Goal: Task Accomplishment & Management: Manage account settings

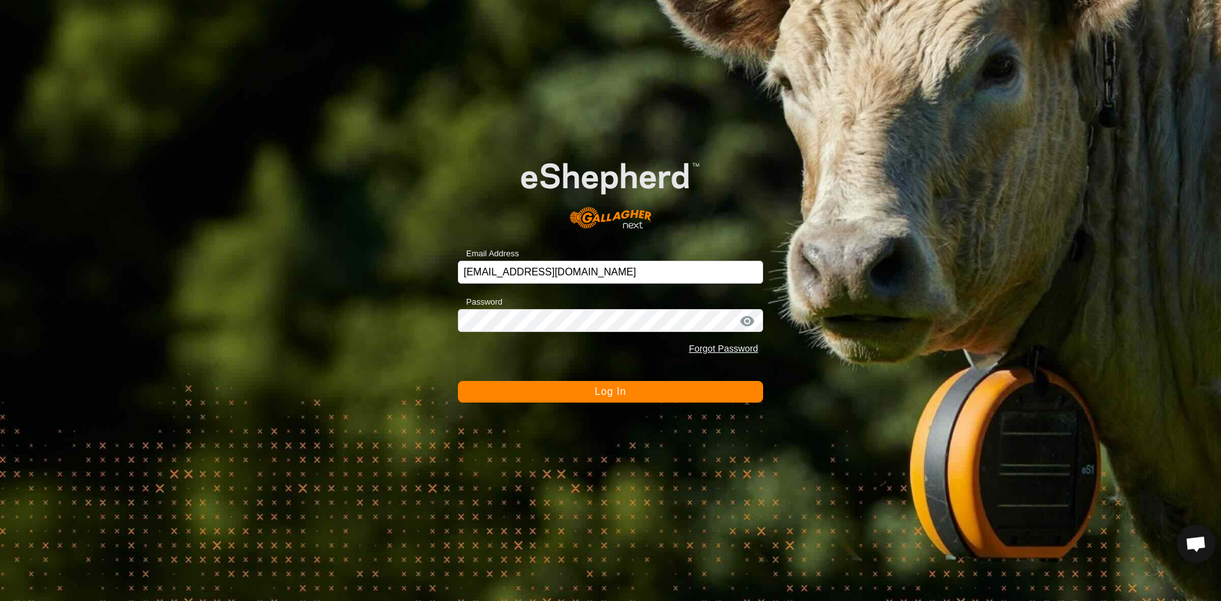
click at [606, 396] on span "Log In" at bounding box center [610, 391] width 31 height 11
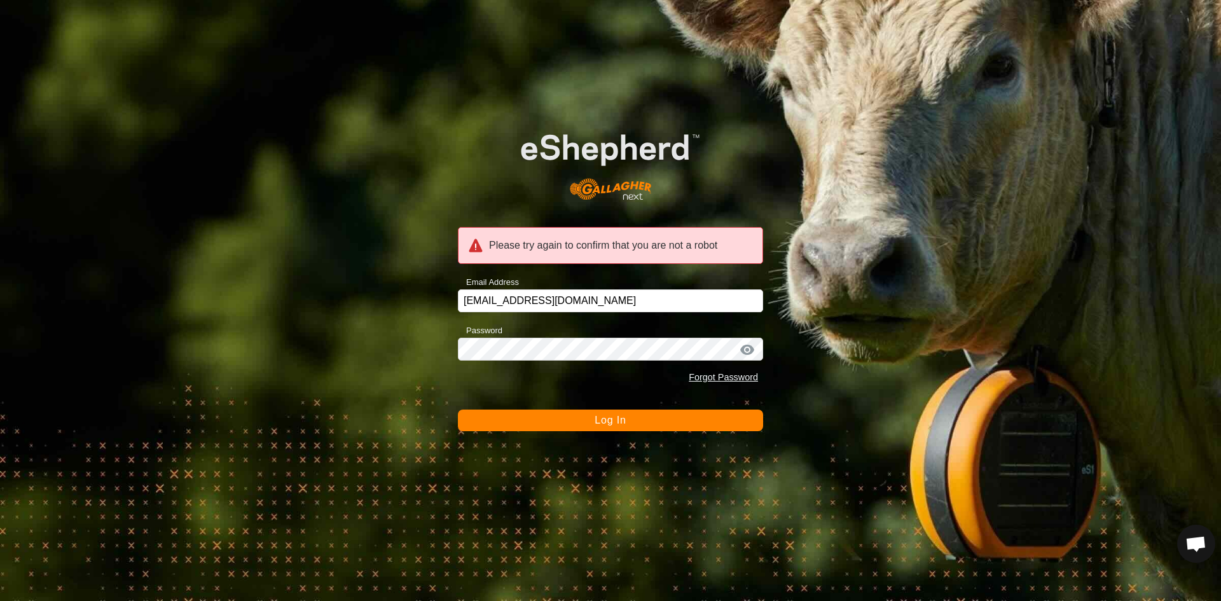
click at [625, 425] on span "Log In" at bounding box center [610, 420] width 31 height 11
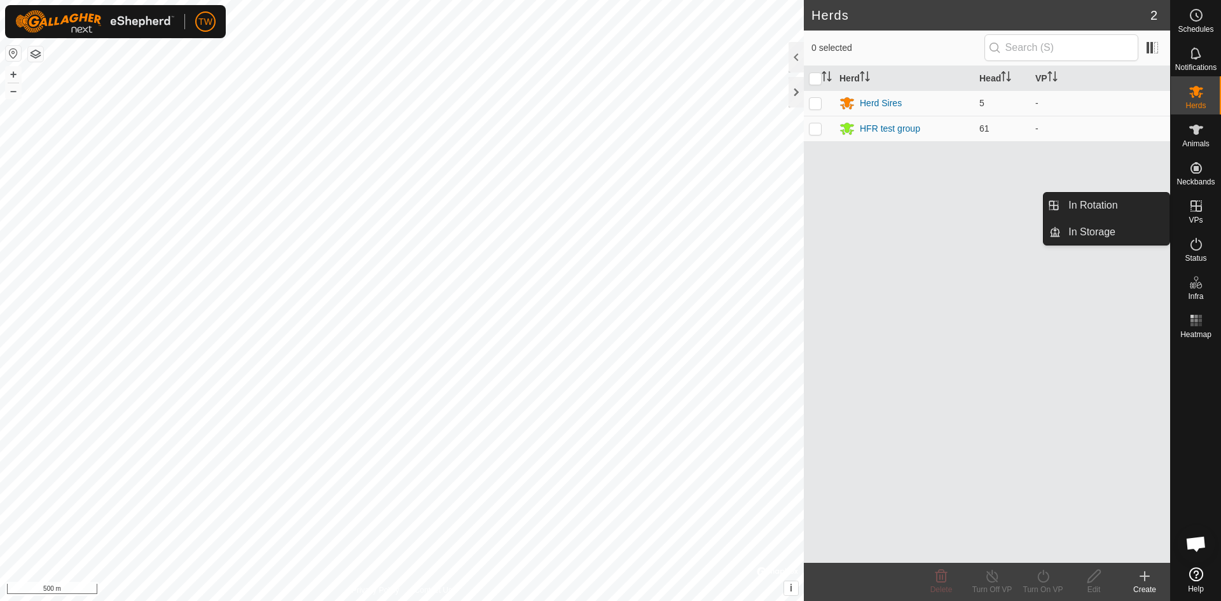
click at [1197, 207] on icon at bounding box center [1196, 205] width 15 height 15
click at [1109, 207] on link "In Rotation" at bounding box center [1115, 205] width 109 height 25
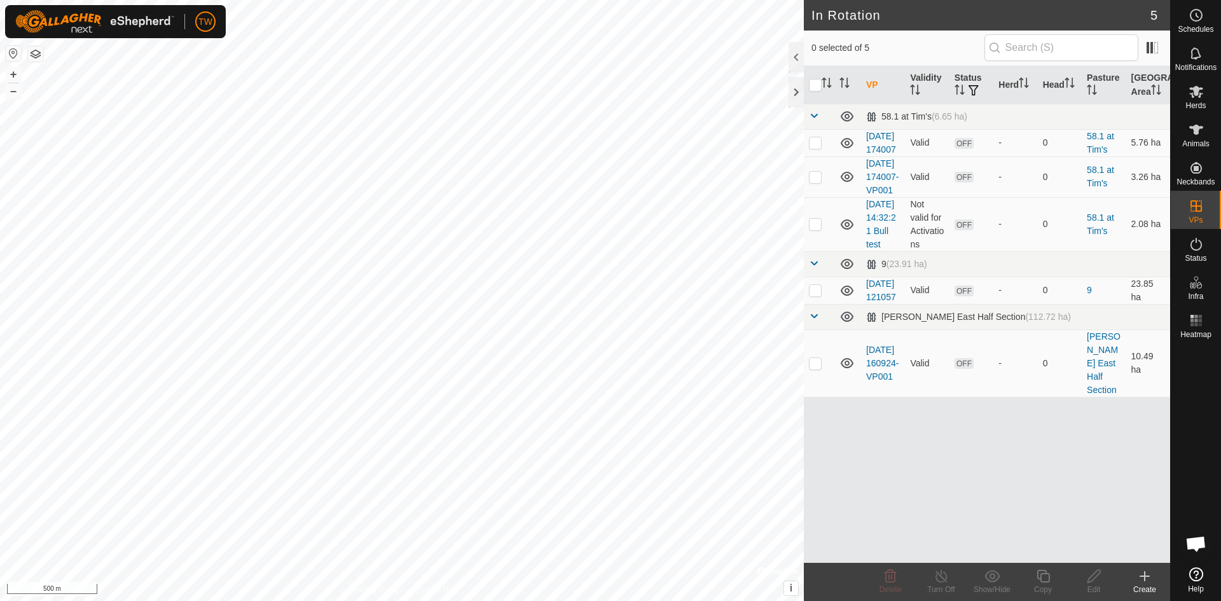
click at [1148, 576] on icon at bounding box center [1144, 576] width 9 height 0
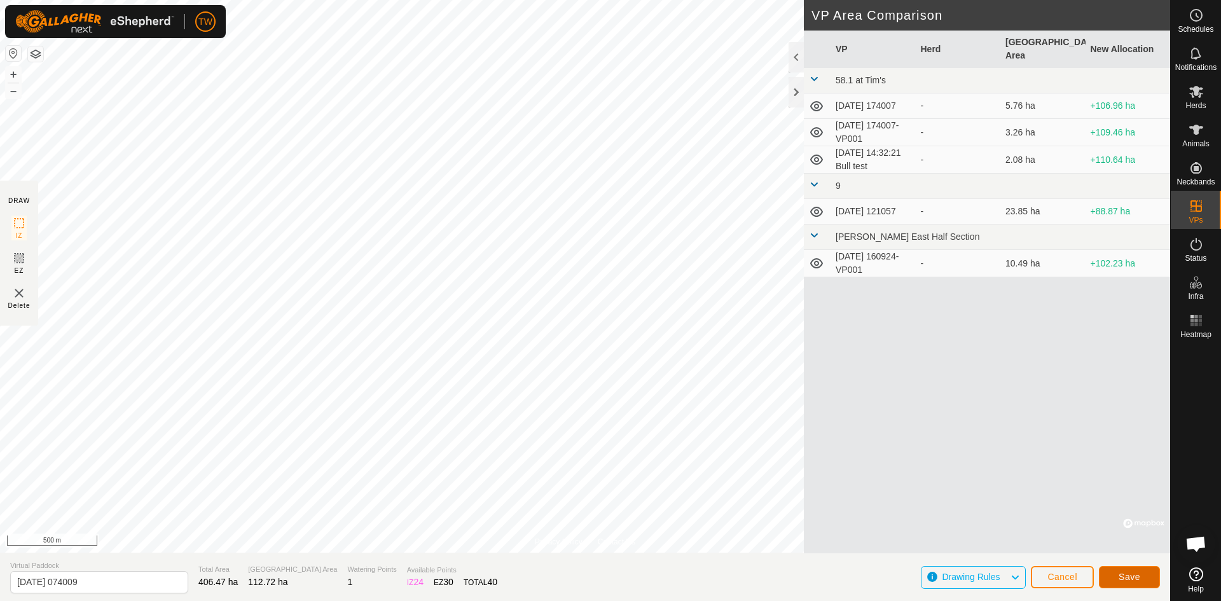
click at [1140, 577] on span "Save" at bounding box center [1130, 577] width 22 height 10
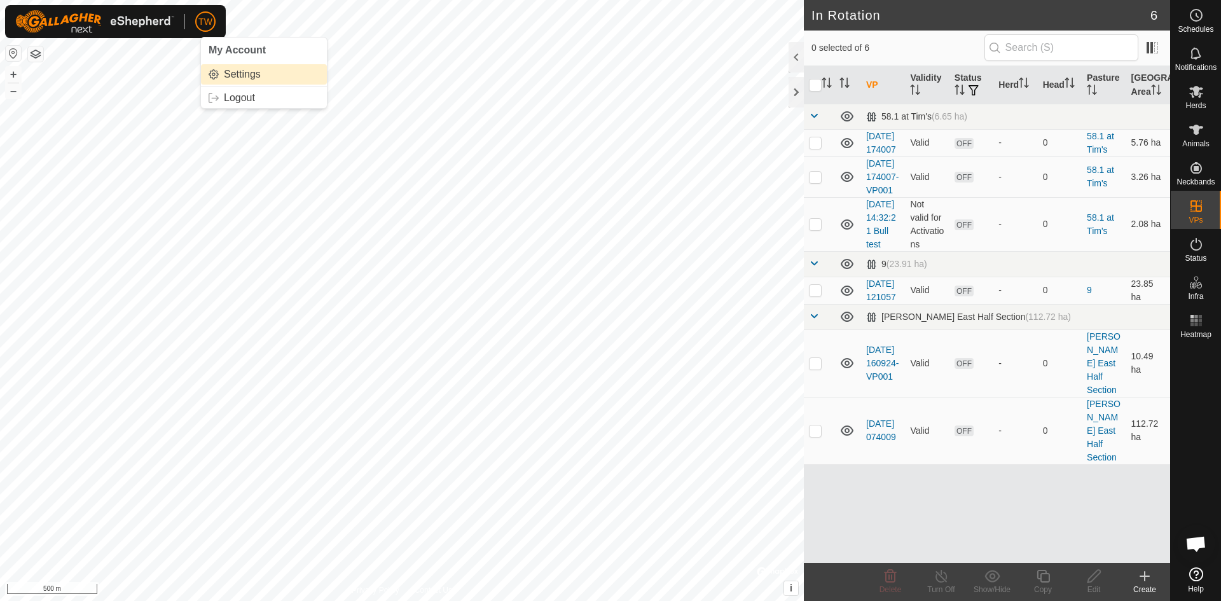
click at [246, 78] on link "Settings" at bounding box center [264, 74] width 126 height 20
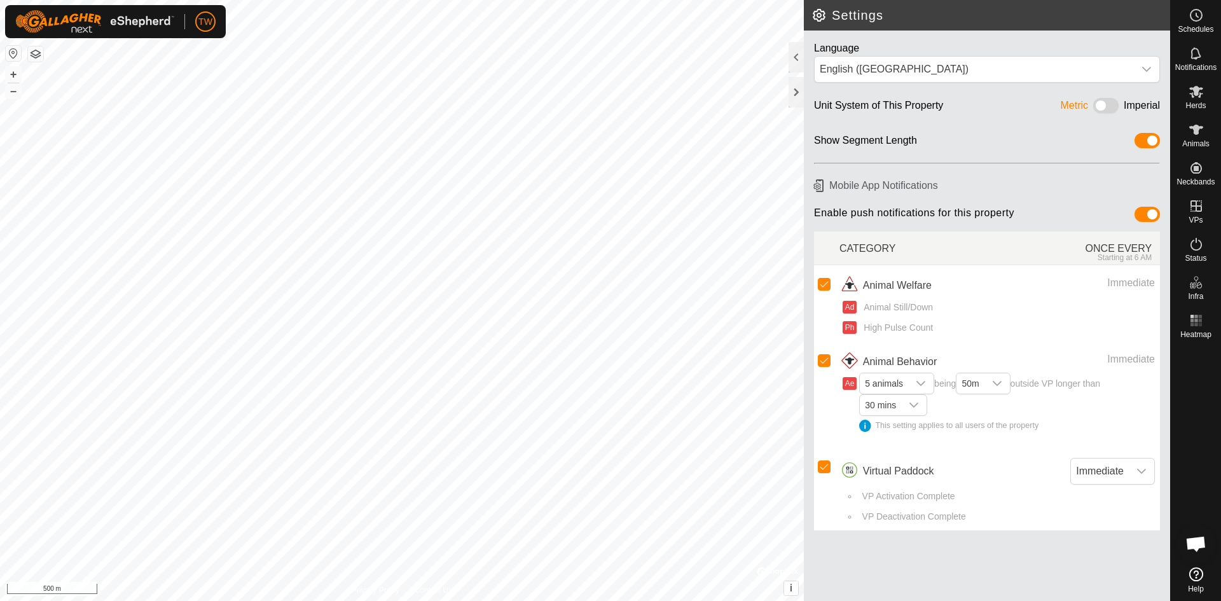
click at [1110, 107] on span at bounding box center [1105, 105] width 25 height 15
click at [794, 93] on div at bounding box center [796, 92] width 15 height 31
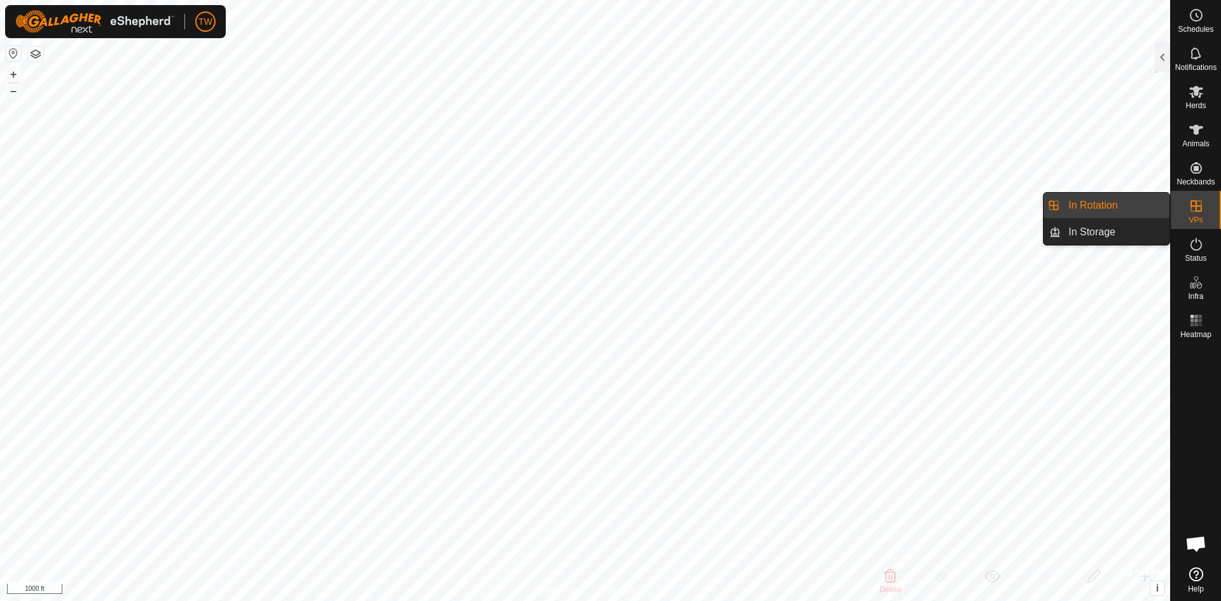
click at [1095, 204] on link "In Rotation" at bounding box center [1115, 205] width 109 height 25
click at [1125, 204] on link "In Rotation" at bounding box center [1115, 205] width 109 height 25
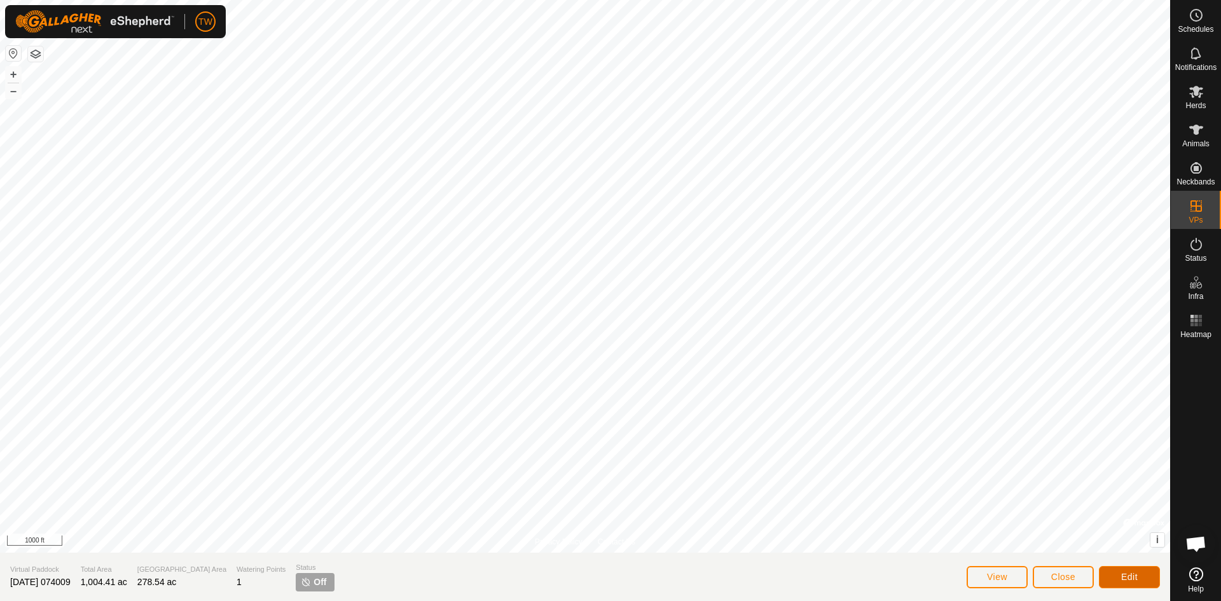
click at [1129, 574] on span "Edit" at bounding box center [1129, 577] width 17 height 10
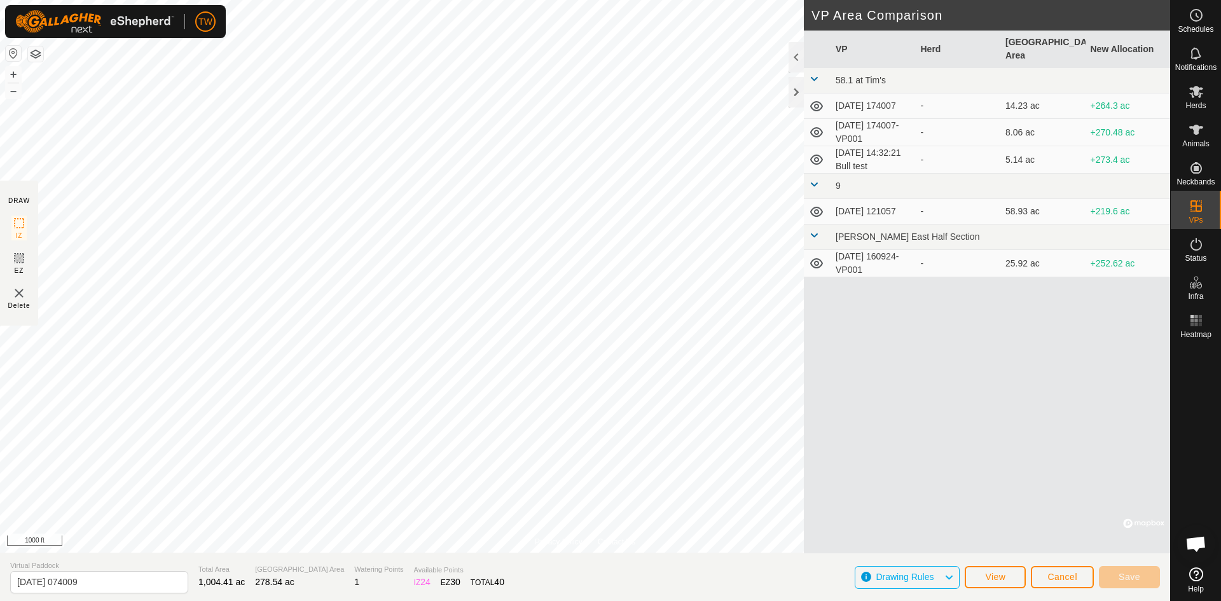
click at [815, 256] on icon at bounding box center [816, 263] width 15 height 15
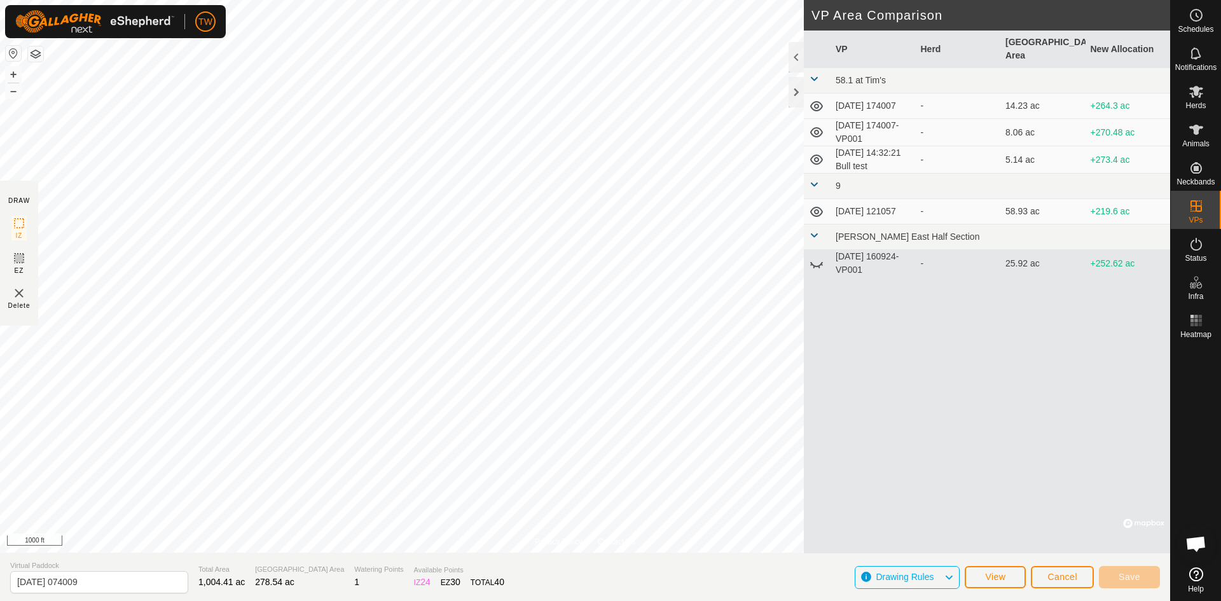
click at [816, 256] on icon at bounding box center [816, 263] width 15 height 15
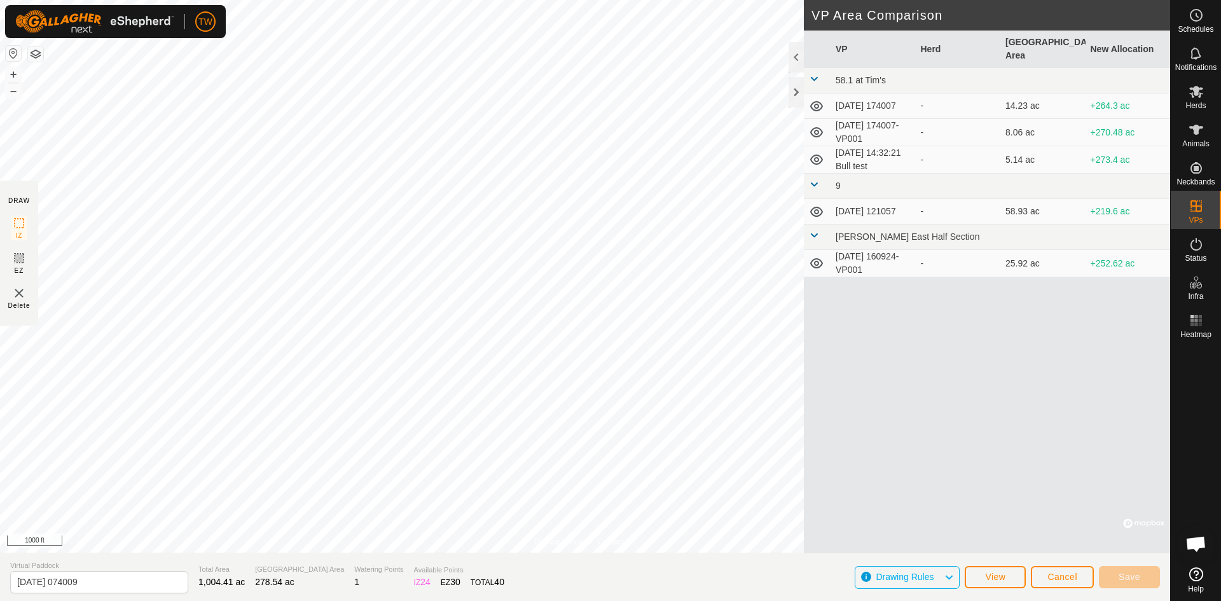
click at [813, 230] on span at bounding box center [814, 235] width 10 height 10
click at [1069, 578] on span "Cancel" at bounding box center [1063, 577] width 30 height 10
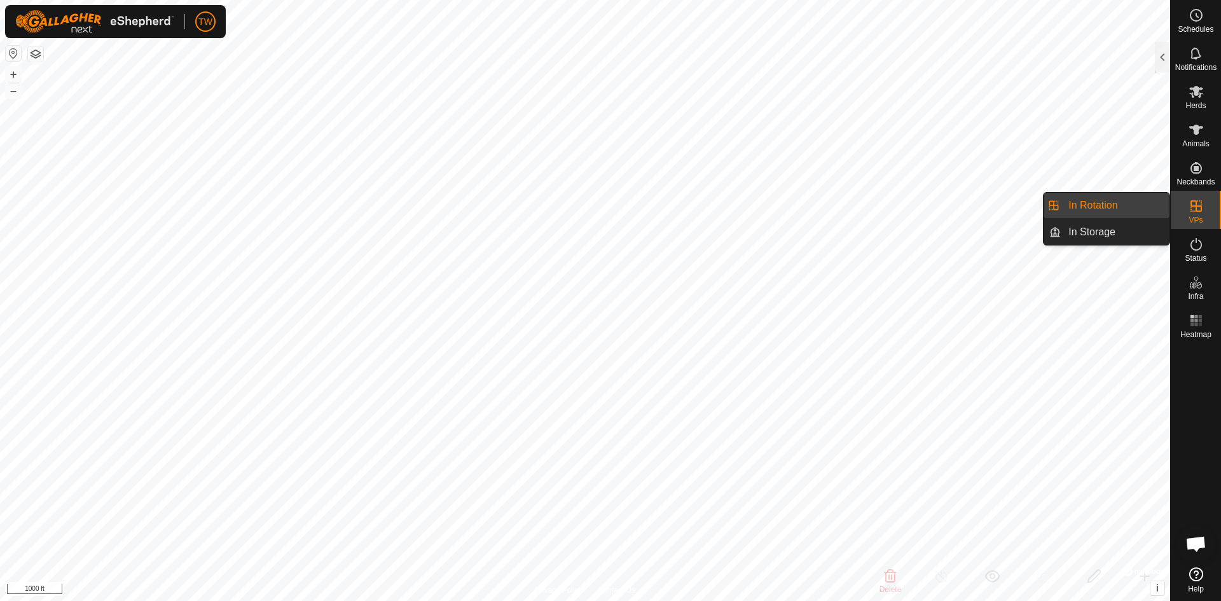
click at [1121, 200] on link "In Rotation" at bounding box center [1115, 205] width 109 height 25
click at [1191, 210] on icon at bounding box center [1196, 205] width 15 height 15
click at [1103, 201] on link "In Rotation" at bounding box center [1115, 205] width 109 height 25
click at [1100, 205] on link "In Rotation" at bounding box center [1115, 205] width 109 height 25
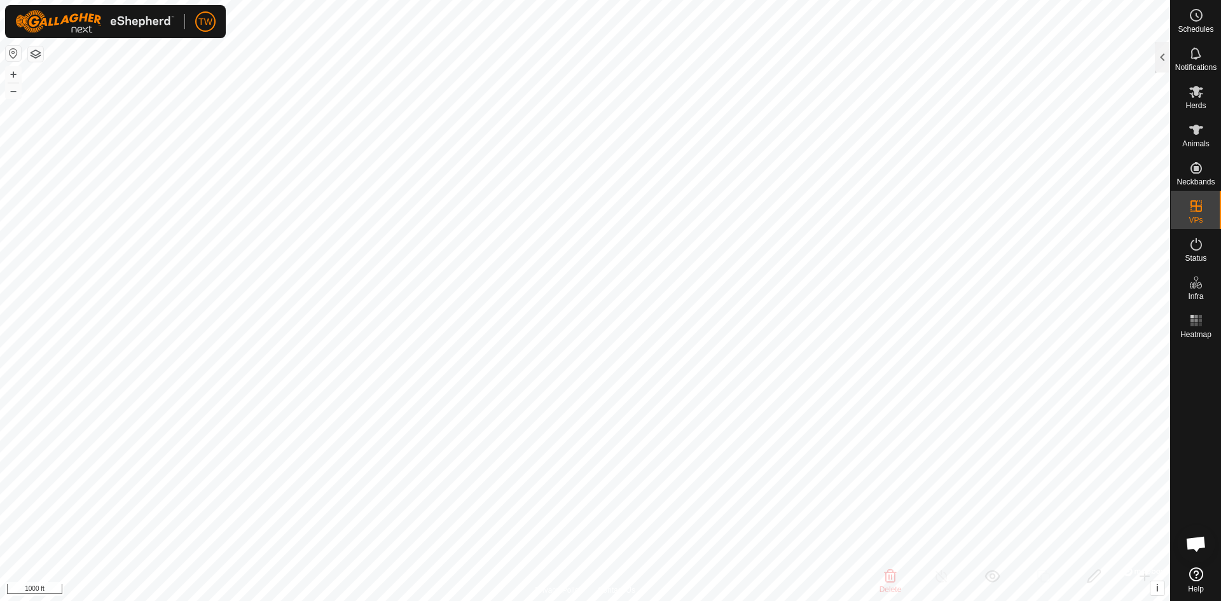
checkbox input "false"
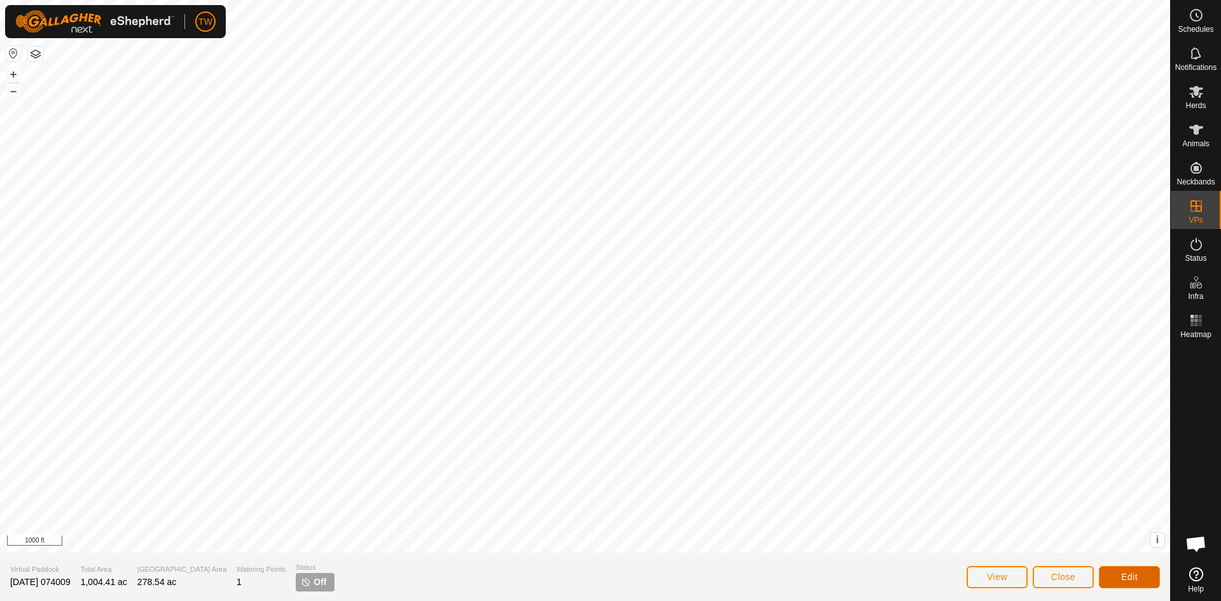
click at [1135, 579] on span "Edit" at bounding box center [1129, 577] width 17 height 10
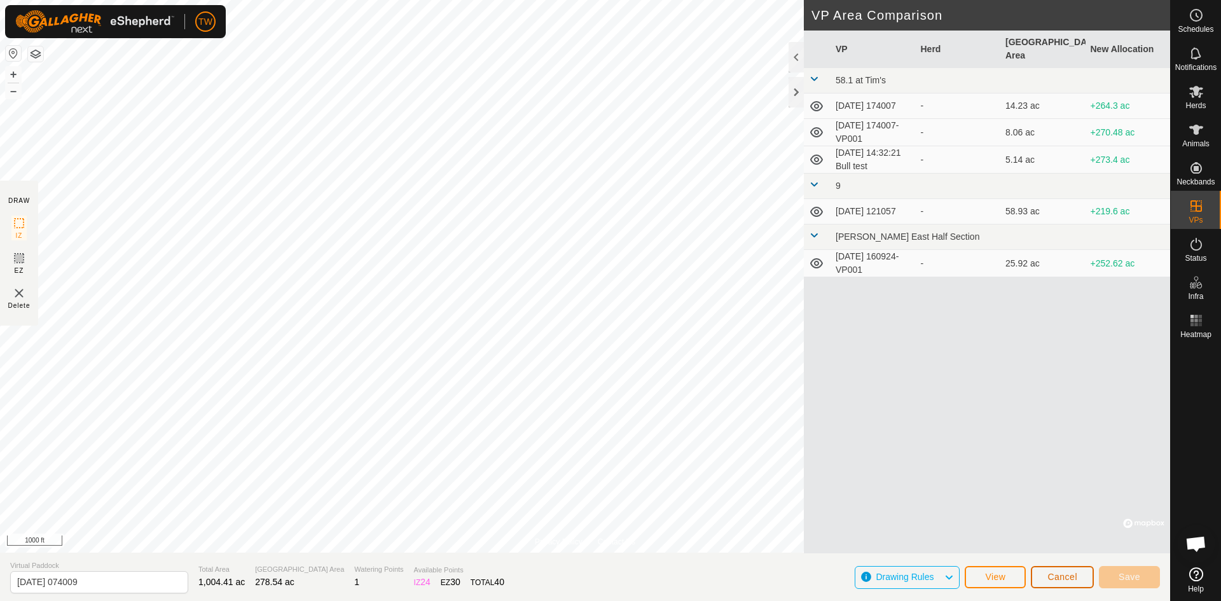
click at [1067, 576] on span "Cancel" at bounding box center [1063, 577] width 30 height 10
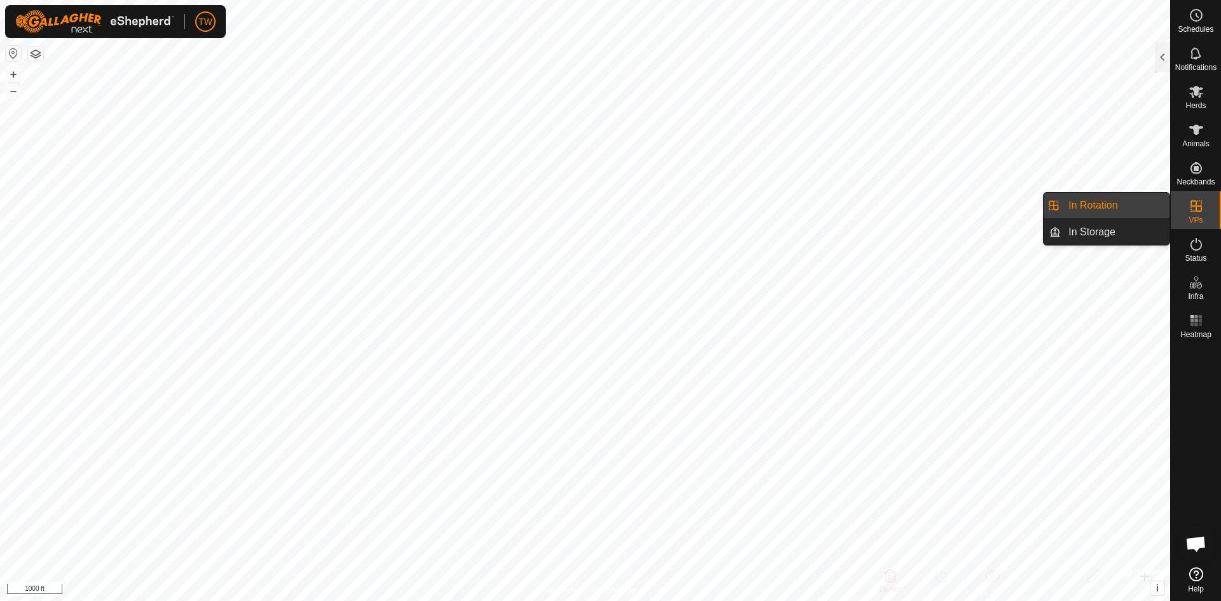
click at [1114, 210] on link "In Rotation" at bounding box center [1115, 205] width 109 height 25
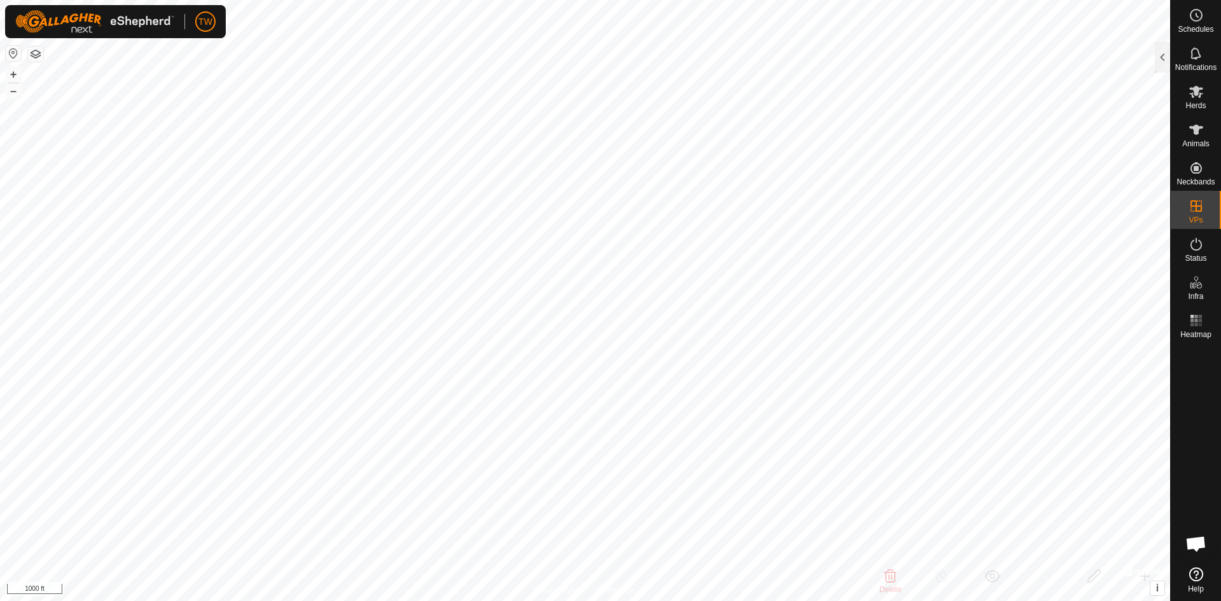
checkbox input "false"
checkbox input "true"
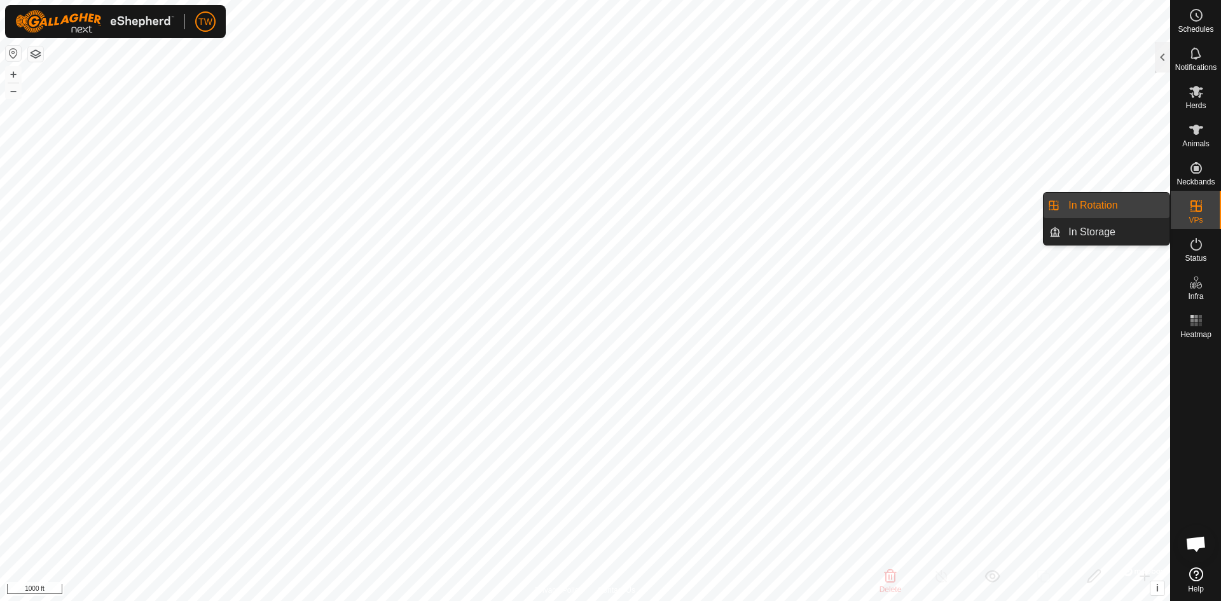
click at [1109, 204] on link "In Rotation" at bounding box center [1115, 205] width 109 height 25
click at [1098, 205] on link "In Rotation" at bounding box center [1115, 205] width 109 height 25
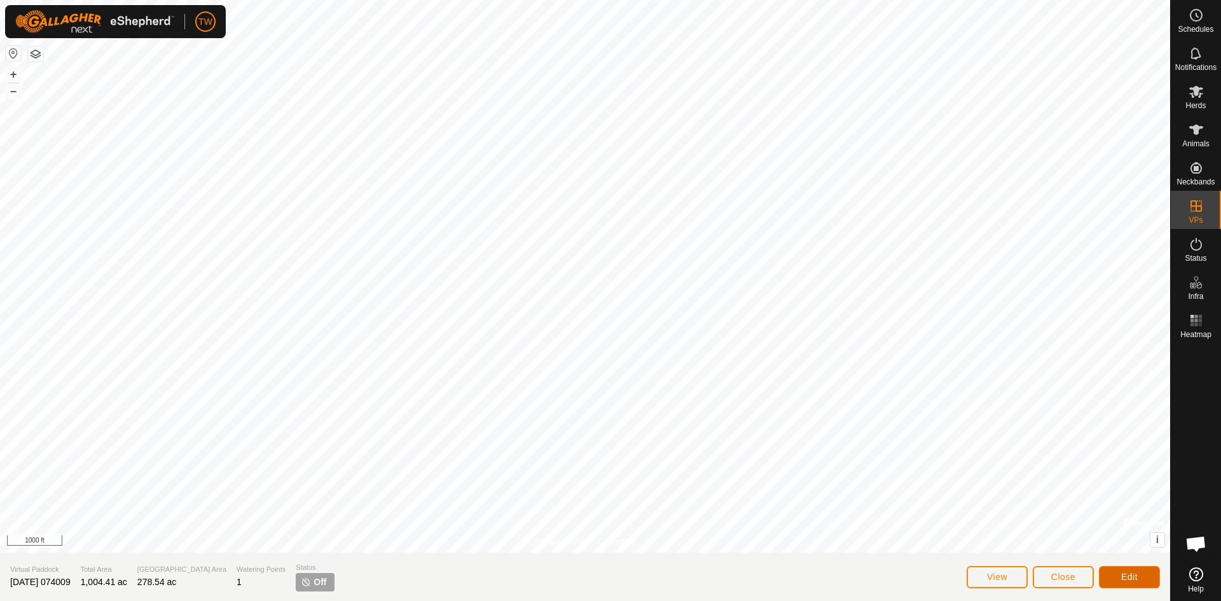
click at [1126, 576] on span "Edit" at bounding box center [1129, 577] width 17 height 10
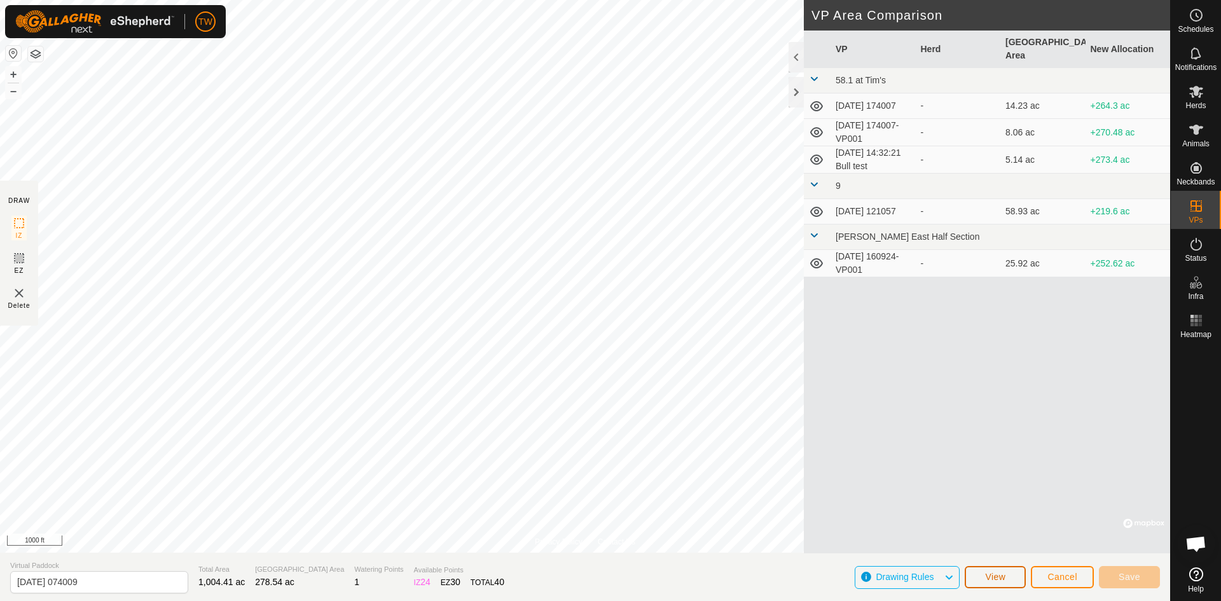
click at [992, 576] on span "View" at bounding box center [995, 577] width 20 height 10
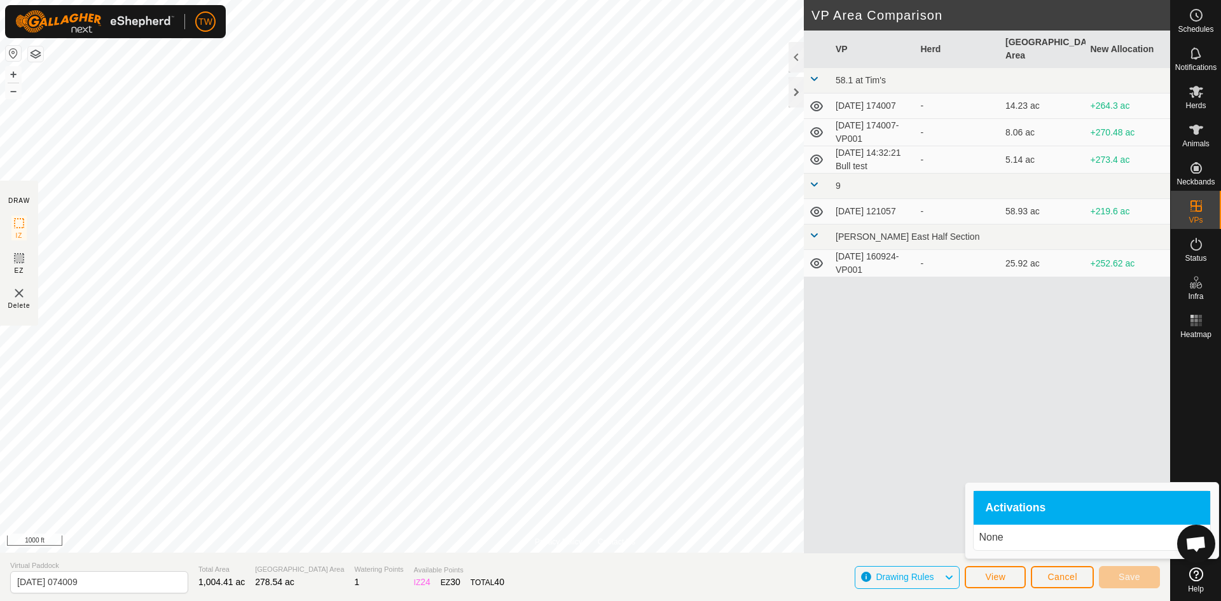
click at [917, 401] on div "VP Herd Grazing Area New Allocation 58.1 at [PERSON_NAME]'s [DATE] 174007 - 14.…" at bounding box center [987, 292] width 366 height 523
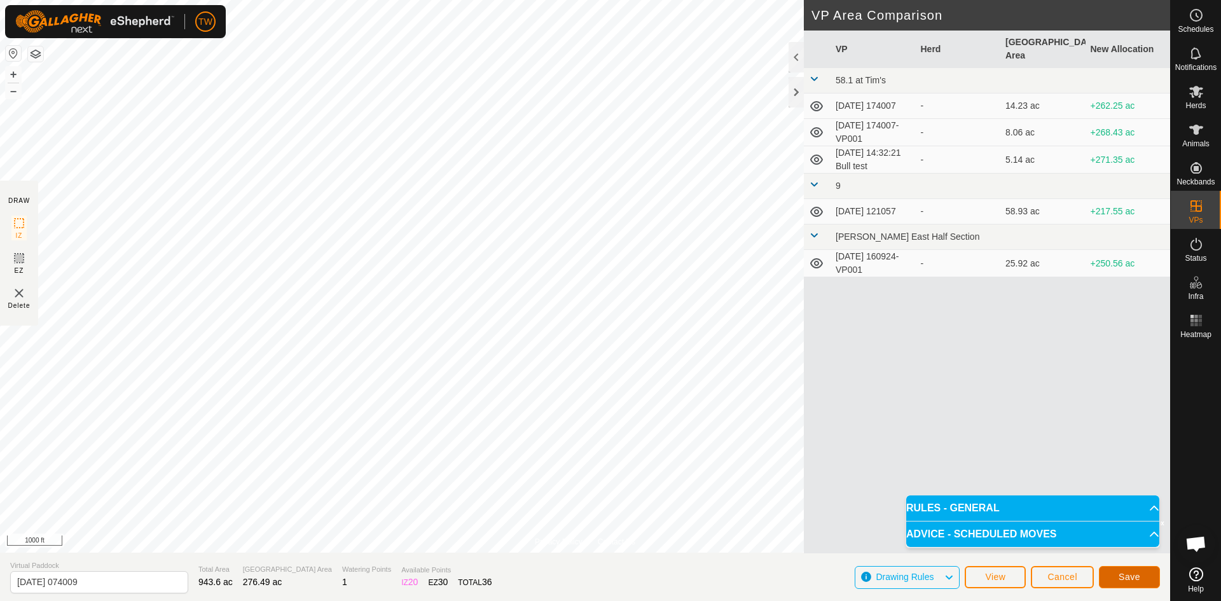
click at [1137, 575] on span "Save" at bounding box center [1130, 577] width 22 height 10
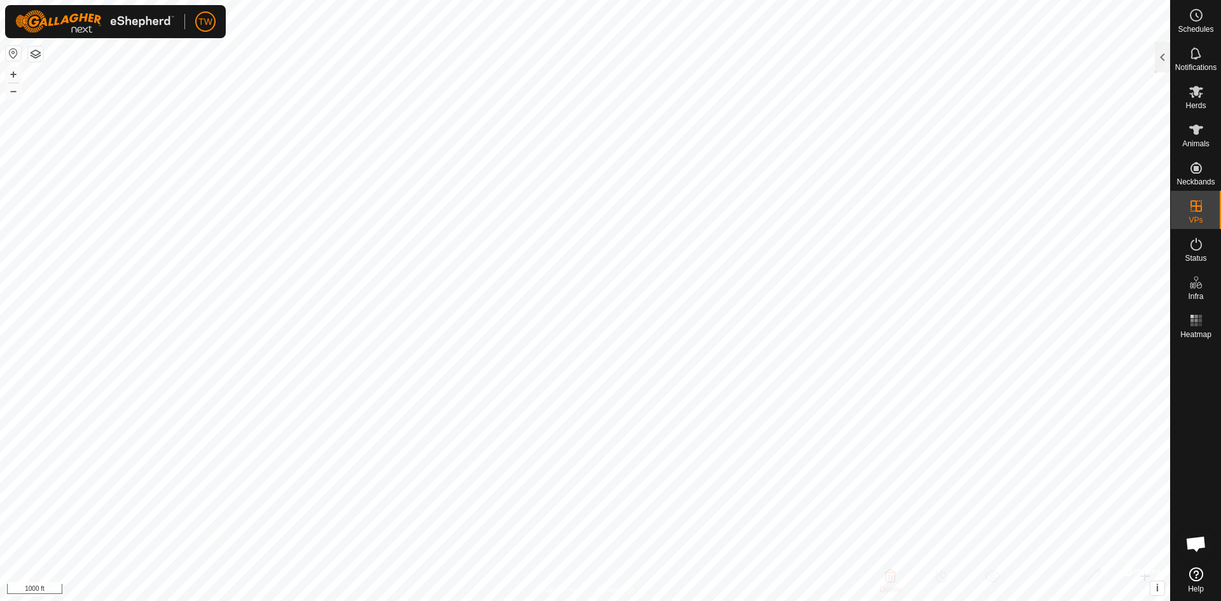
click at [1085, 204] on div "TW Schedules Notifications Herds Animals Neckbands VPs Status Infra Heatmap Hel…" at bounding box center [610, 300] width 1221 height 601
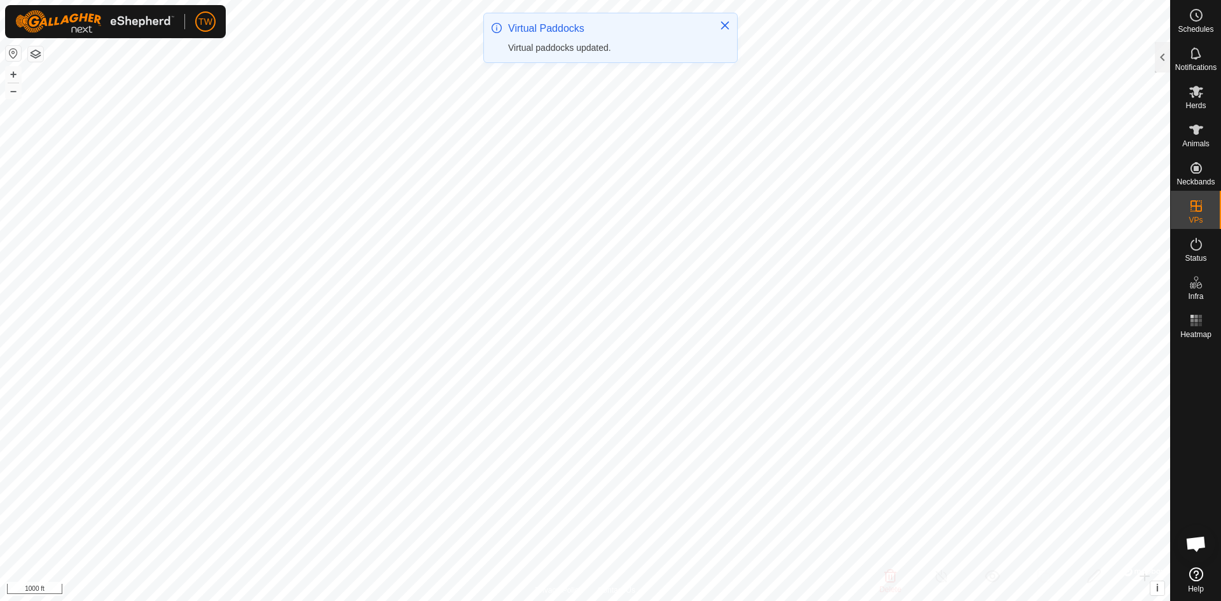
checkbox input "true"
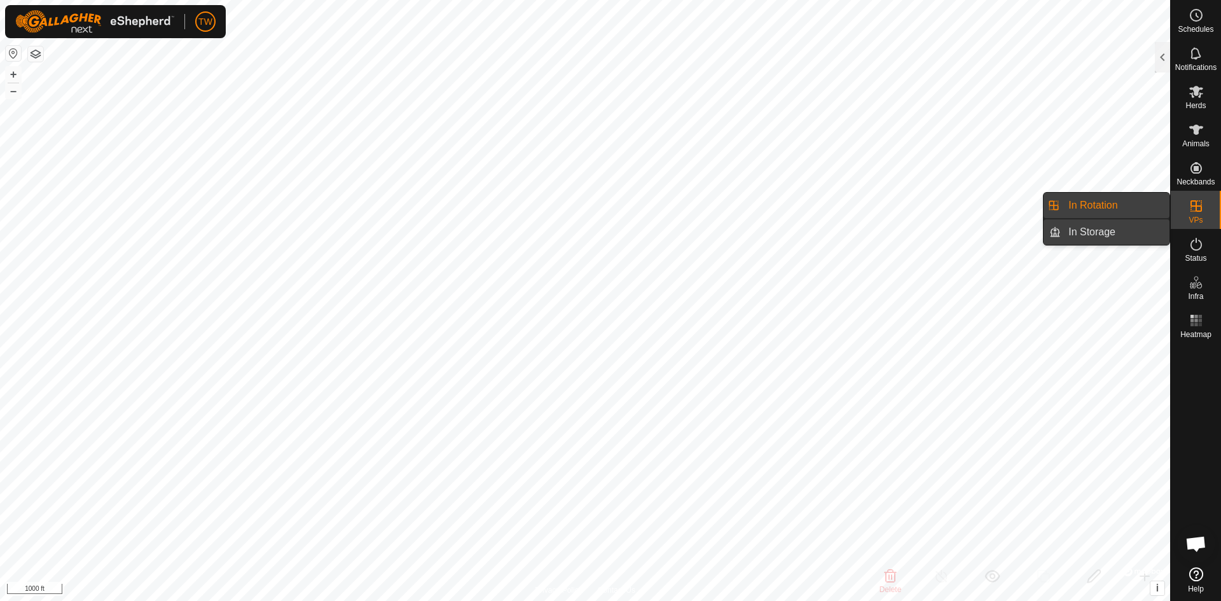
click at [1102, 230] on link "In Storage" at bounding box center [1115, 231] width 109 height 25
click at [1099, 205] on link "In Rotation" at bounding box center [1115, 205] width 109 height 25
click at [1197, 202] on icon at bounding box center [1196, 205] width 15 height 15
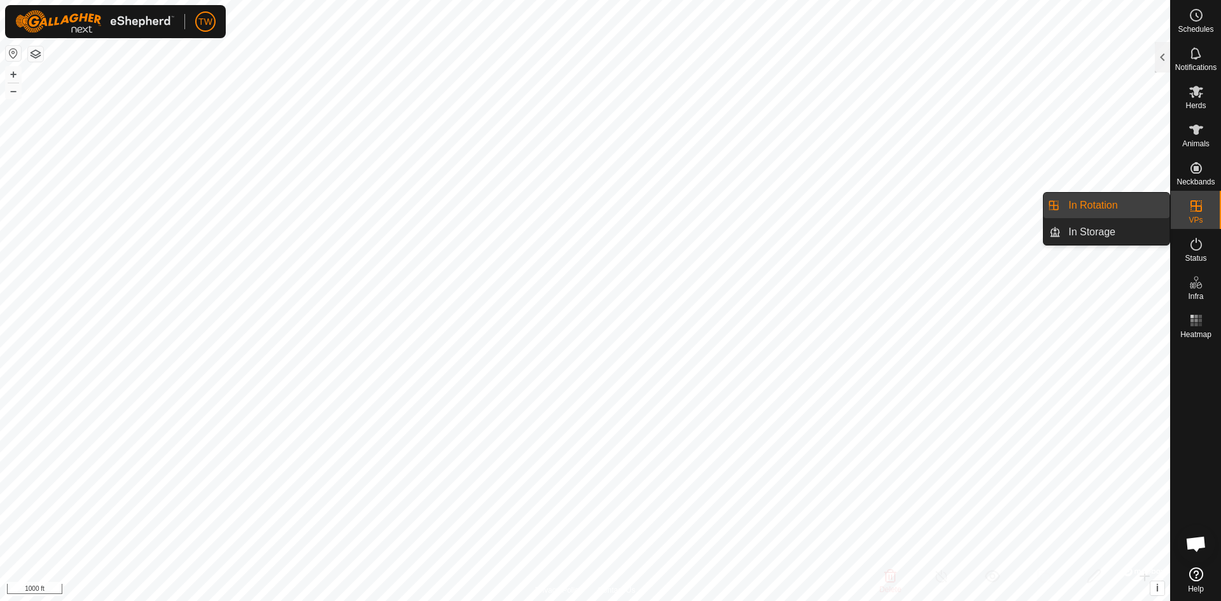
click at [1131, 205] on link "In Rotation" at bounding box center [1115, 205] width 109 height 25
click at [1098, 204] on link "In Rotation" at bounding box center [1115, 205] width 109 height 25
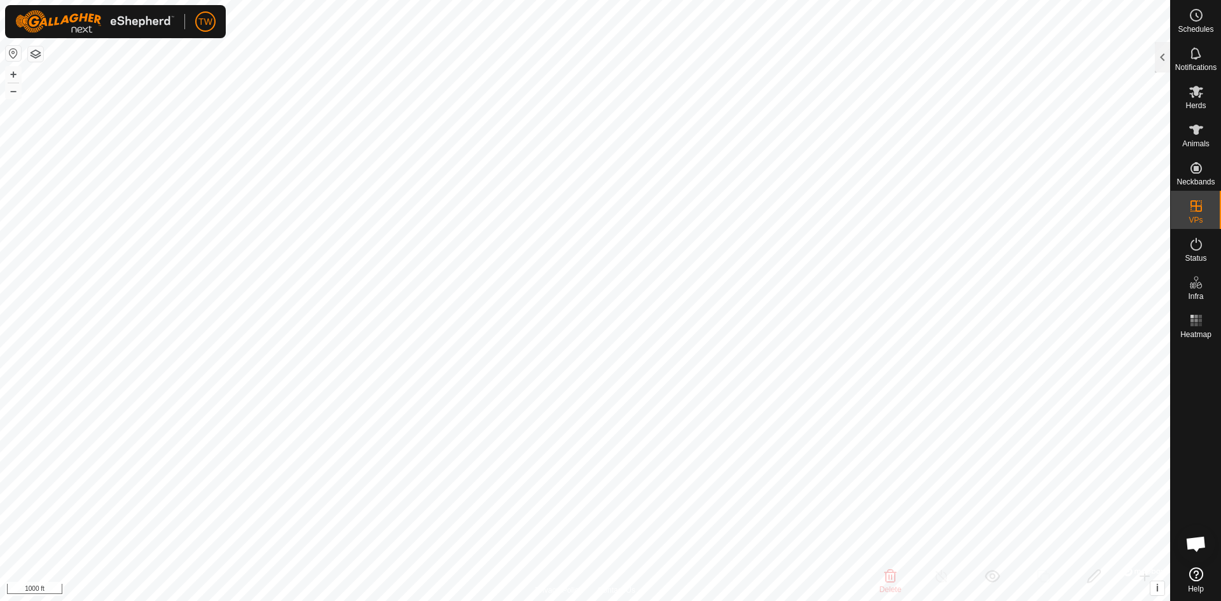
checkbox input "false"
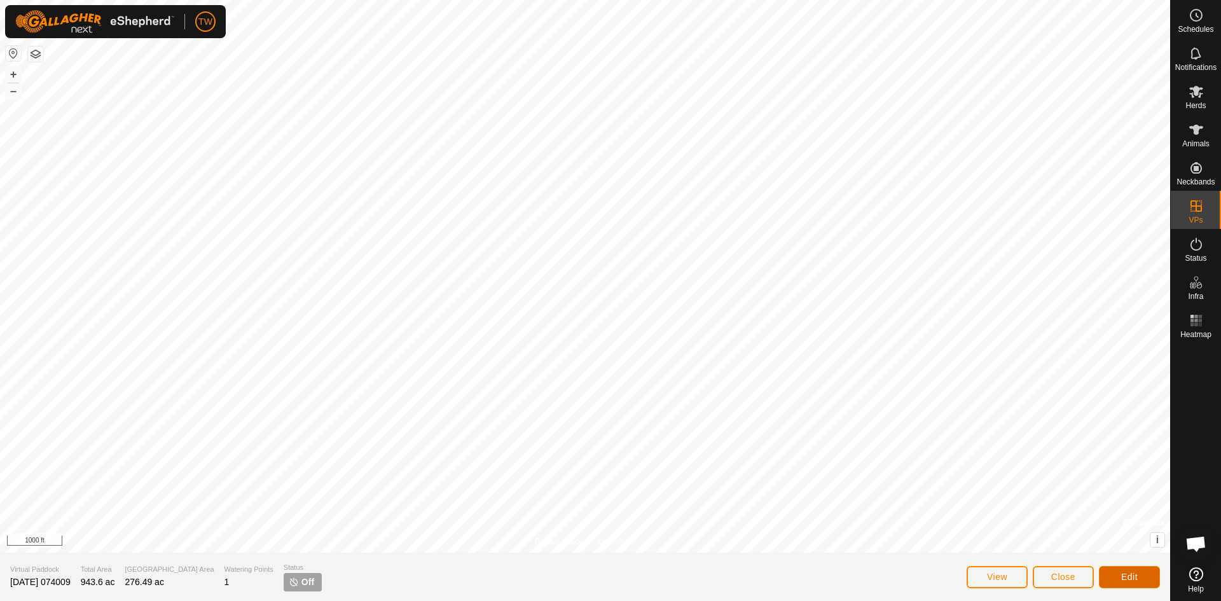
click at [1142, 574] on button "Edit" at bounding box center [1129, 577] width 61 height 22
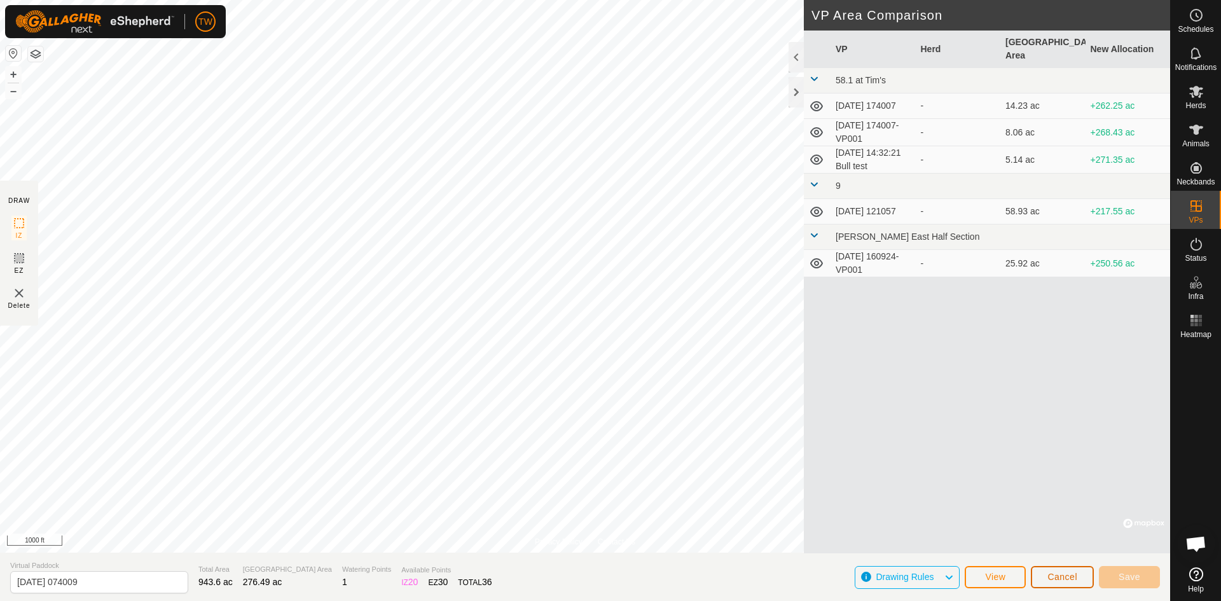
click at [1069, 576] on span "Cancel" at bounding box center [1063, 577] width 30 height 10
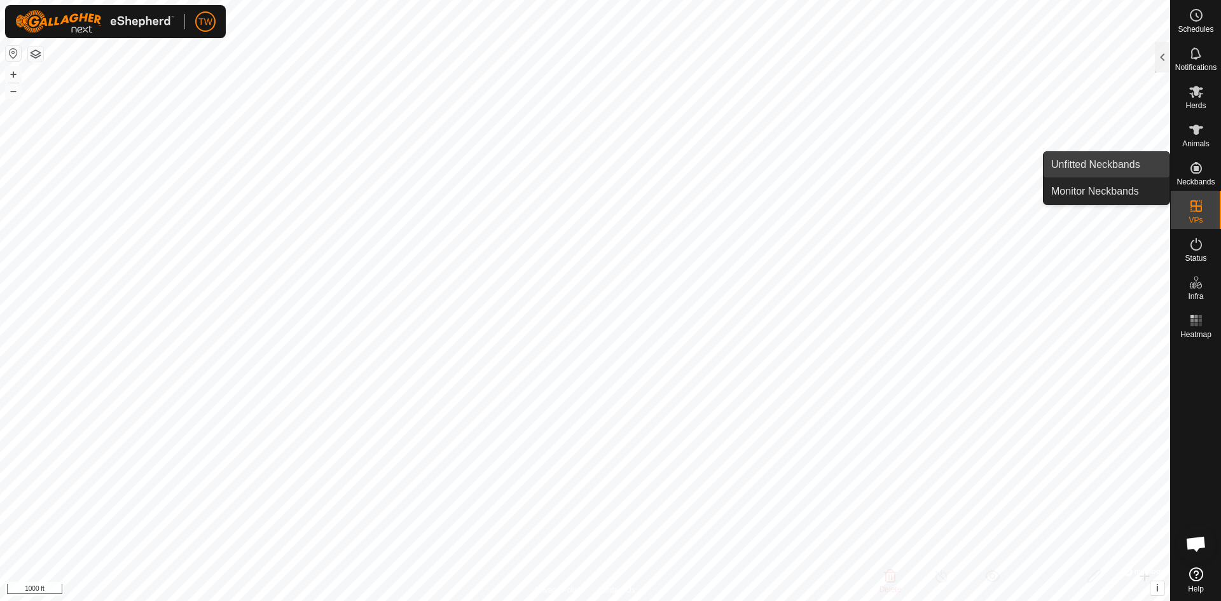
click at [1094, 164] on link "Unfitted Neckbands" at bounding box center [1107, 164] width 126 height 25
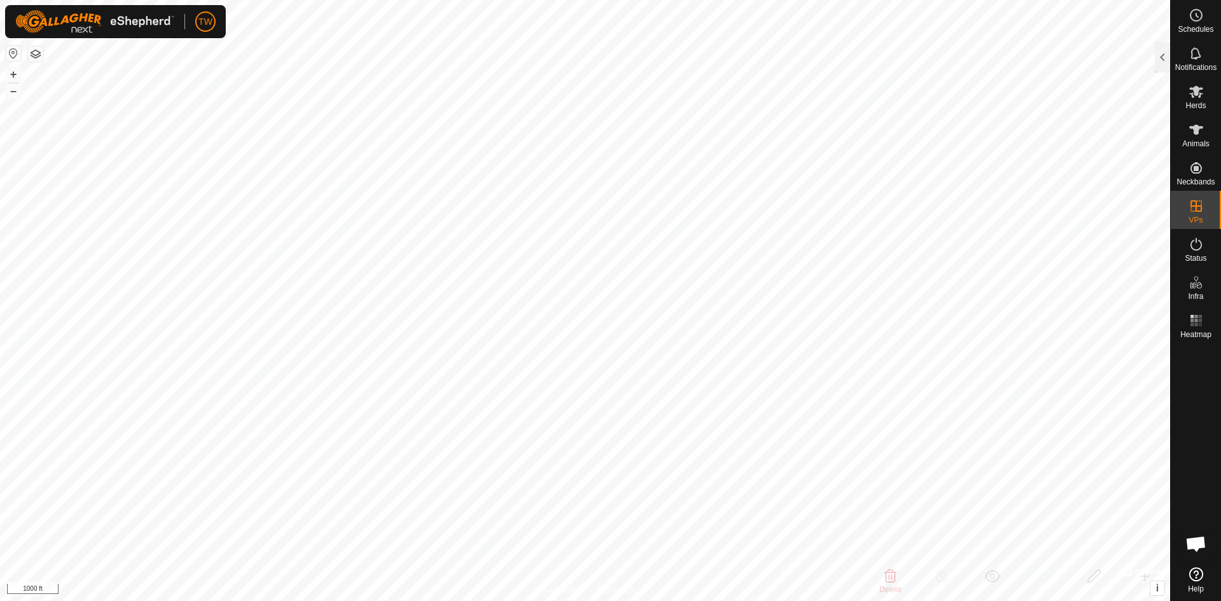
checkbox input "false"
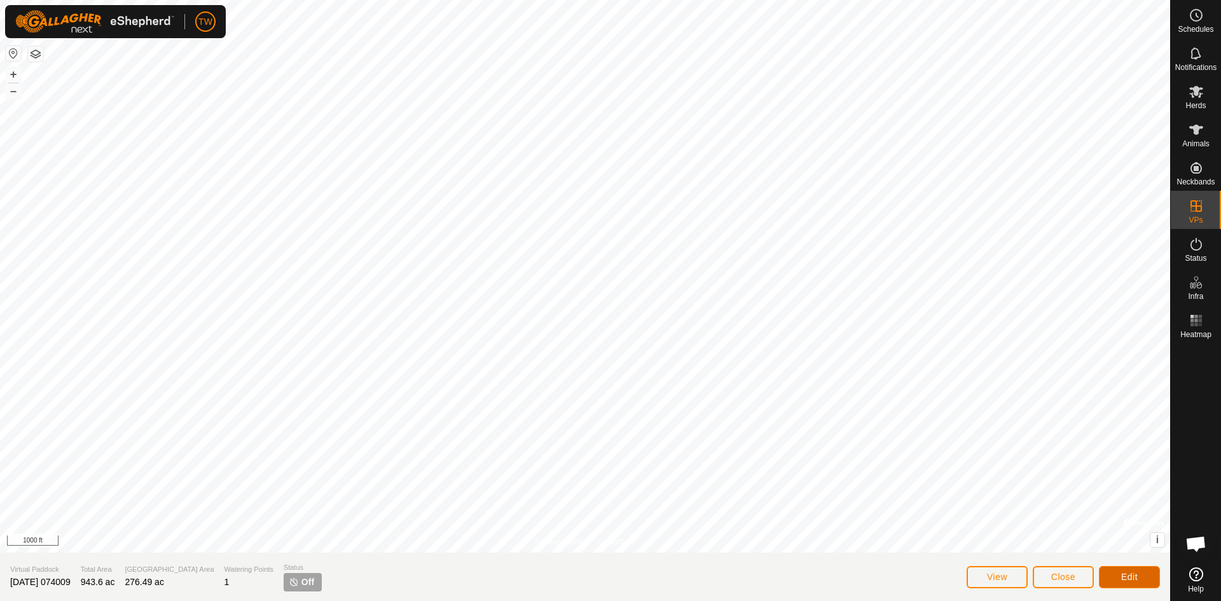
click at [1131, 574] on span "Edit" at bounding box center [1129, 577] width 17 height 10
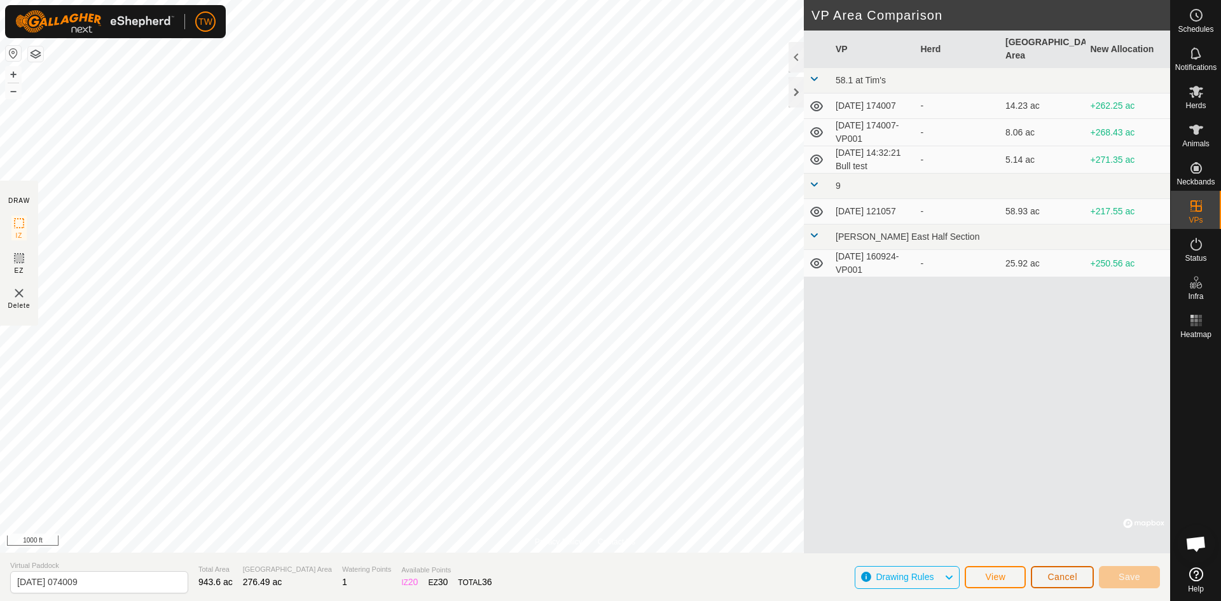
click at [1066, 581] on button "Cancel" at bounding box center [1062, 577] width 63 height 22
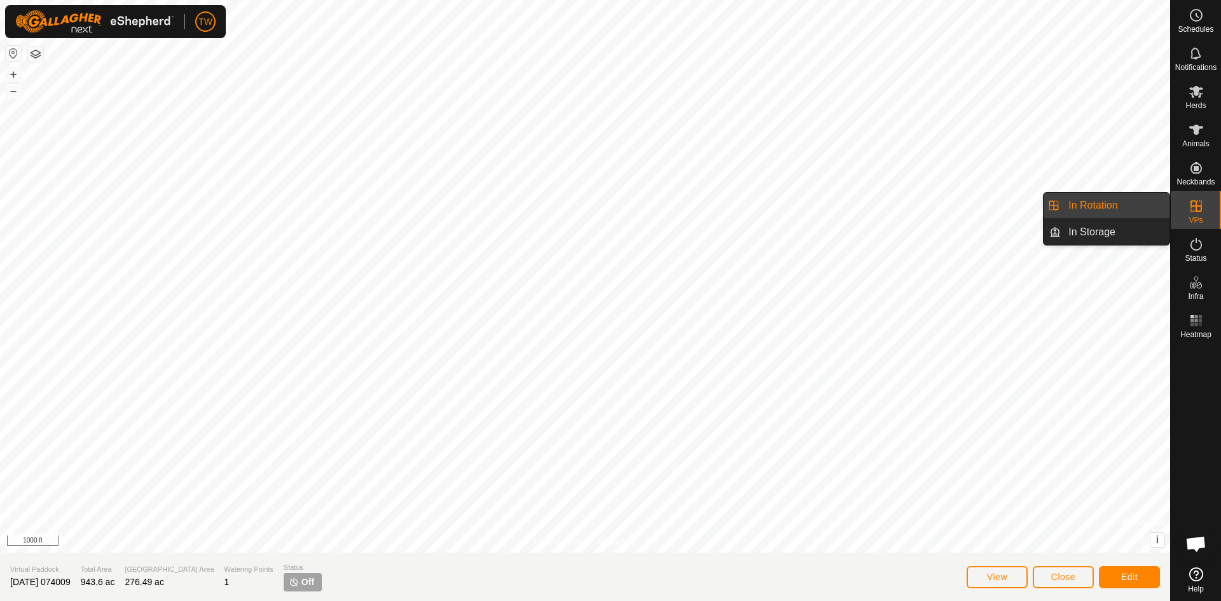
click at [1102, 202] on link "In Rotation" at bounding box center [1115, 205] width 109 height 25
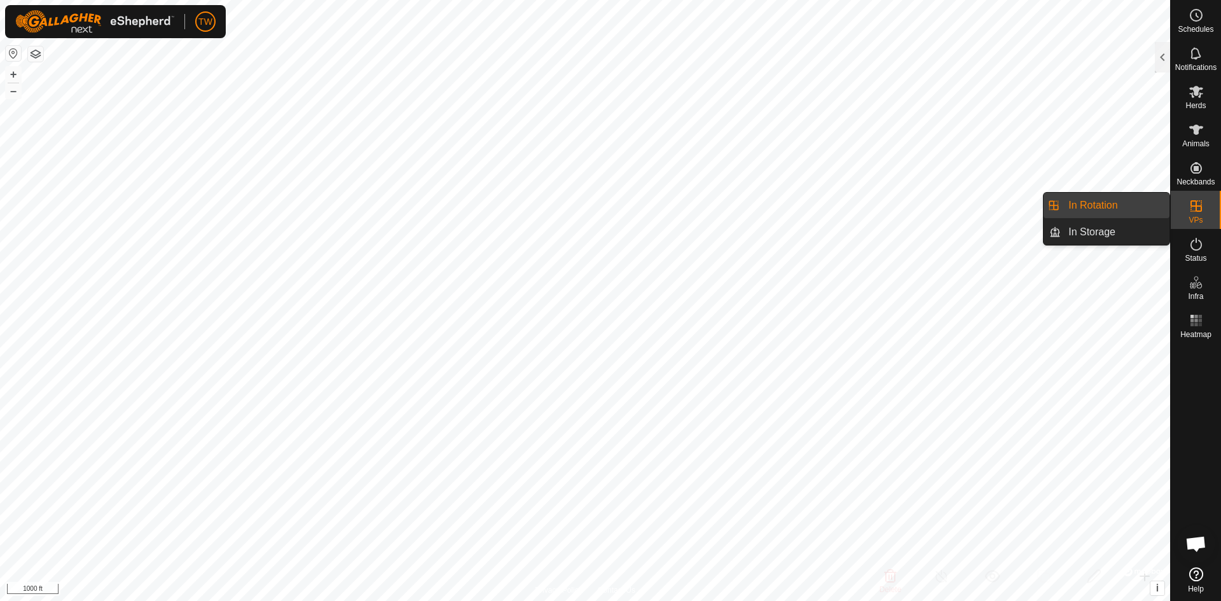
click at [1101, 202] on link "In Rotation" at bounding box center [1115, 205] width 109 height 25
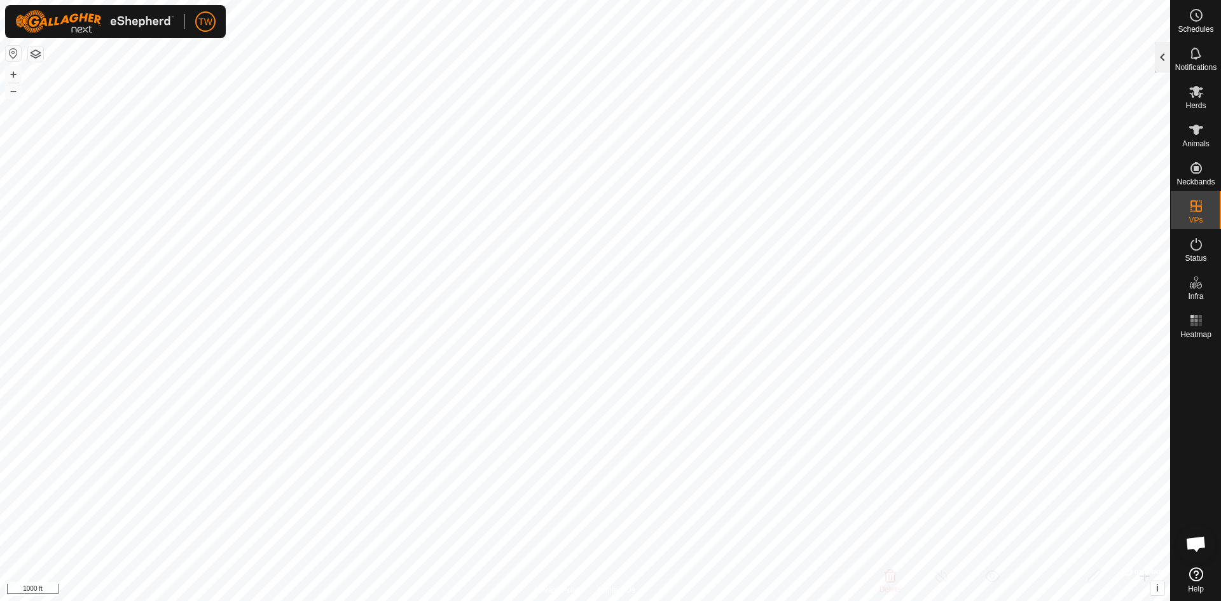
click at [1163, 62] on div at bounding box center [1162, 57] width 15 height 31
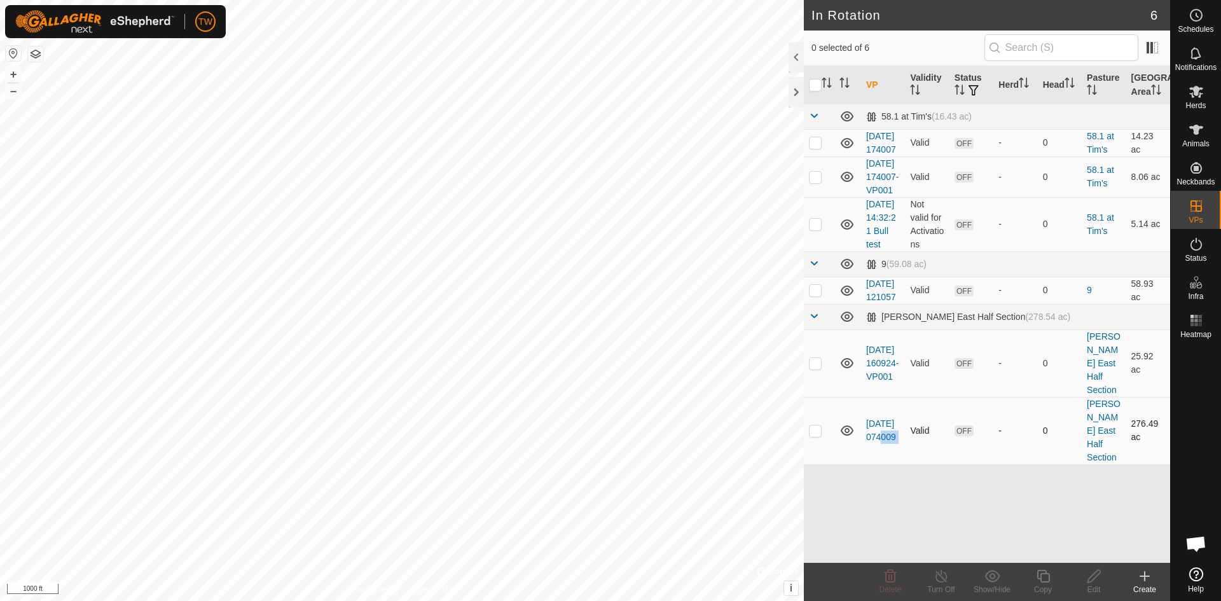
click at [905, 461] on tr "[DATE] 074009 Valid OFF - 0 [PERSON_NAME] East Half Section 276.49 ac" at bounding box center [987, 430] width 366 height 67
click at [820, 436] on p-checkbox at bounding box center [815, 430] width 13 height 10
click at [817, 436] on p-checkbox at bounding box center [815, 430] width 13 height 10
checkbox input "false"
click at [1203, 96] on icon at bounding box center [1196, 91] width 15 height 15
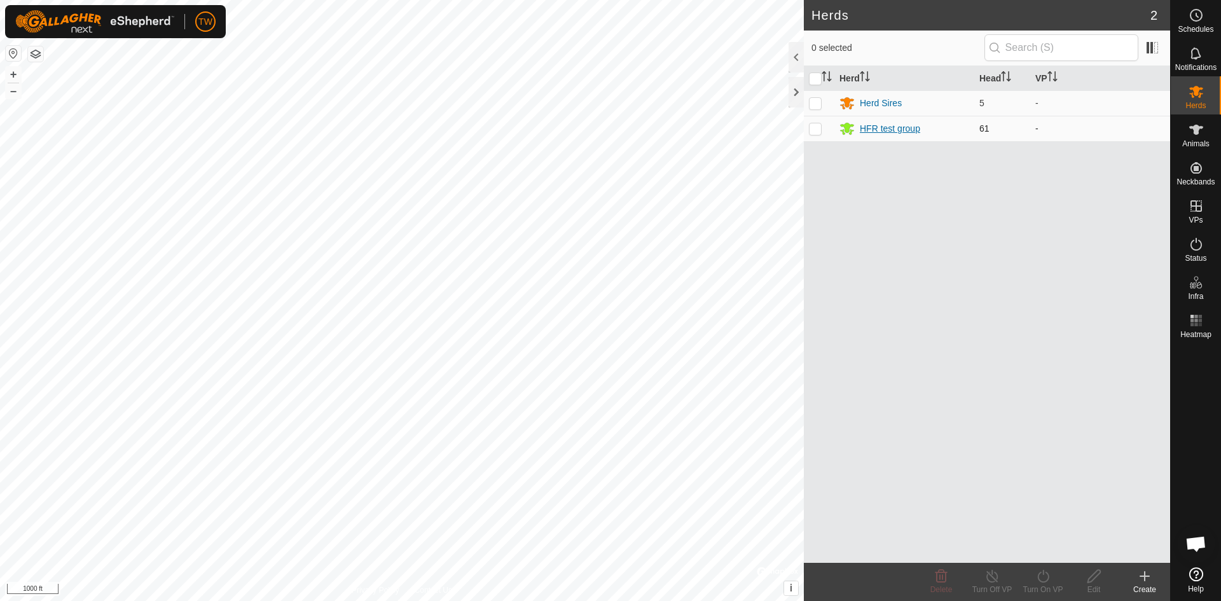
click at [898, 130] on div "HFR test group" at bounding box center [890, 128] width 60 height 13
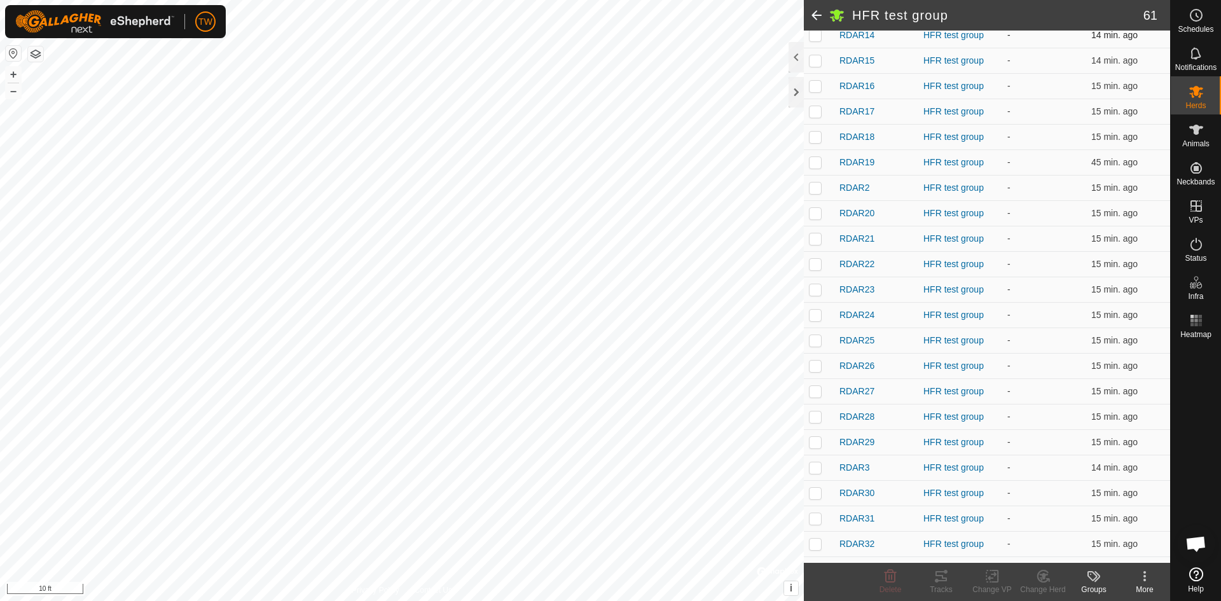
scroll to position [318, 0]
click at [817, 348] on td at bounding box center [819, 342] width 31 height 25
checkbox input "true"
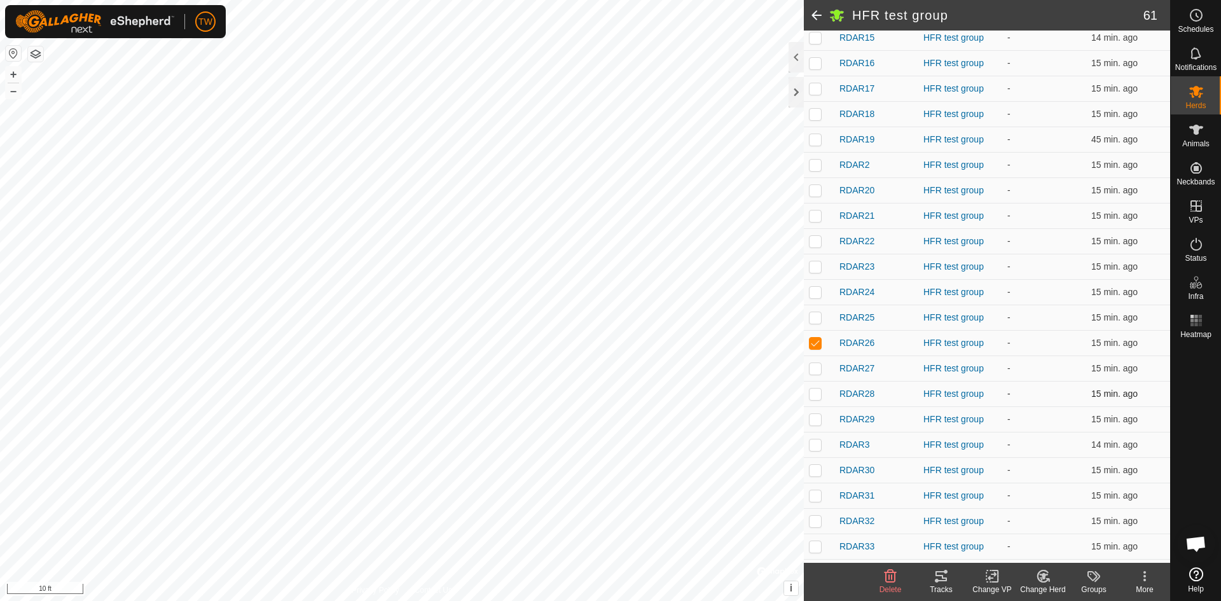
click at [816, 396] on p-checkbox at bounding box center [815, 394] width 13 height 10
checkbox input "true"
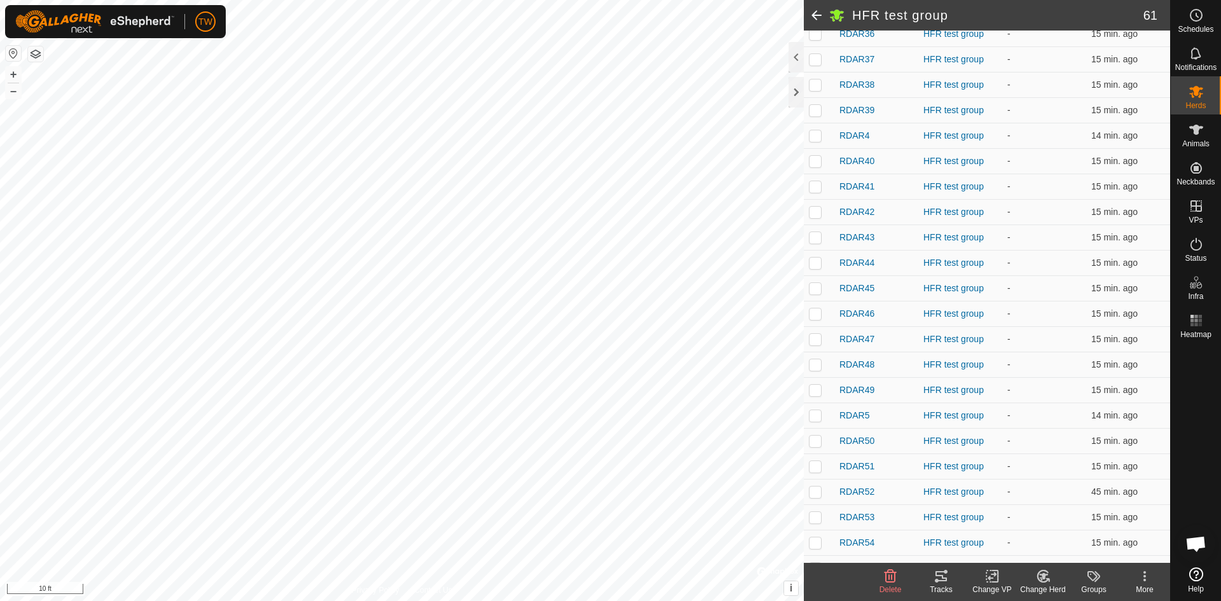
scroll to position [954, 0]
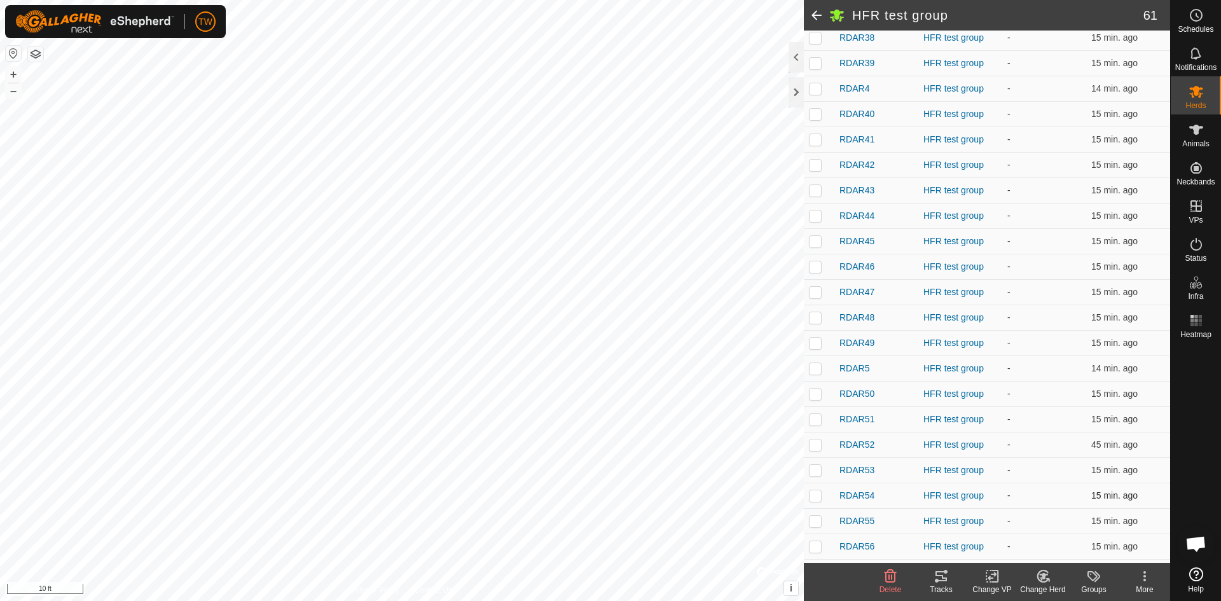
click at [817, 495] on p-checkbox at bounding box center [815, 495] width 13 height 10
checkbox input "true"
drag, startPoint x: 820, startPoint y: 523, endPoint x: 813, endPoint y: 517, distance: 9.0
click at [820, 523] on p-checkbox at bounding box center [815, 521] width 13 height 10
checkbox input "true"
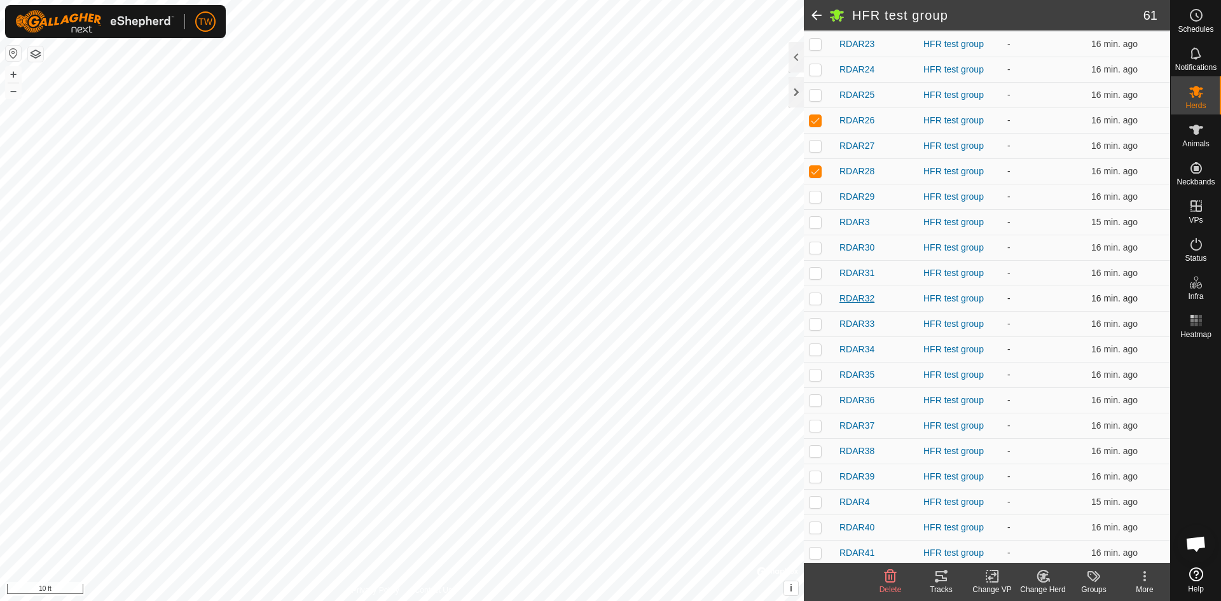
scroll to position [509, 0]
drag, startPoint x: 815, startPoint y: 177, endPoint x: 808, endPoint y: 183, distance: 8.6
click at [814, 177] on p-checkbox at bounding box center [815, 177] width 13 height 10
checkbox input "true"
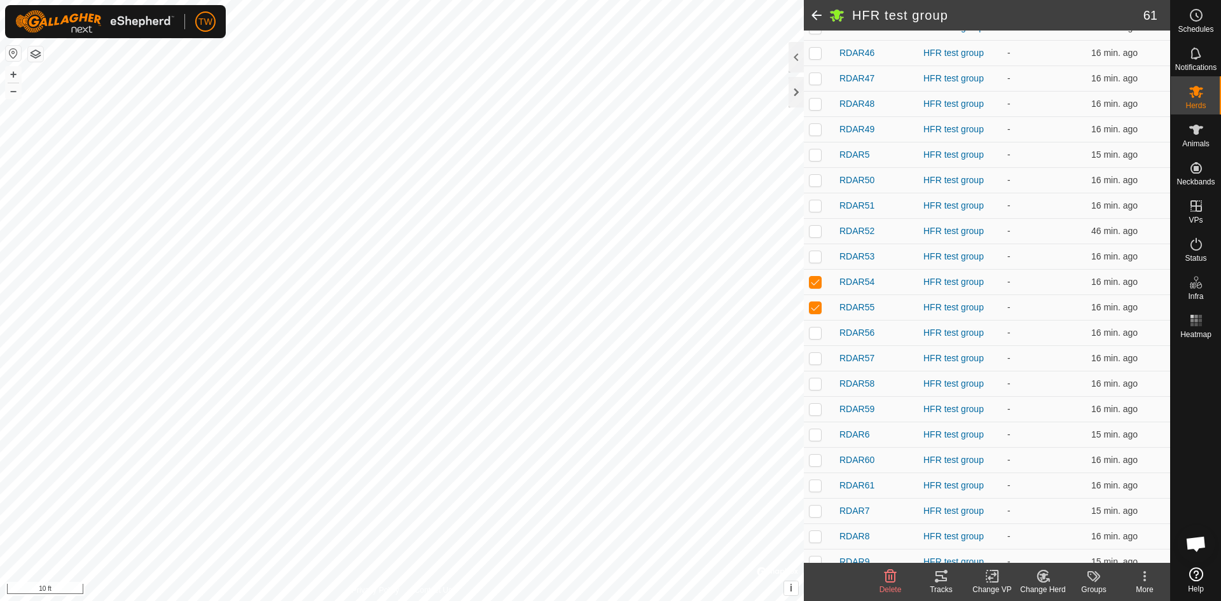
scroll to position [1180, 0]
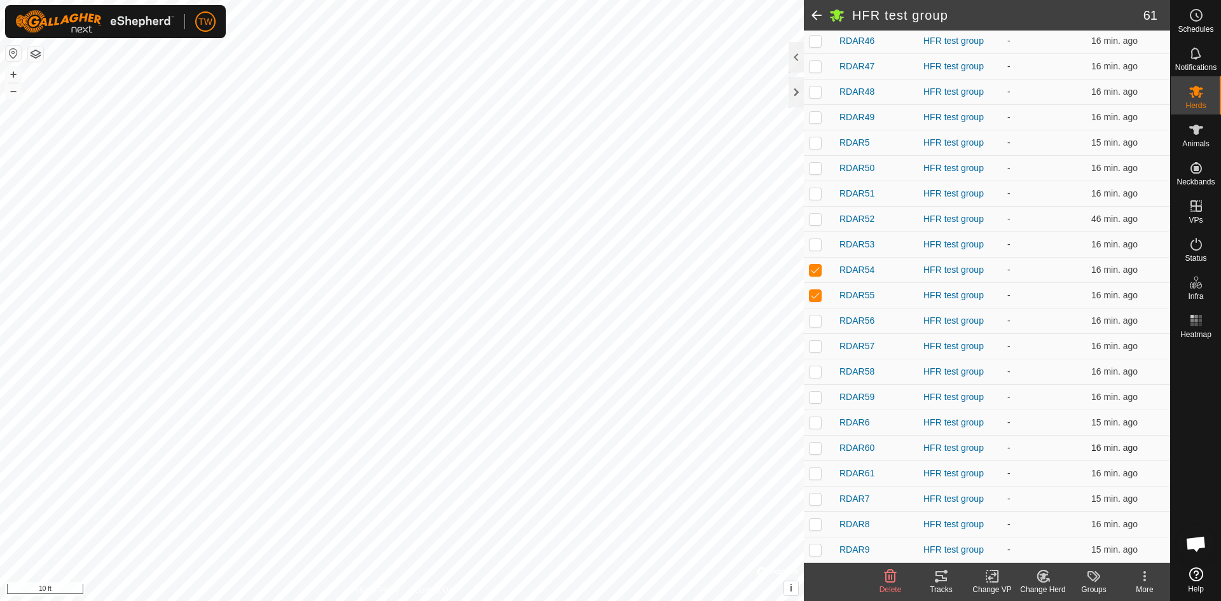
click at [814, 446] on p-checkbox at bounding box center [815, 448] width 13 height 10
checkbox input "true"
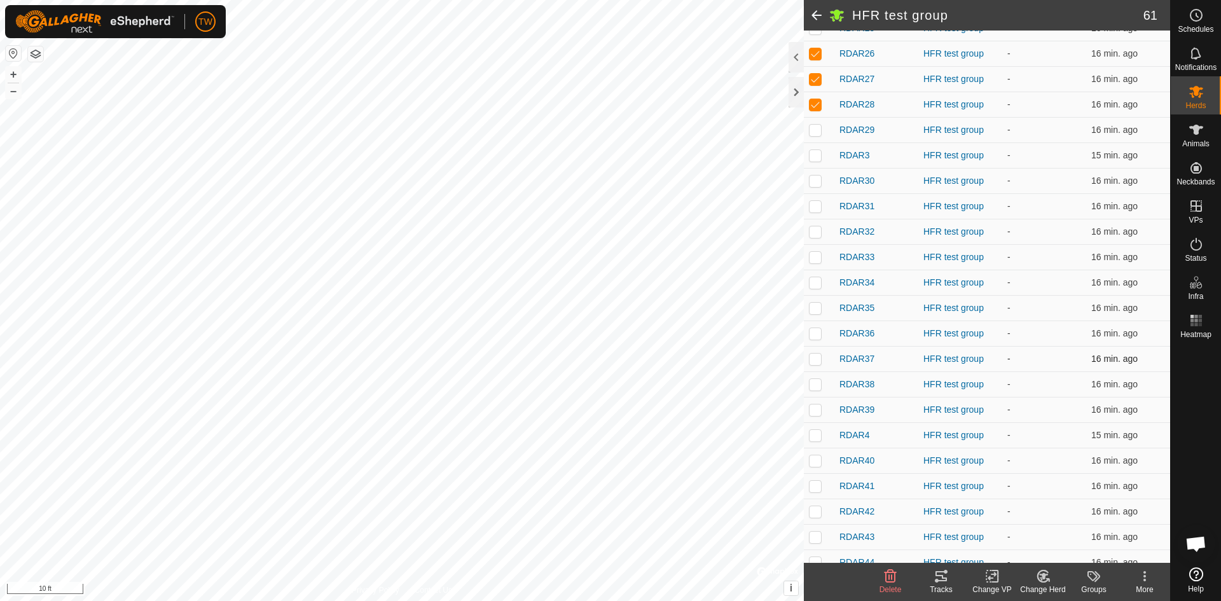
scroll to position [544, 0]
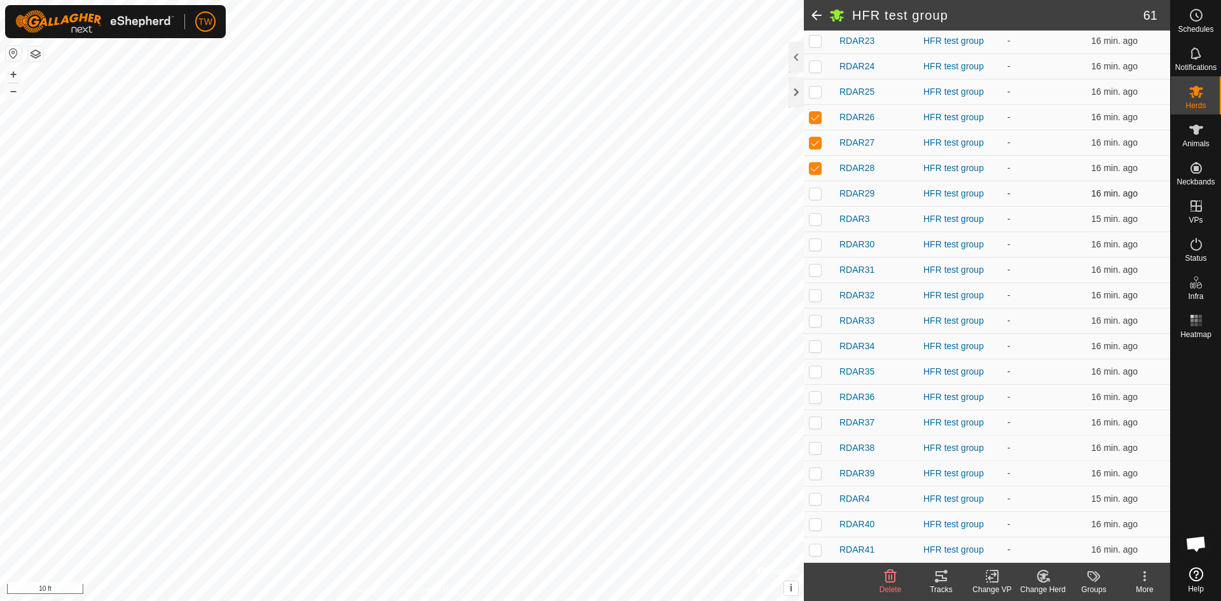
click at [817, 195] on p-checkbox at bounding box center [815, 193] width 13 height 10
checkbox input "true"
click at [816, 296] on p-checkbox at bounding box center [815, 295] width 13 height 10
checkbox input "true"
click at [1048, 579] on icon at bounding box center [1042, 576] width 11 height 11
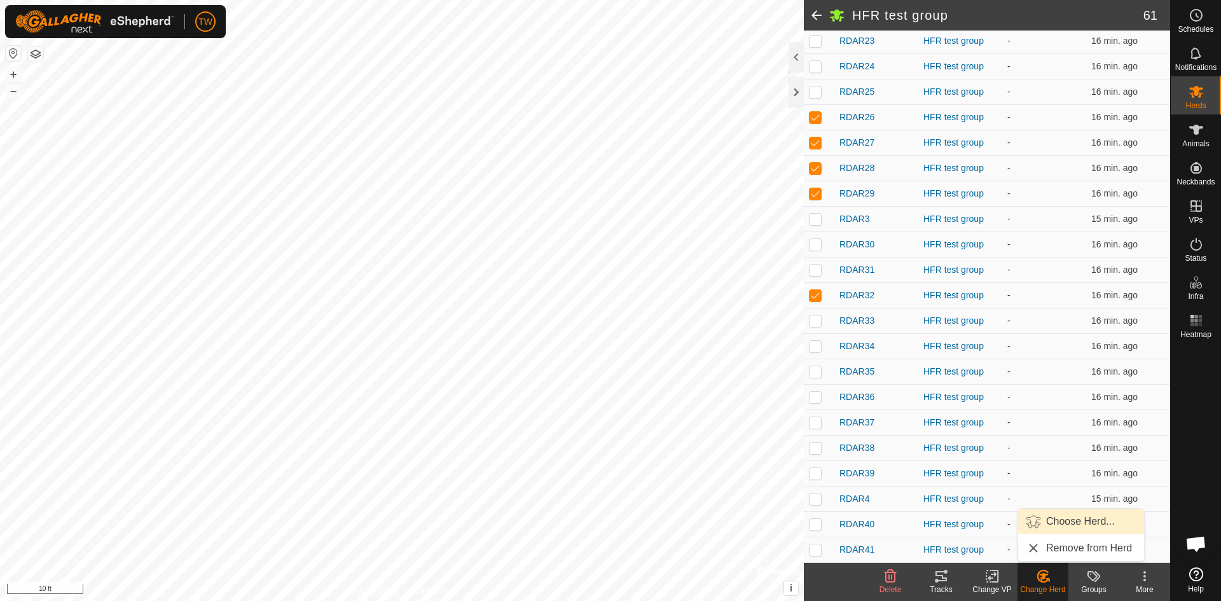
click at [1073, 525] on link "Choose Herd..." at bounding box center [1081, 521] width 126 height 25
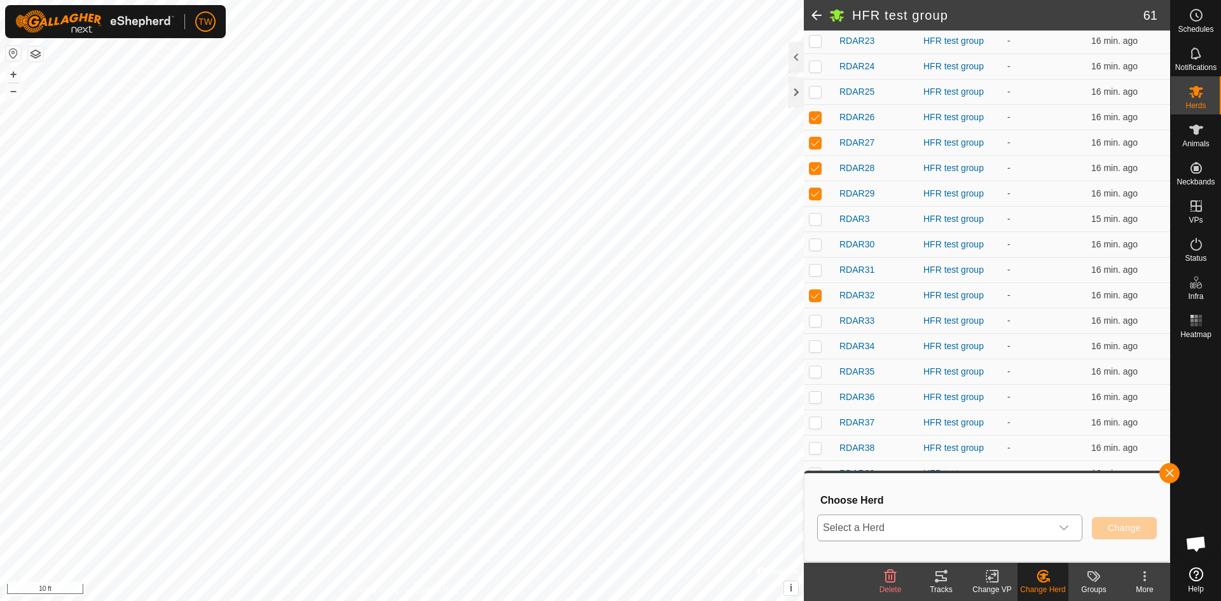
click at [1062, 529] on icon "dropdown trigger" at bounding box center [1064, 527] width 9 height 5
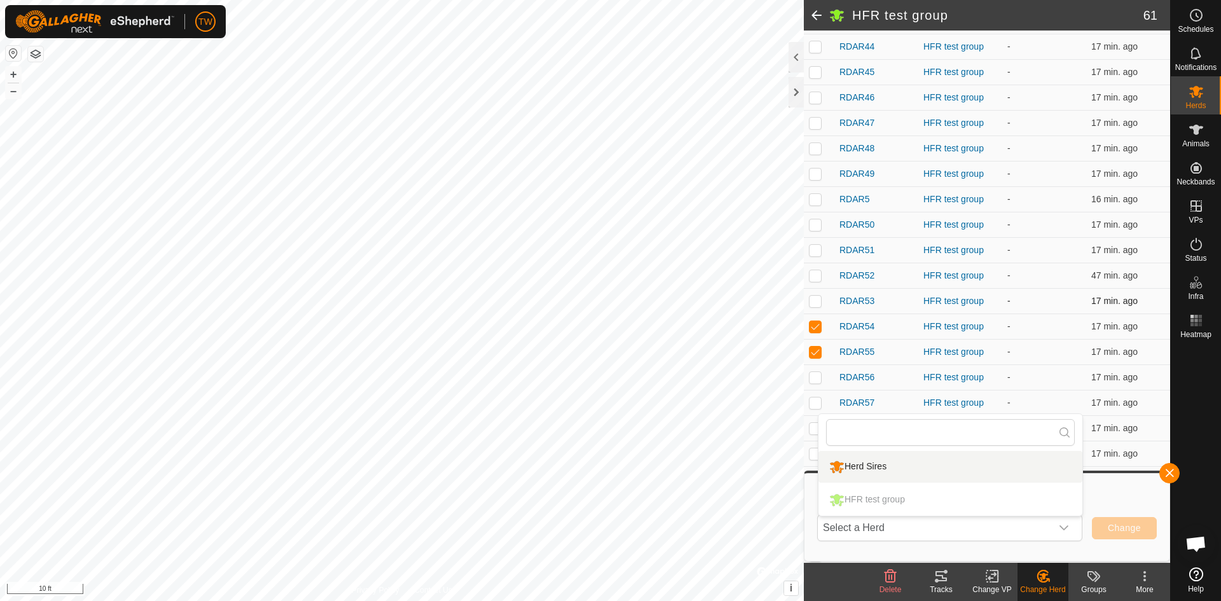
scroll to position [1180, 0]
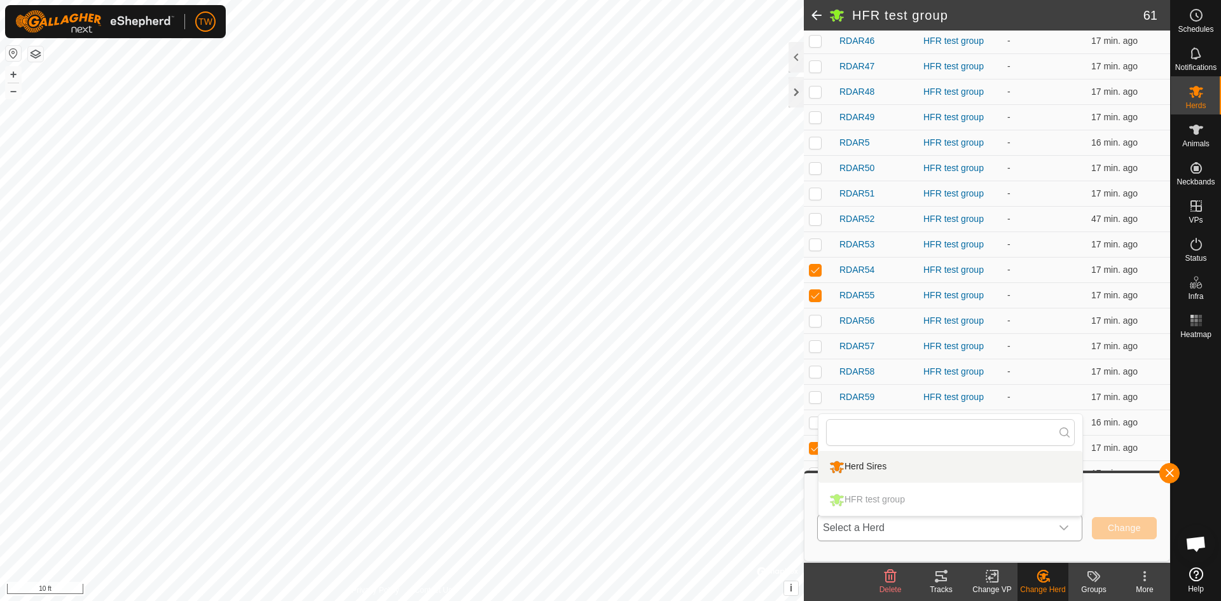
click at [1062, 520] on div "dropdown trigger" at bounding box center [1063, 527] width 25 height 25
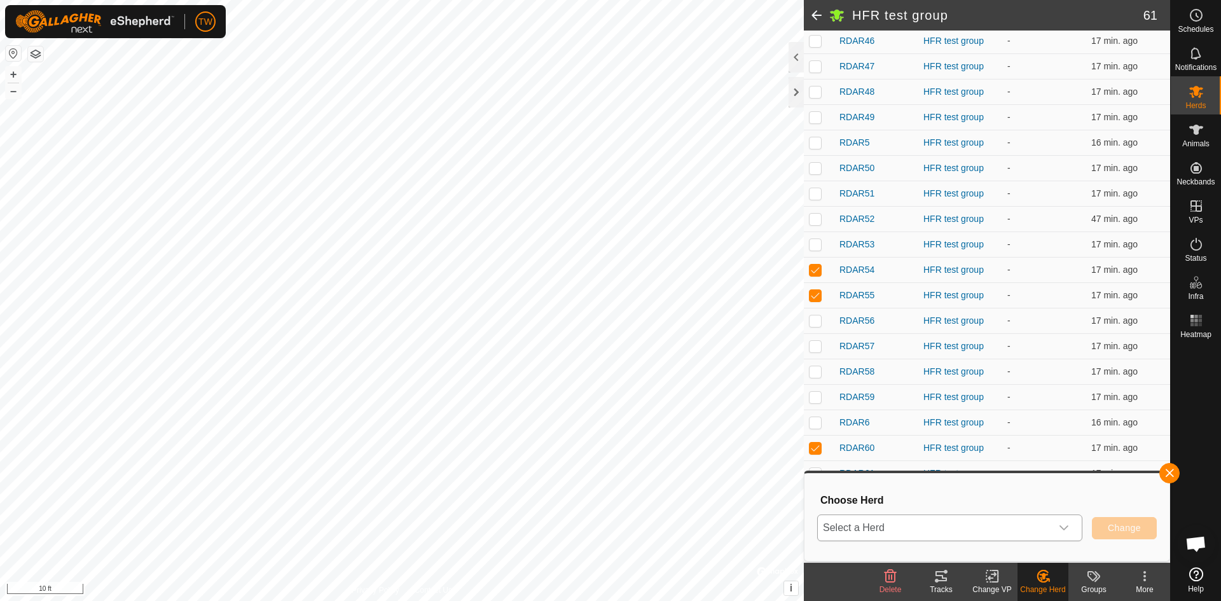
click at [1069, 523] on div "dropdown trigger" at bounding box center [1063, 527] width 25 height 25
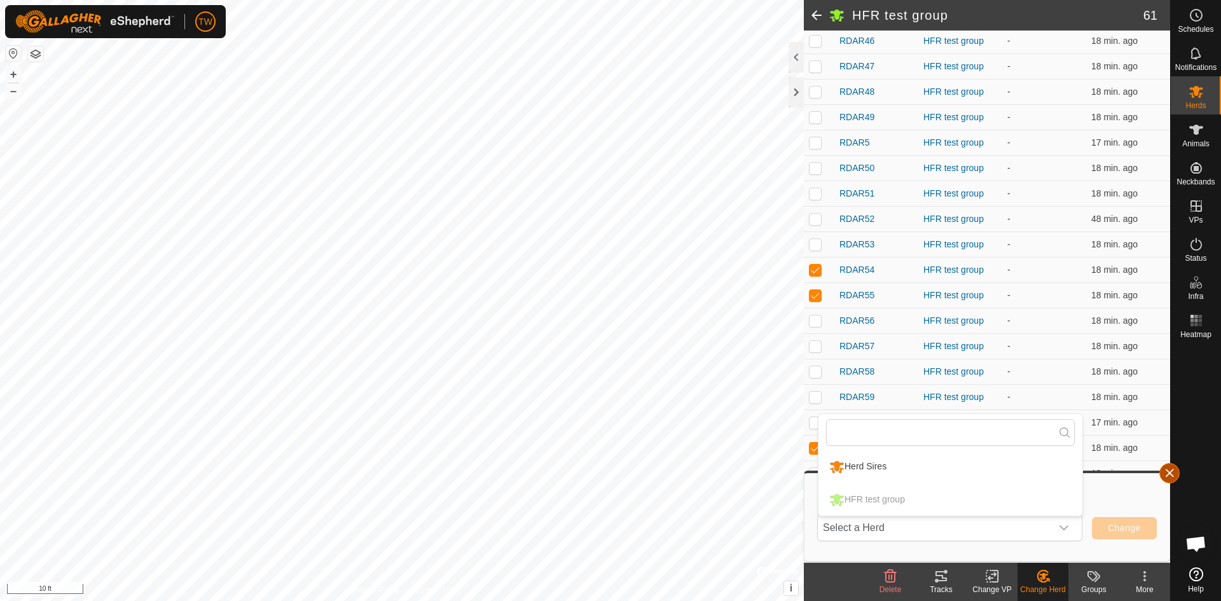
click at [1170, 473] on button "button" at bounding box center [1169, 473] width 20 height 20
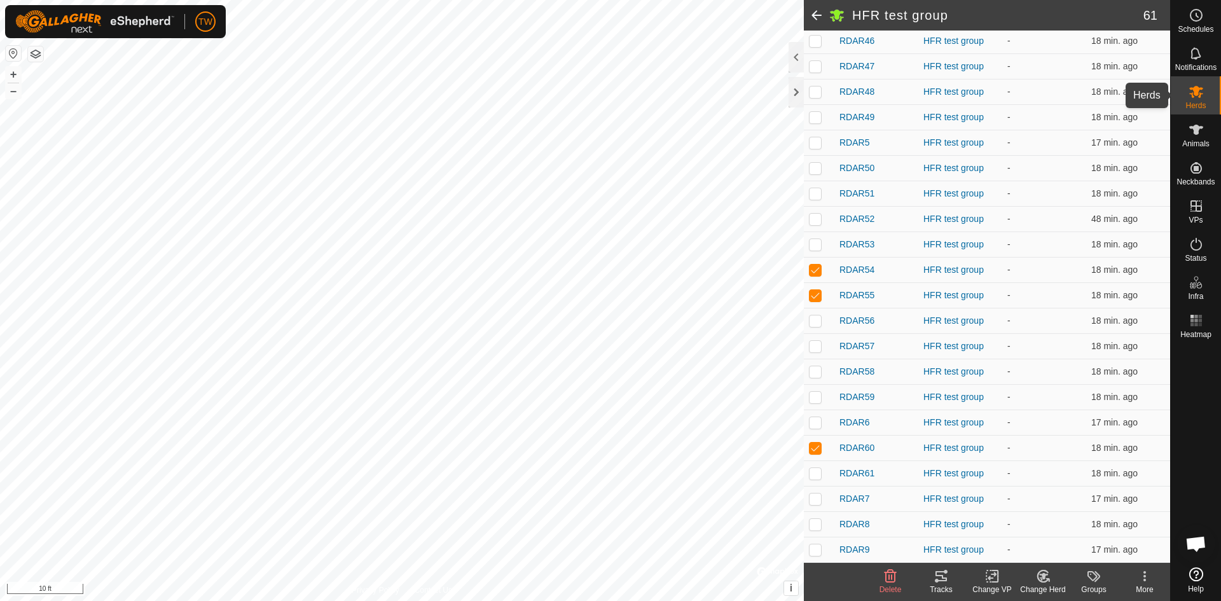
click at [1204, 94] on es-mob-svg-icon at bounding box center [1196, 91] width 23 height 20
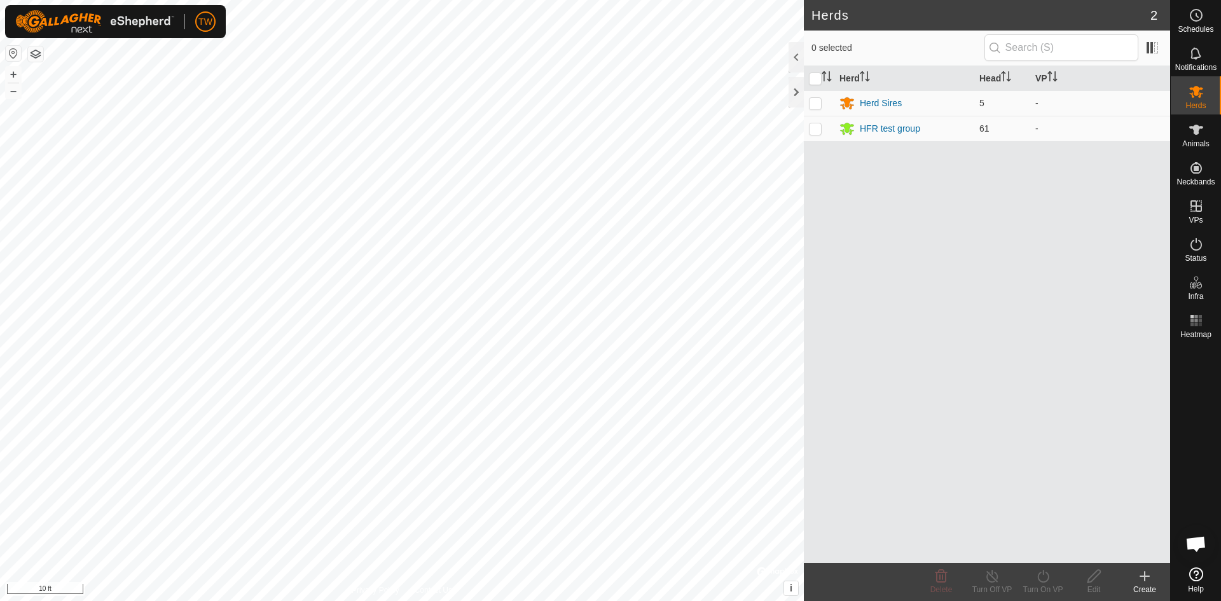
click at [1145, 578] on icon at bounding box center [1145, 576] width 0 height 9
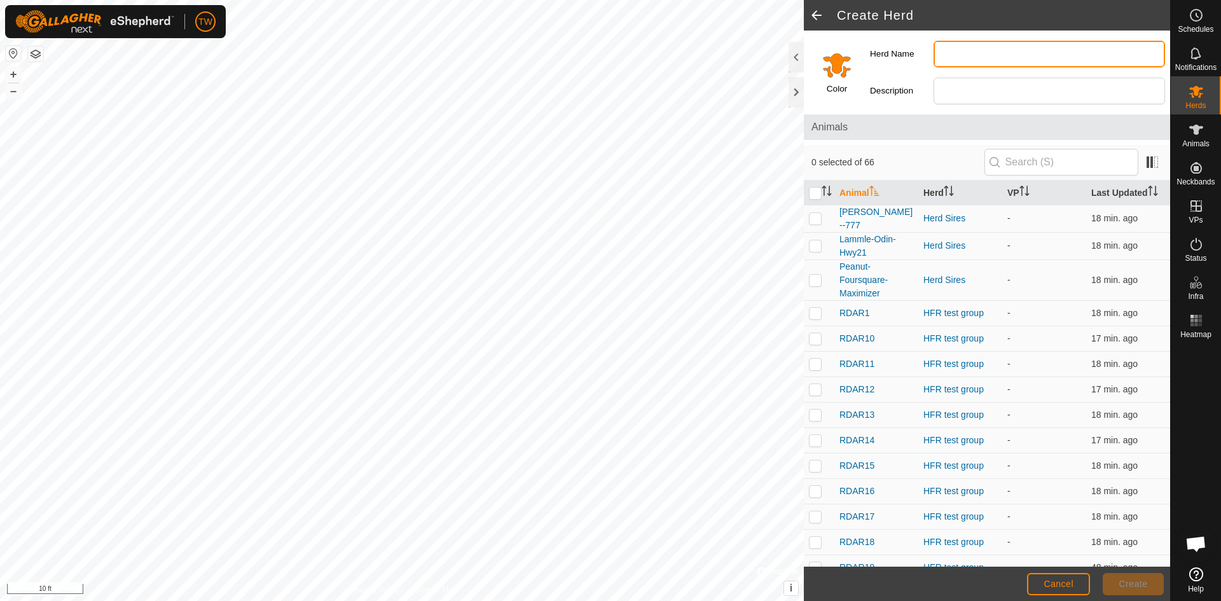
click at [975, 59] on input "Herd Name" at bounding box center [1050, 54] width 232 height 27
type input "Not Assigned"
click at [1142, 584] on span "Create" at bounding box center [1133, 584] width 29 height 10
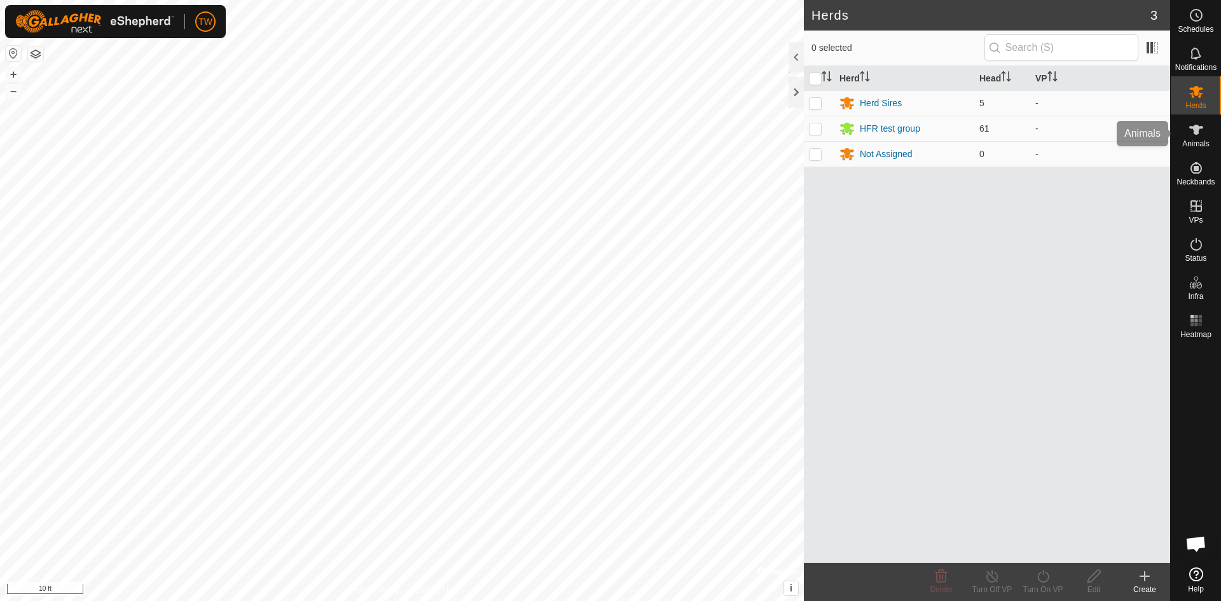
click at [1201, 132] on icon at bounding box center [1196, 129] width 15 height 15
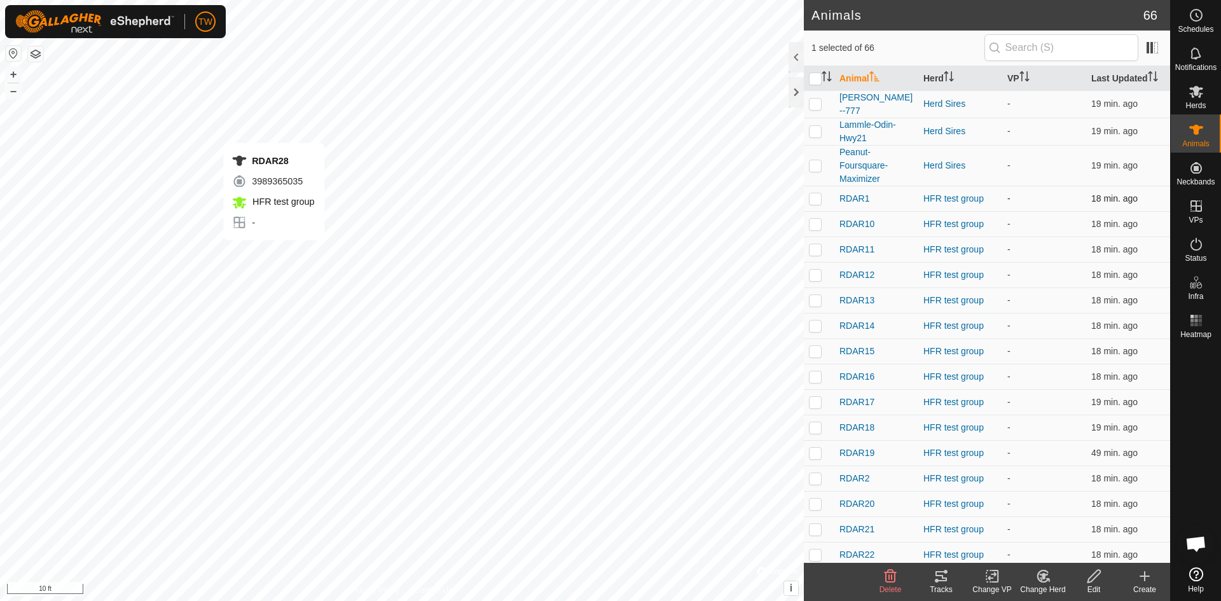
checkbox input "false"
checkbox input "true"
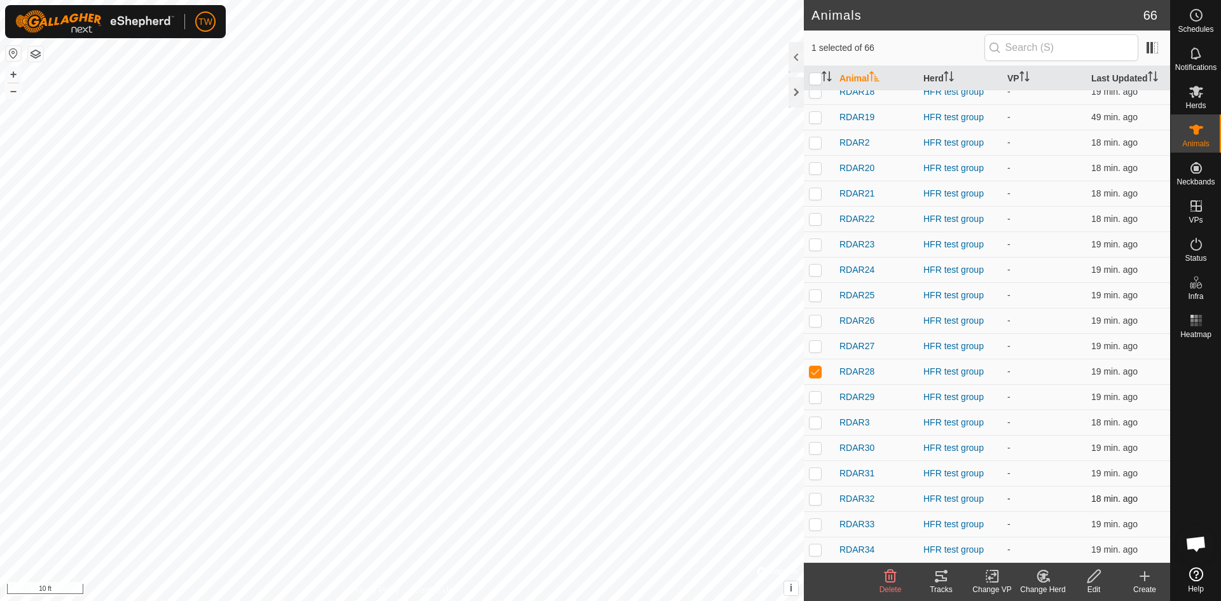
scroll to position [318, 0]
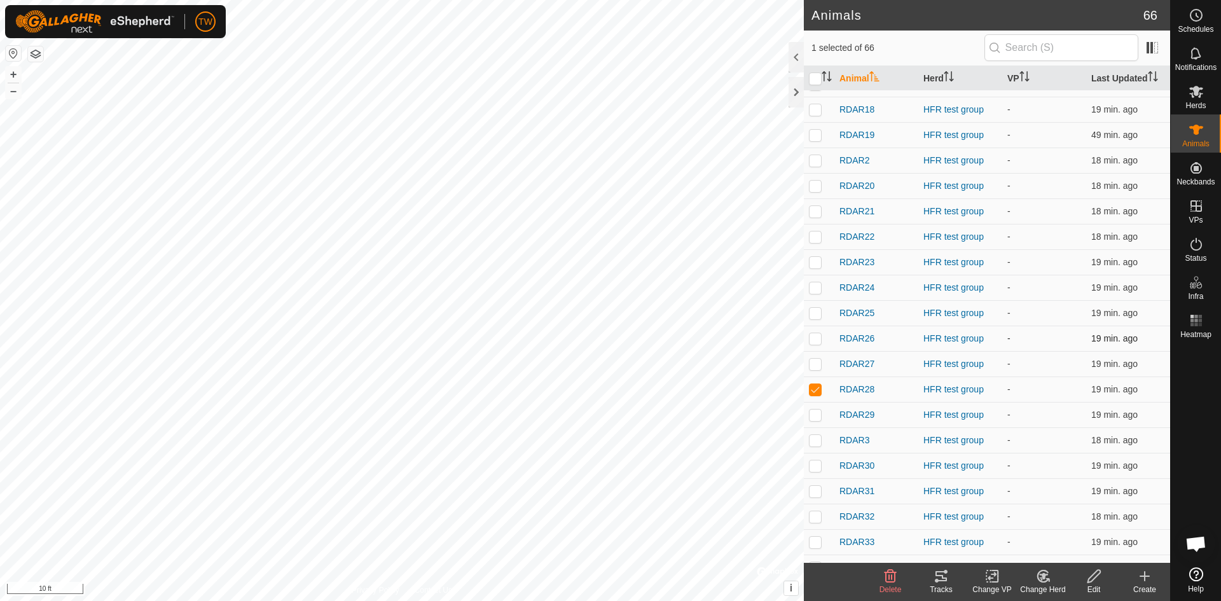
click at [815, 333] on p-checkbox at bounding box center [815, 338] width 13 height 10
checkbox input "true"
click at [817, 366] on p-checkbox at bounding box center [815, 364] width 13 height 10
checkbox input "true"
click at [815, 410] on p-checkbox at bounding box center [815, 415] width 13 height 10
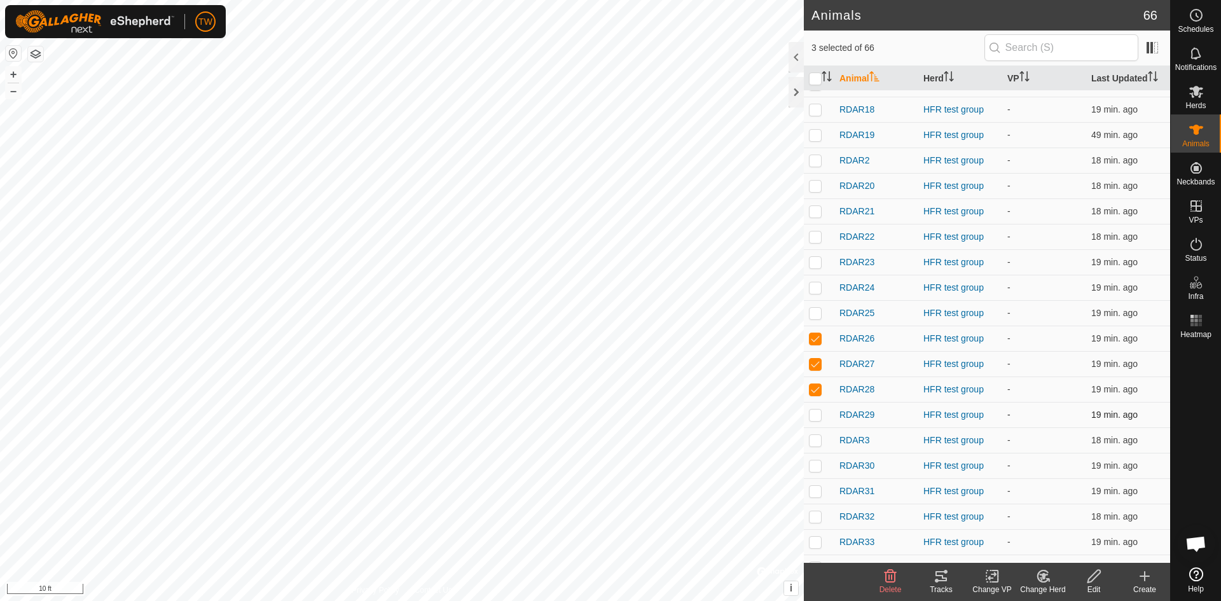
checkbox input "true"
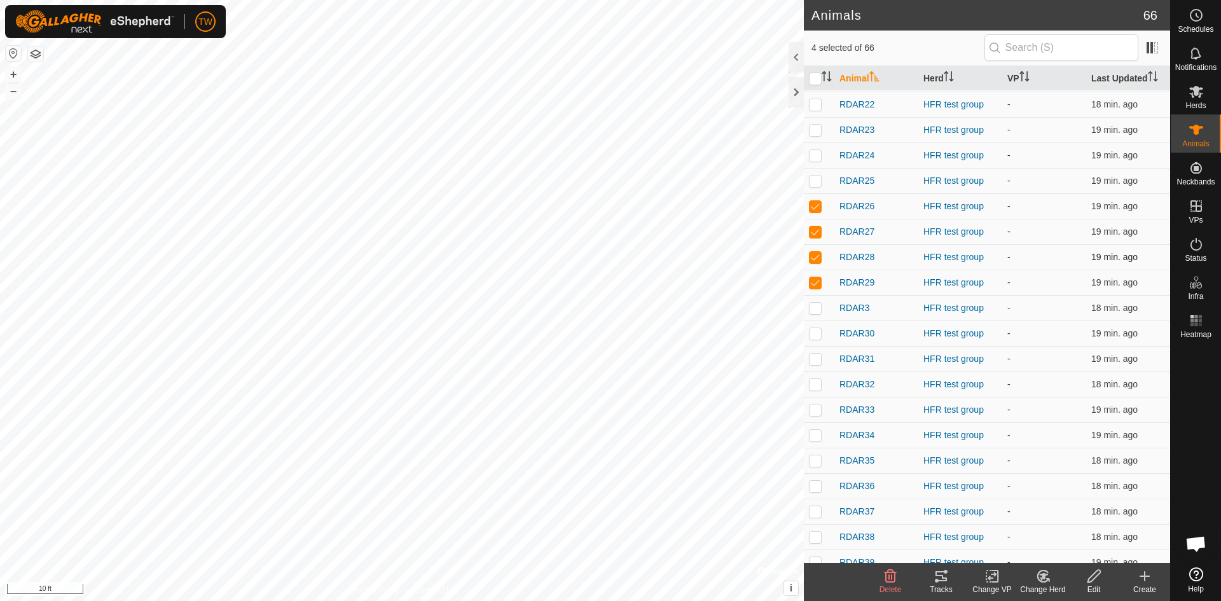
scroll to position [572, 0]
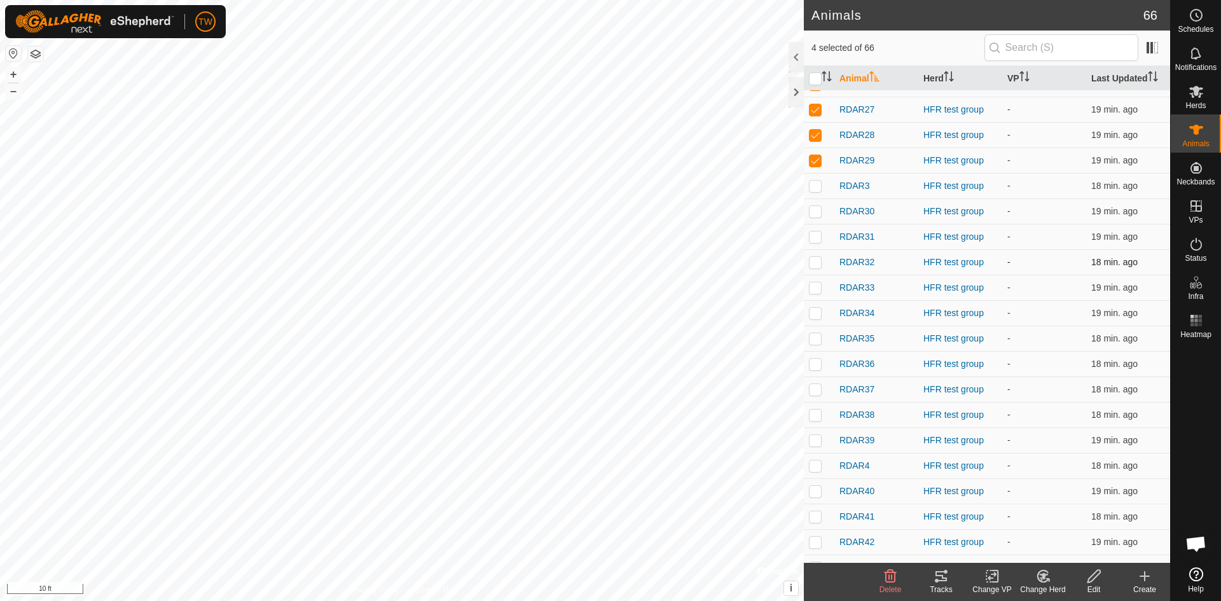
click at [815, 260] on p-checkbox at bounding box center [815, 262] width 13 height 10
checkbox input "true"
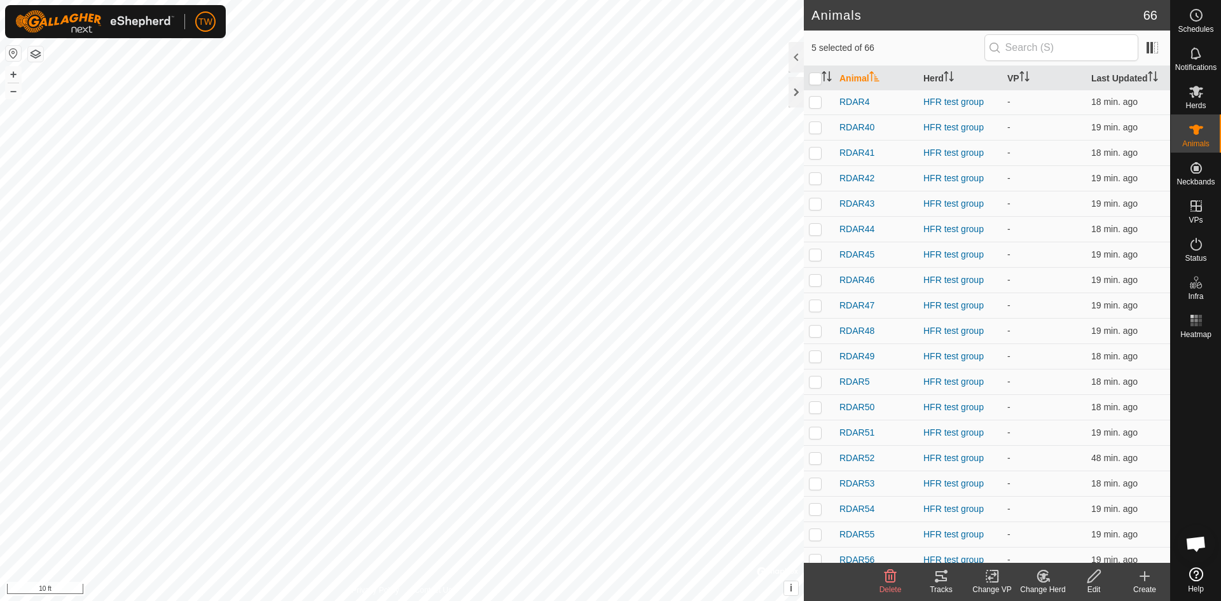
scroll to position [954, 0]
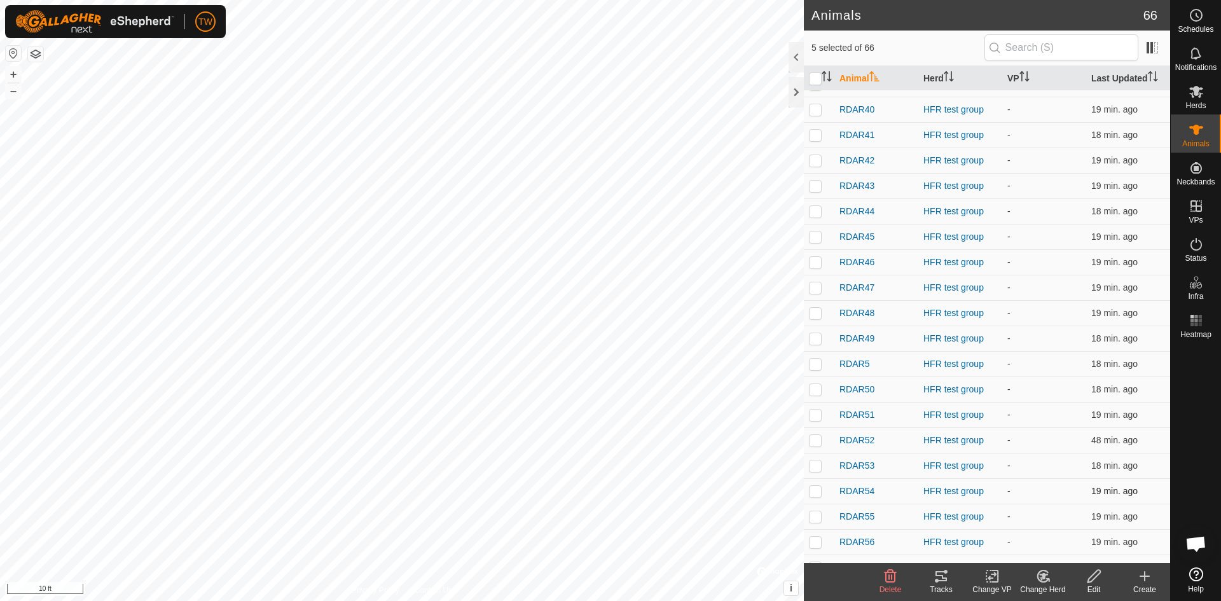
drag, startPoint x: 814, startPoint y: 488, endPoint x: 814, endPoint y: 497, distance: 9.5
click at [815, 489] on p-checkbox at bounding box center [815, 491] width 13 height 10
checkbox input "true"
click at [817, 513] on p-checkbox at bounding box center [815, 516] width 13 height 10
checkbox input "true"
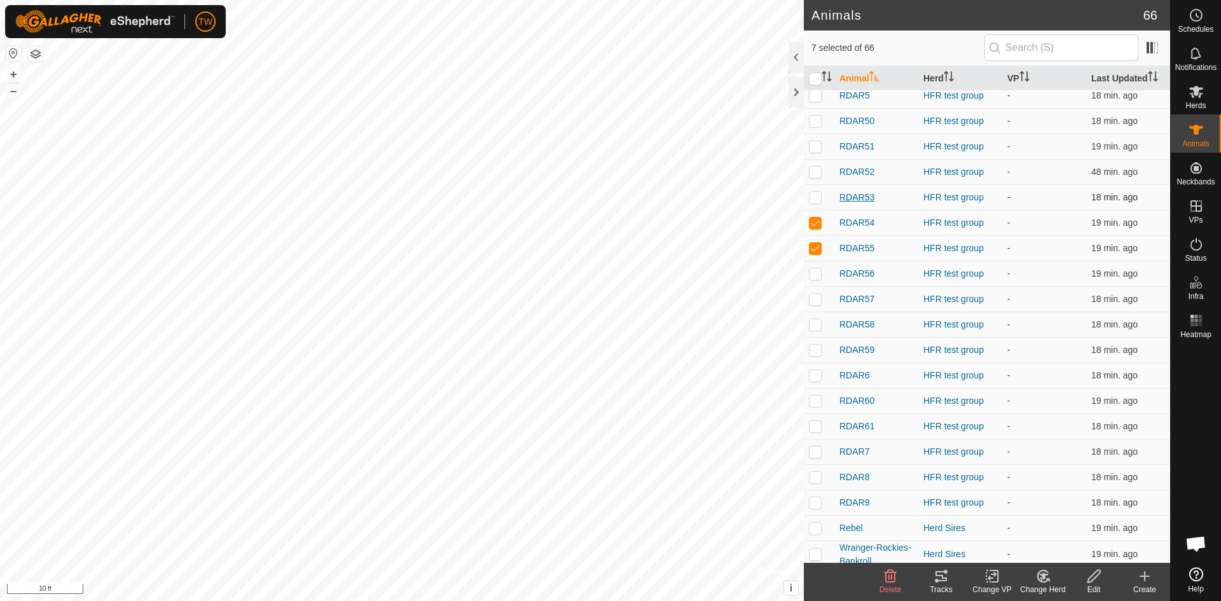
scroll to position [1226, 0]
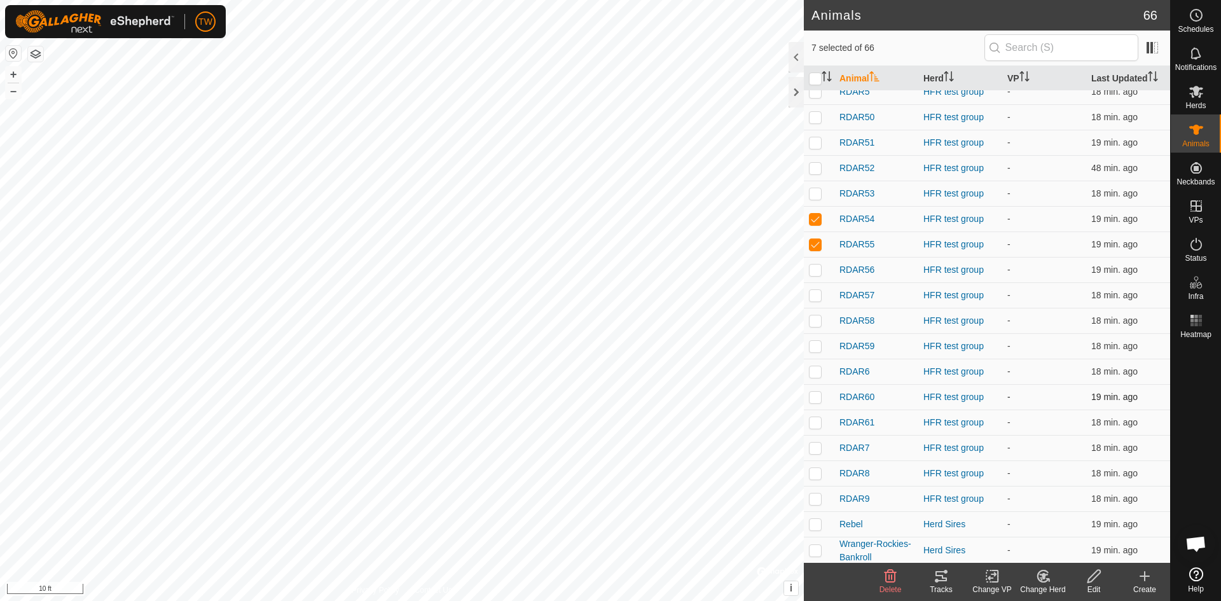
click at [817, 397] on p-checkbox at bounding box center [815, 397] width 13 height 10
checkbox input "true"
click at [1045, 572] on icon at bounding box center [1043, 576] width 16 height 15
click at [1055, 517] on link "Choose Herd..." at bounding box center [1081, 521] width 126 height 25
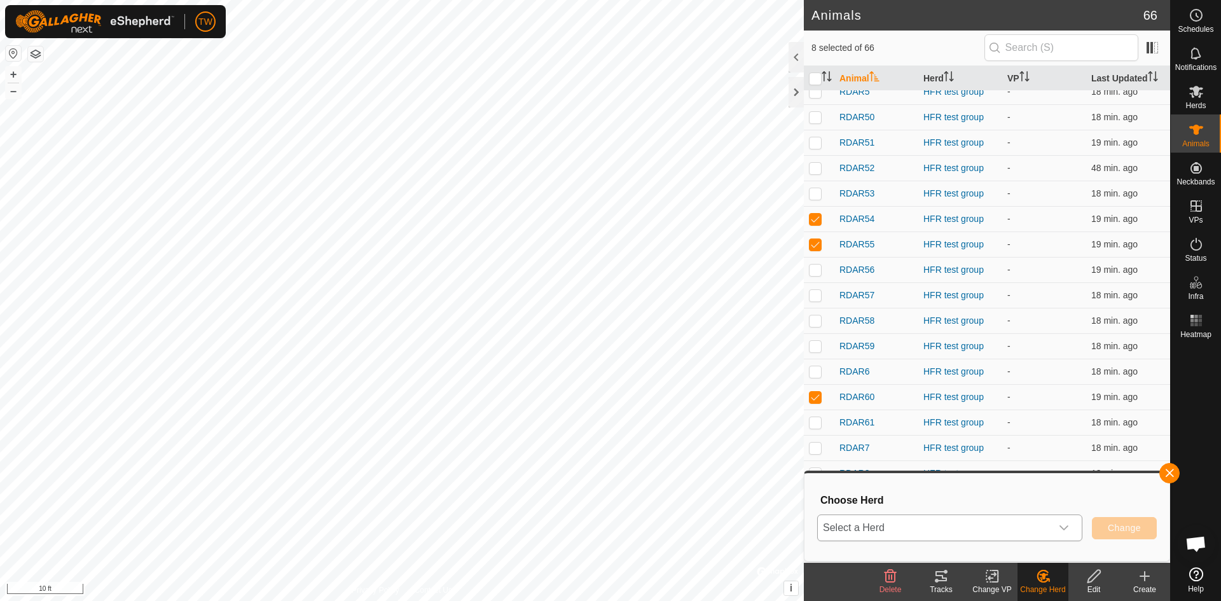
click at [1069, 527] on icon "dropdown trigger" at bounding box center [1064, 528] width 10 height 10
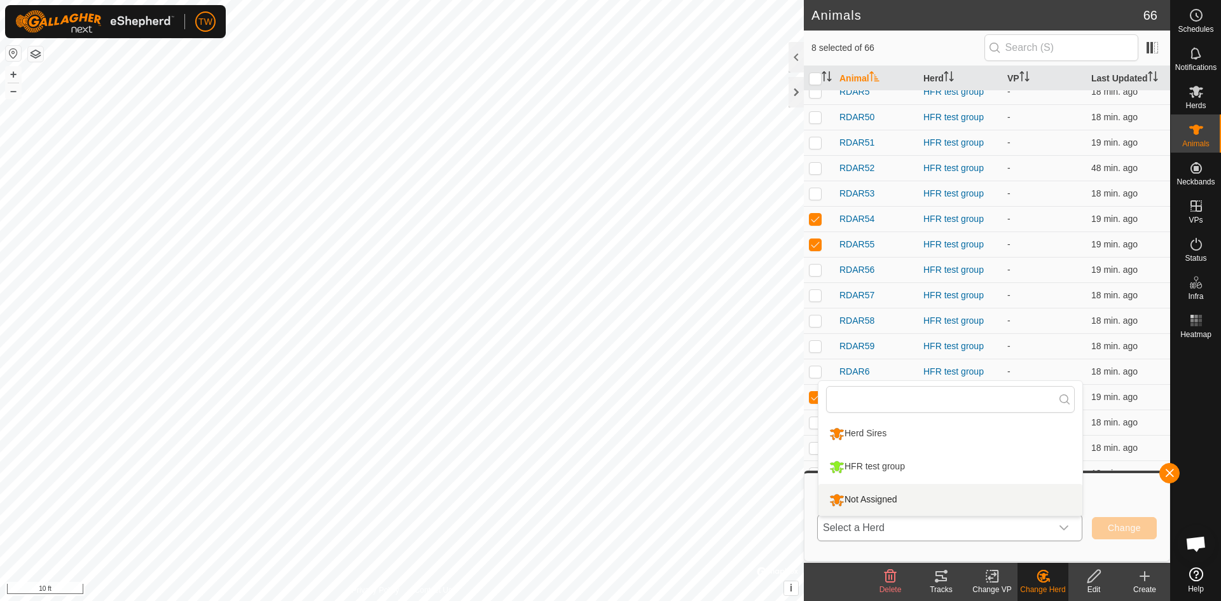
click at [974, 488] on li "Not Assigned" at bounding box center [951, 500] width 264 height 32
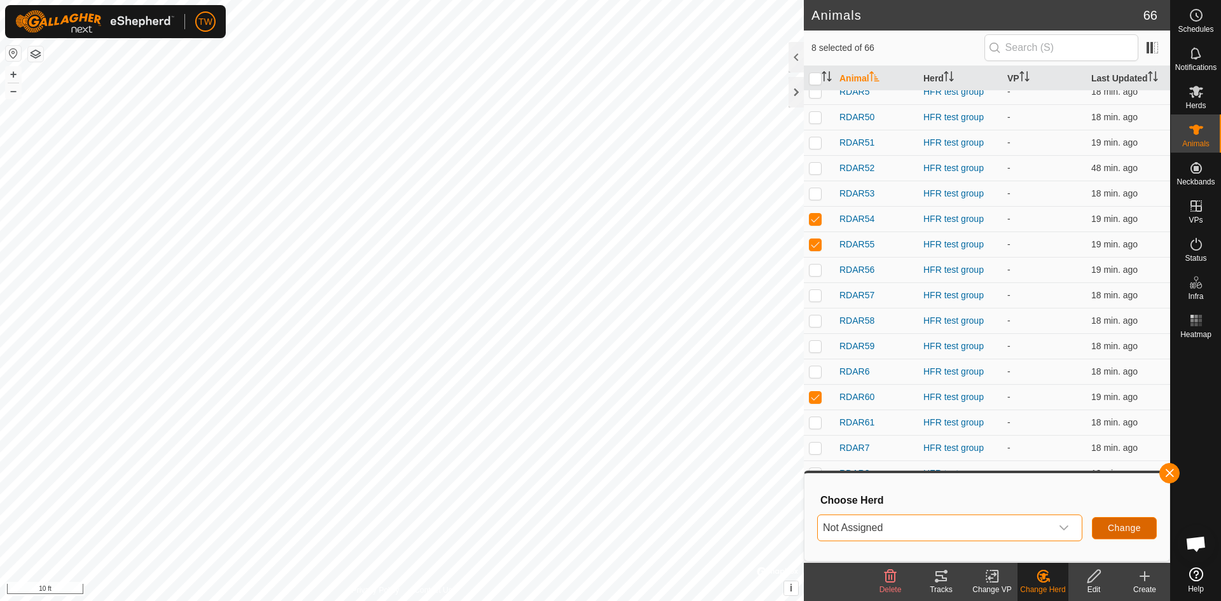
click at [1125, 525] on span "Change" at bounding box center [1124, 528] width 33 height 10
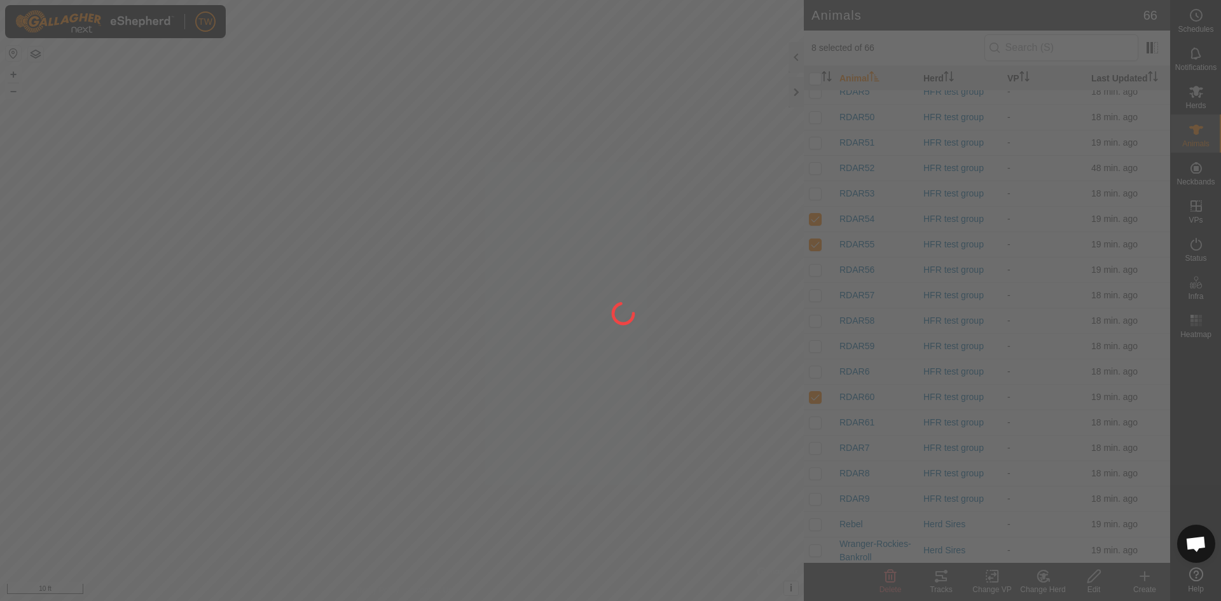
checkbox input "false"
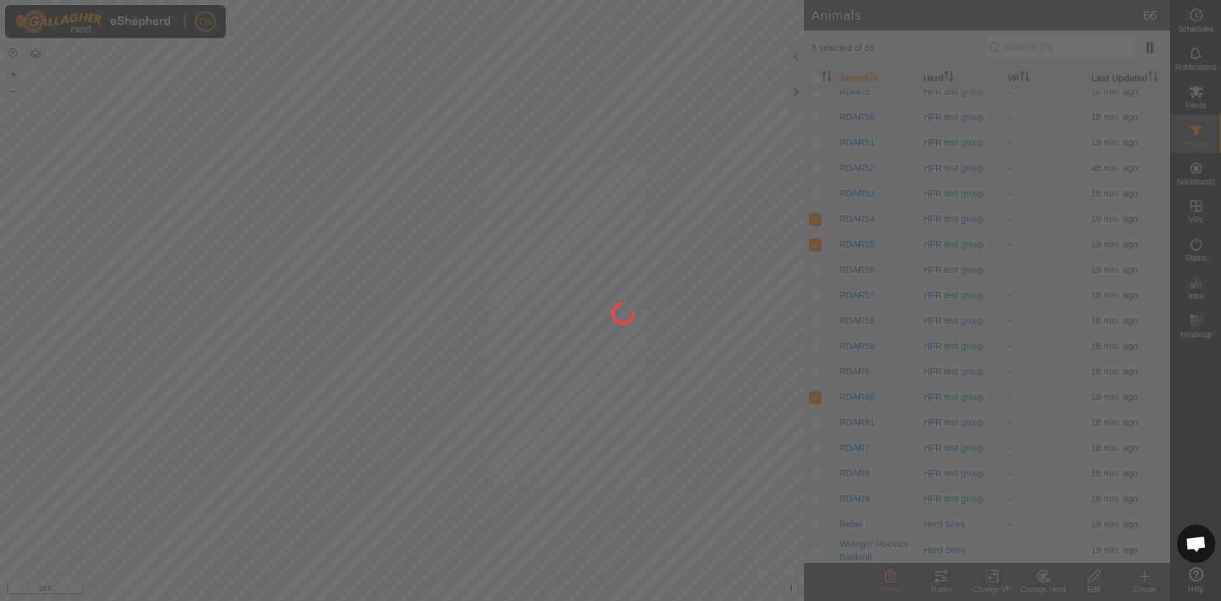
checkbox input "false"
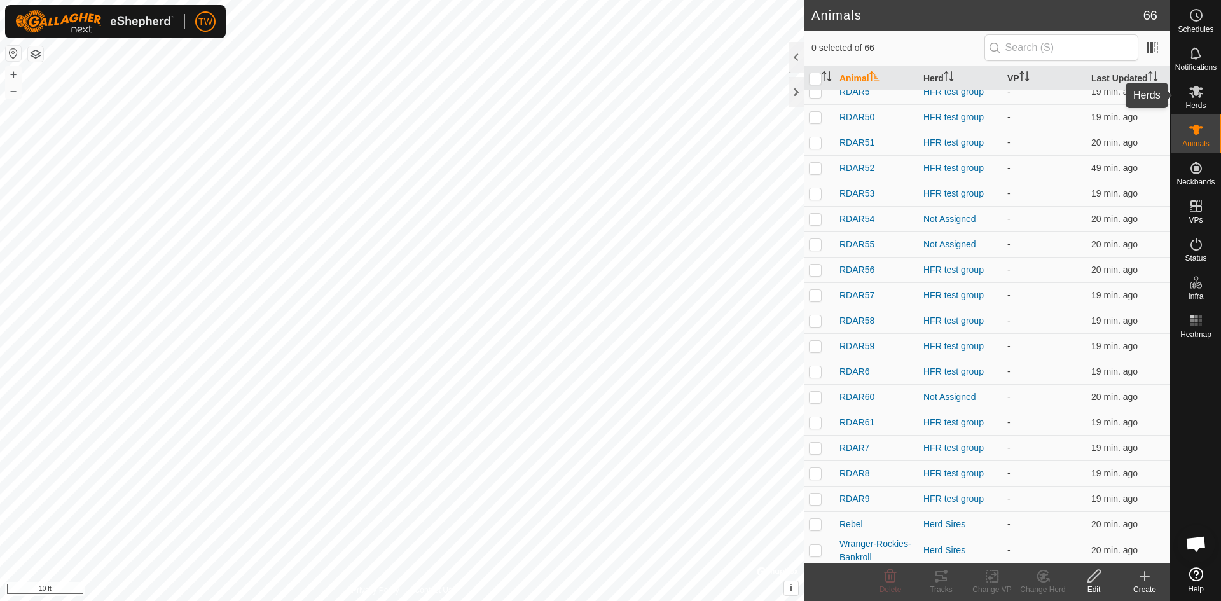
click at [1197, 94] on icon at bounding box center [1196, 92] width 14 height 12
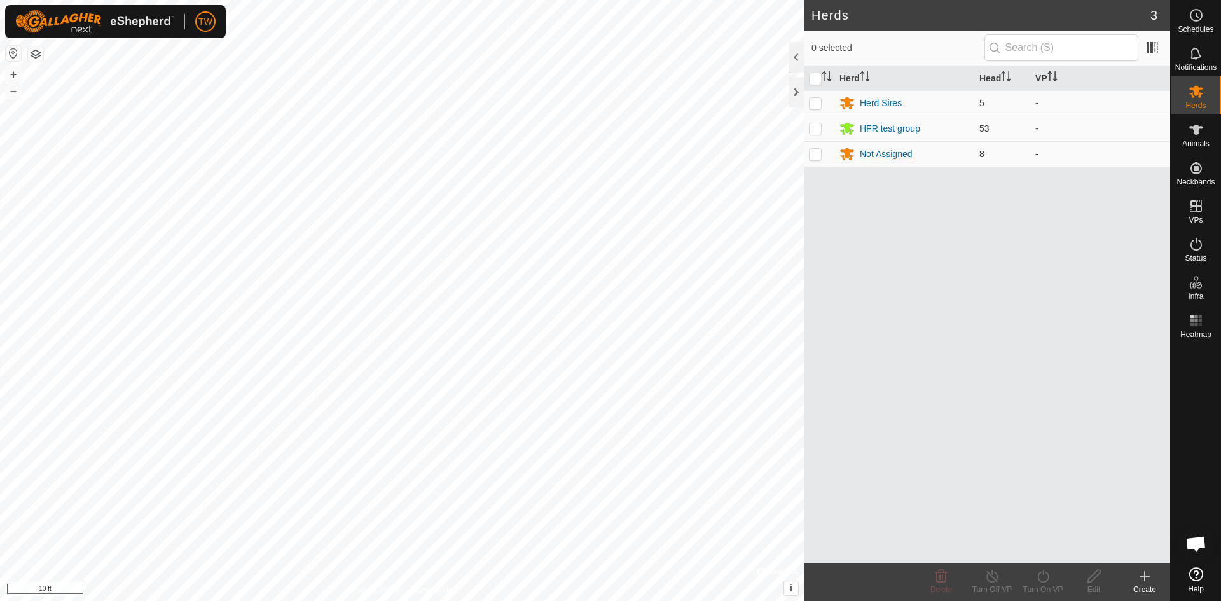
click at [887, 149] on div "Not Assigned" at bounding box center [886, 154] width 53 height 13
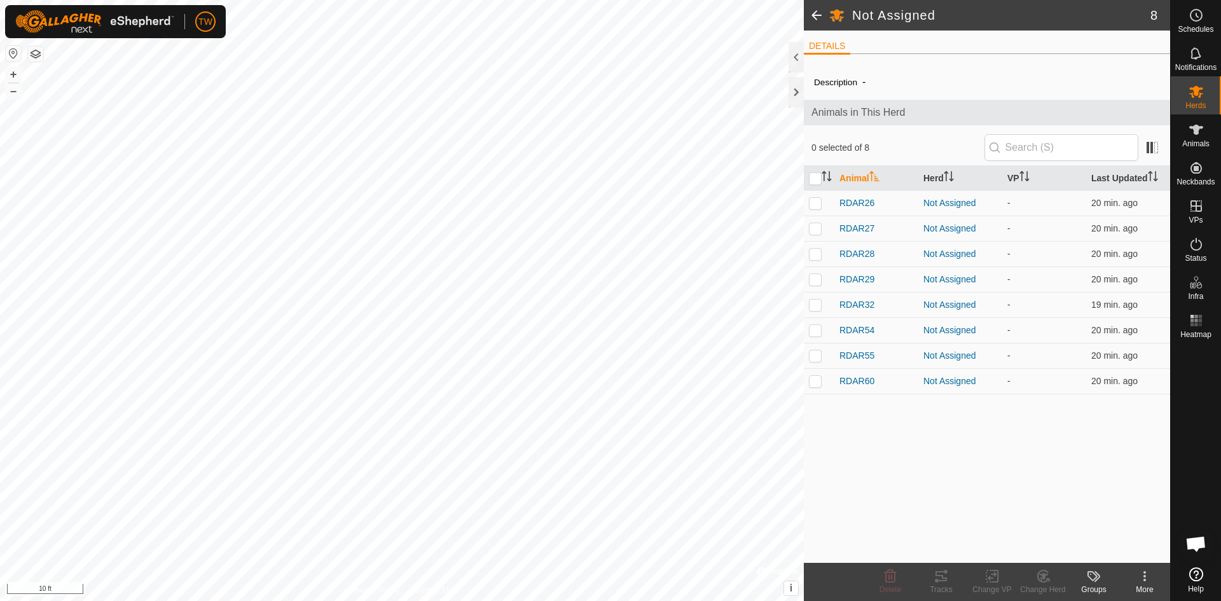
click at [1147, 576] on icon at bounding box center [1144, 576] width 15 height 15
click at [1130, 550] on link "Edit Herd Detail" at bounding box center [1107, 548] width 126 height 25
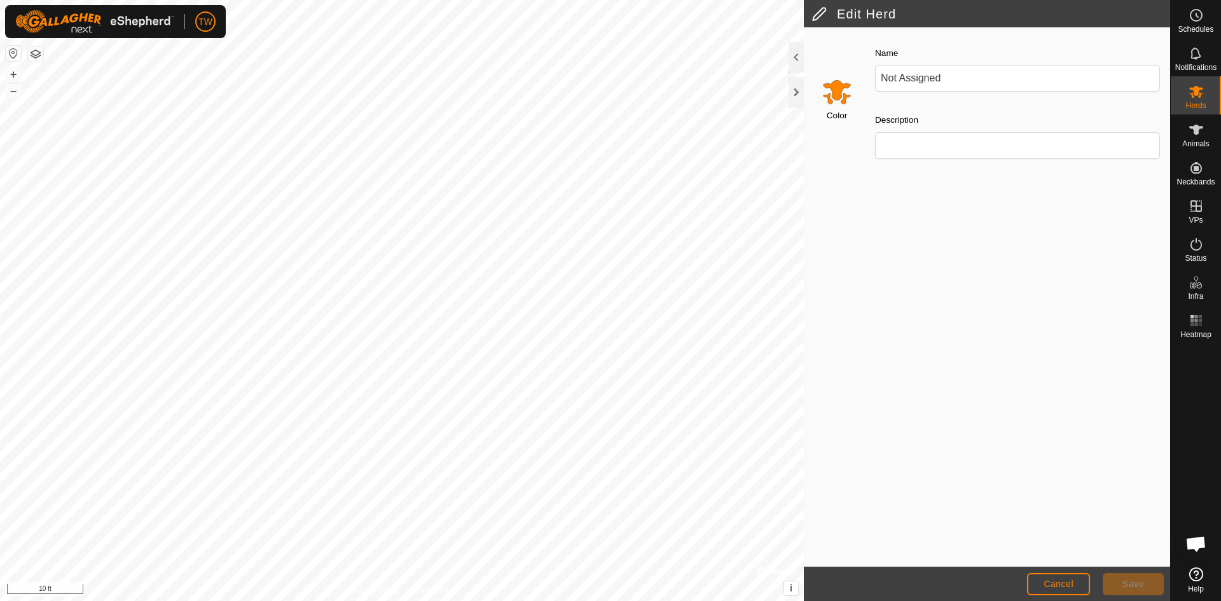
click at [836, 87] on input "Select a color" at bounding box center [837, 91] width 31 height 31
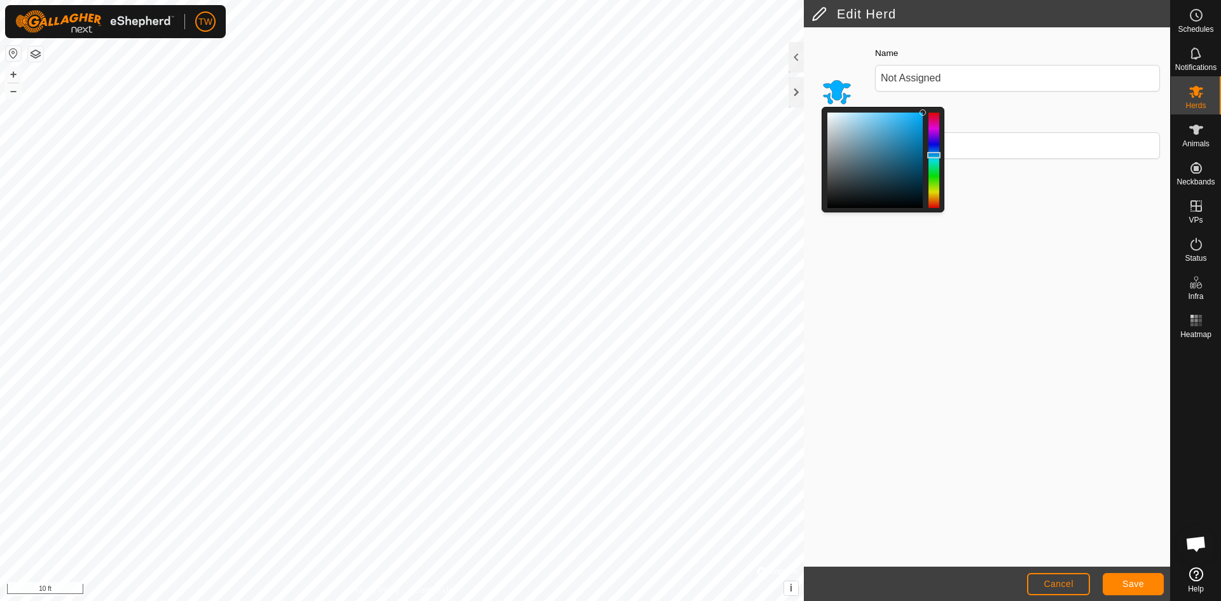
click at [937, 155] on div at bounding box center [934, 160] width 11 height 95
click at [1138, 583] on span "Save" at bounding box center [1134, 584] width 22 height 10
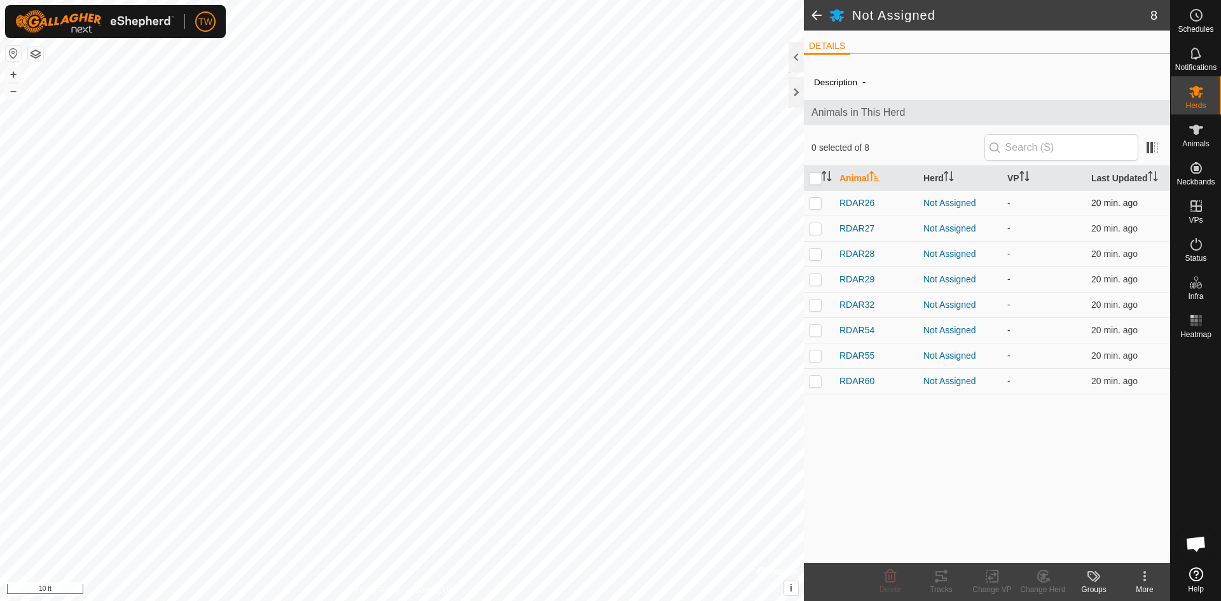
click at [815, 203] on p-checkbox at bounding box center [815, 203] width 13 height 10
checkbox input "true"
click at [817, 232] on p-checkbox at bounding box center [815, 228] width 13 height 10
checkbox input "true"
click at [817, 259] on td at bounding box center [819, 253] width 31 height 25
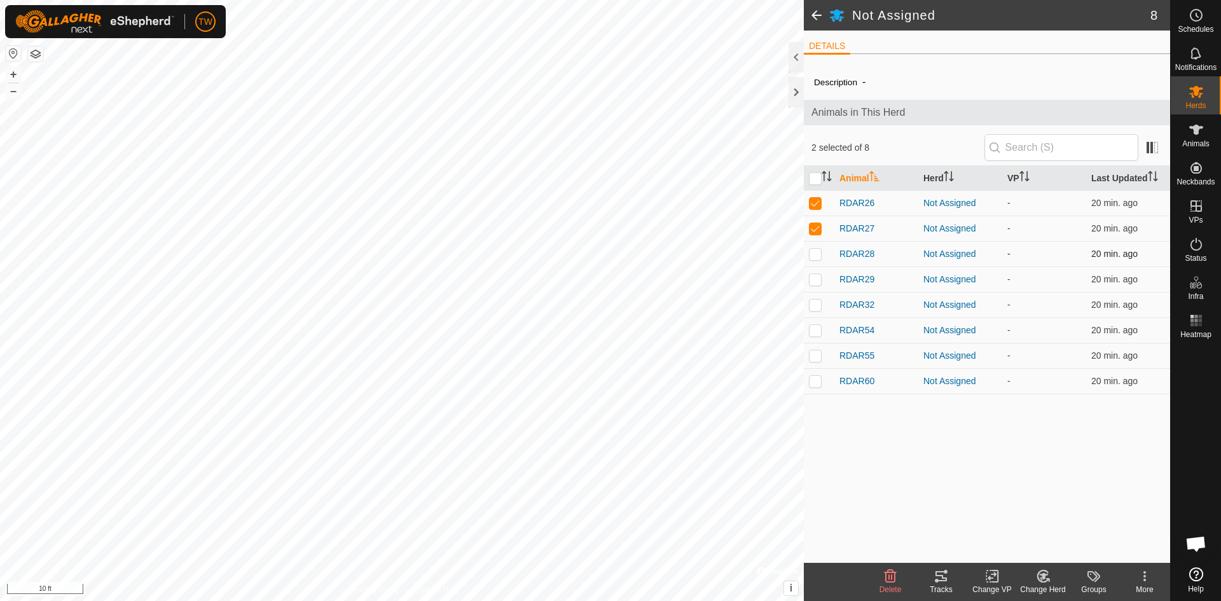
checkbox input "true"
click at [816, 281] on p-checkbox at bounding box center [815, 279] width 13 height 10
checkbox input "true"
drag, startPoint x: 815, startPoint y: 310, endPoint x: 819, endPoint y: 322, distance: 12.7
click at [817, 314] on td at bounding box center [819, 304] width 31 height 25
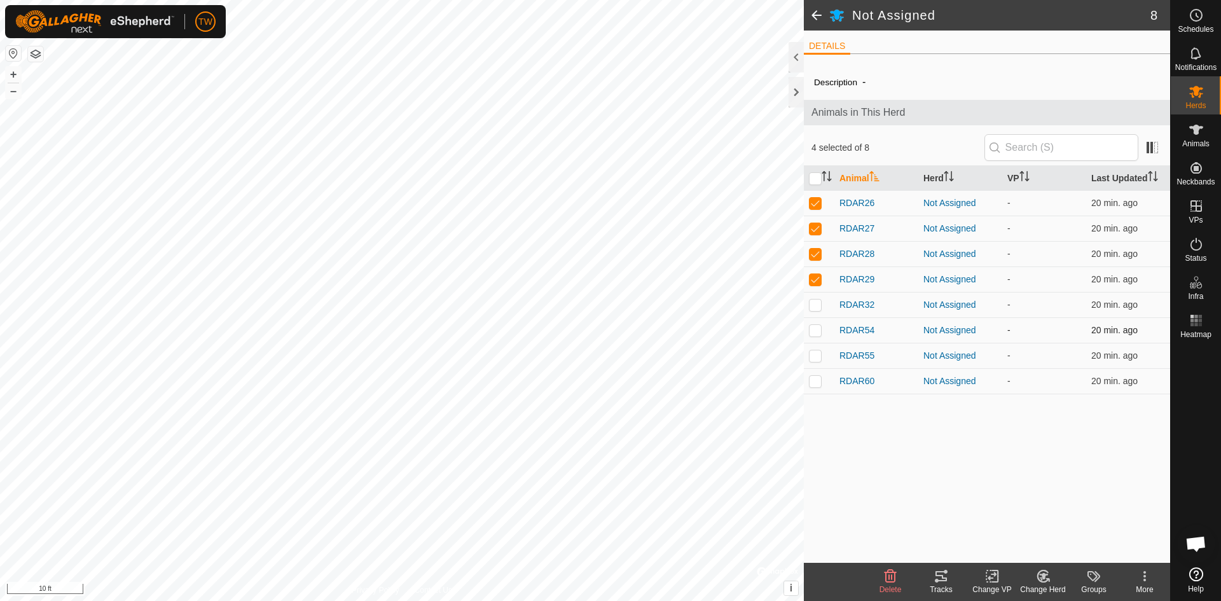
checkbox input "true"
drag, startPoint x: 819, startPoint y: 330, endPoint x: 815, endPoint y: 345, distance: 15.1
click at [816, 342] on td at bounding box center [819, 329] width 31 height 25
checkbox input "true"
click at [816, 353] on p-tablecheckbox at bounding box center [815, 355] width 13 height 10
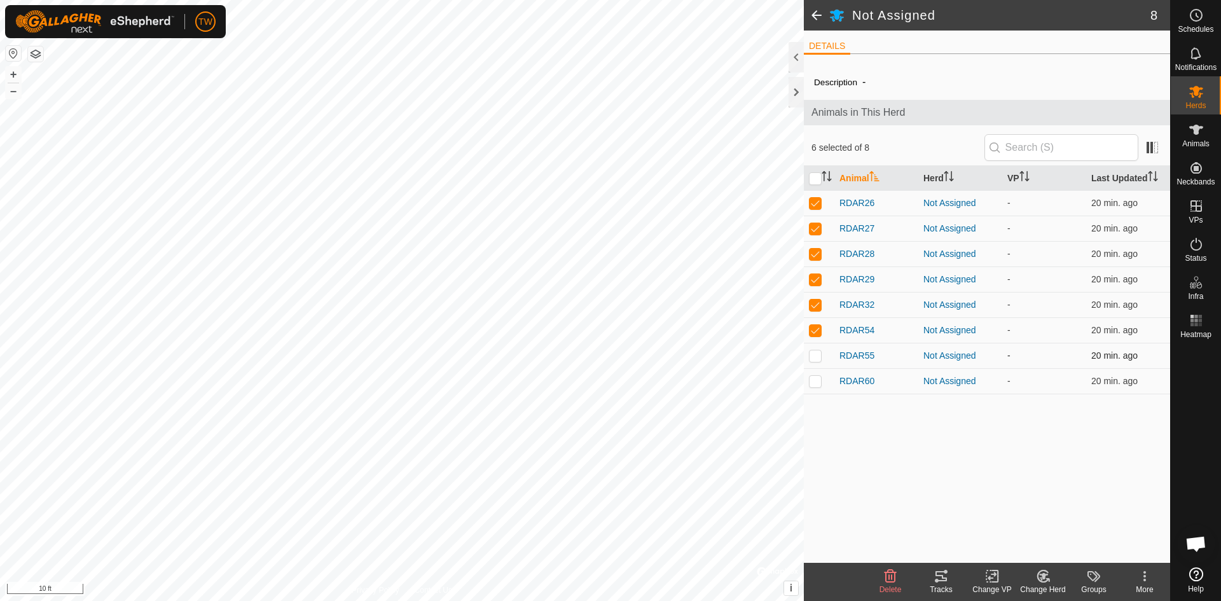
checkbox input "true"
click at [815, 383] on p-checkbox at bounding box center [815, 381] width 13 height 10
checkbox input "true"
click at [1148, 576] on icon at bounding box center [1144, 576] width 15 height 15
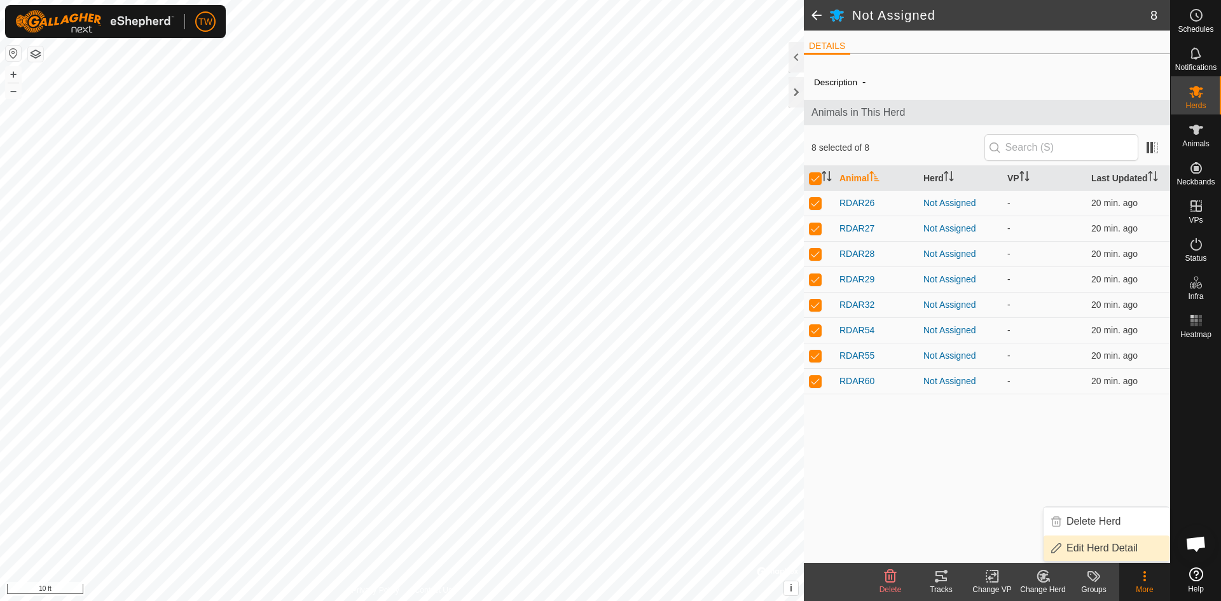
click at [1123, 548] on link "Edit Herd Detail" at bounding box center [1107, 548] width 126 height 25
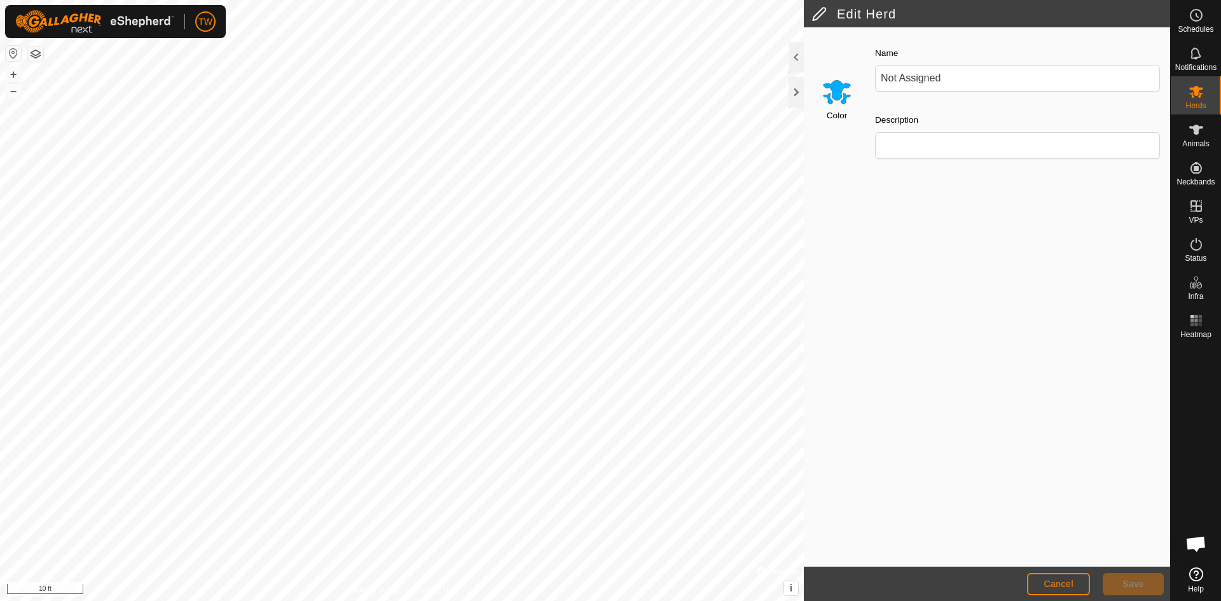
click at [1040, 456] on div "Color Name Not Assigned Description" at bounding box center [987, 296] width 366 height 539
click at [960, 150] on input "Description" at bounding box center [1017, 145] width 285 height 27
click at [1066, 589] on span "Cancel" at bounding box center [1059, 584] width 30 height 10
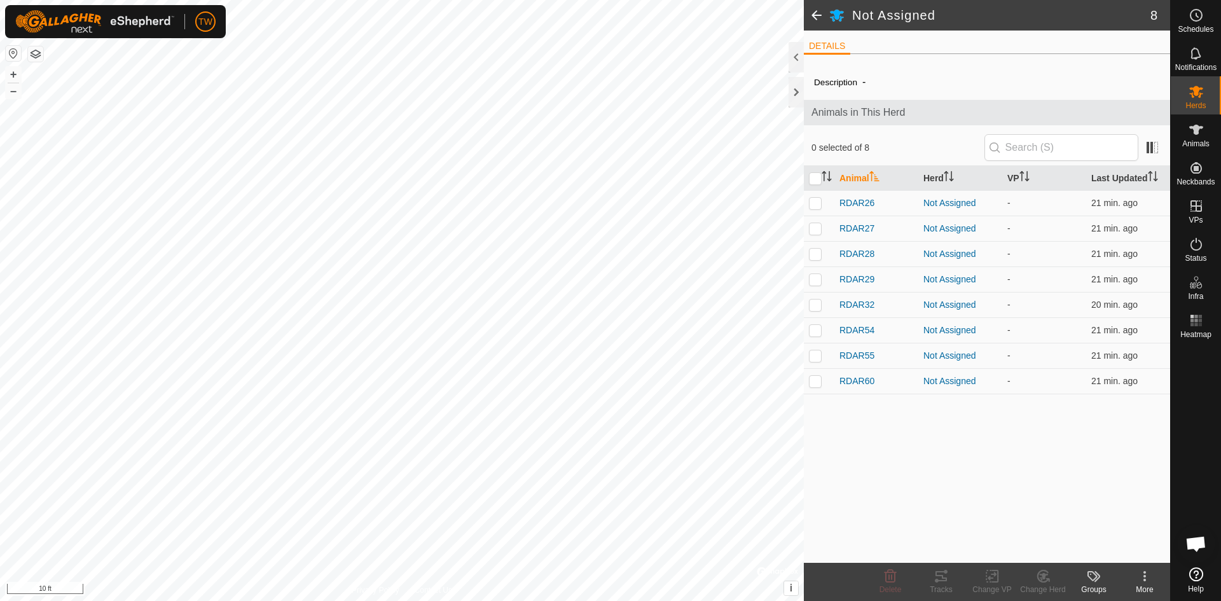
click at [957, 497] on div "Description - Animals in This Herd 0 selected of 8 Animal Herd VP Last Updated …" at bounding box center [987, 313] width 366 height 499
click at [815, 14] on span at bounding box center [816, 15] width 25 height 31
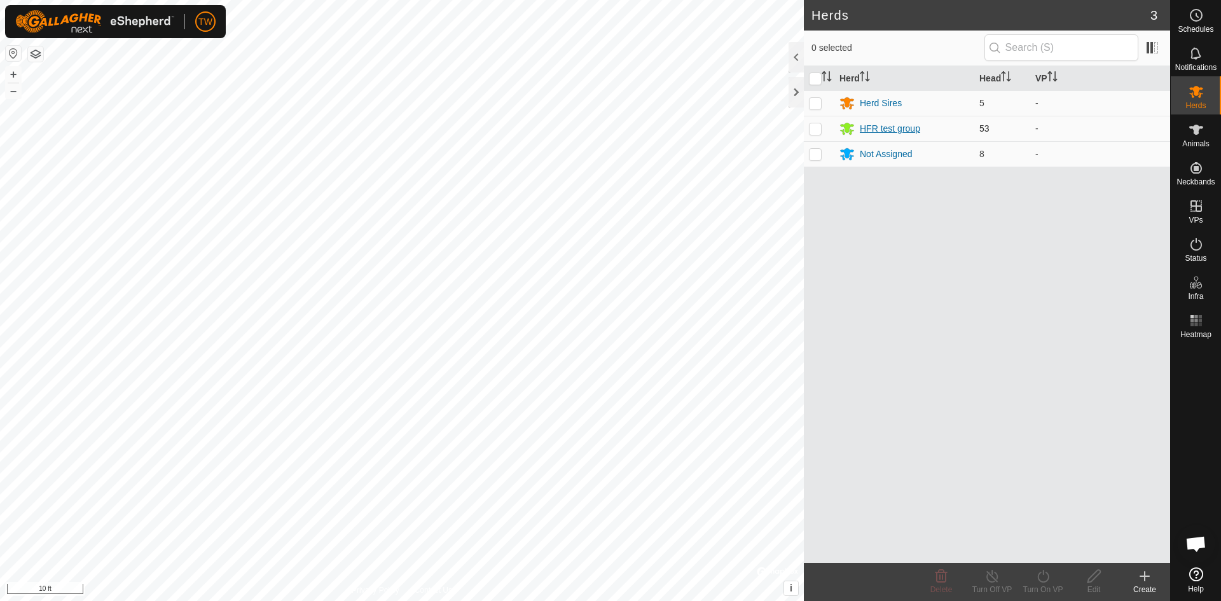
click at [894, 128] on div "HFR test group" at bounding box center [890, 128] width 60 height 13
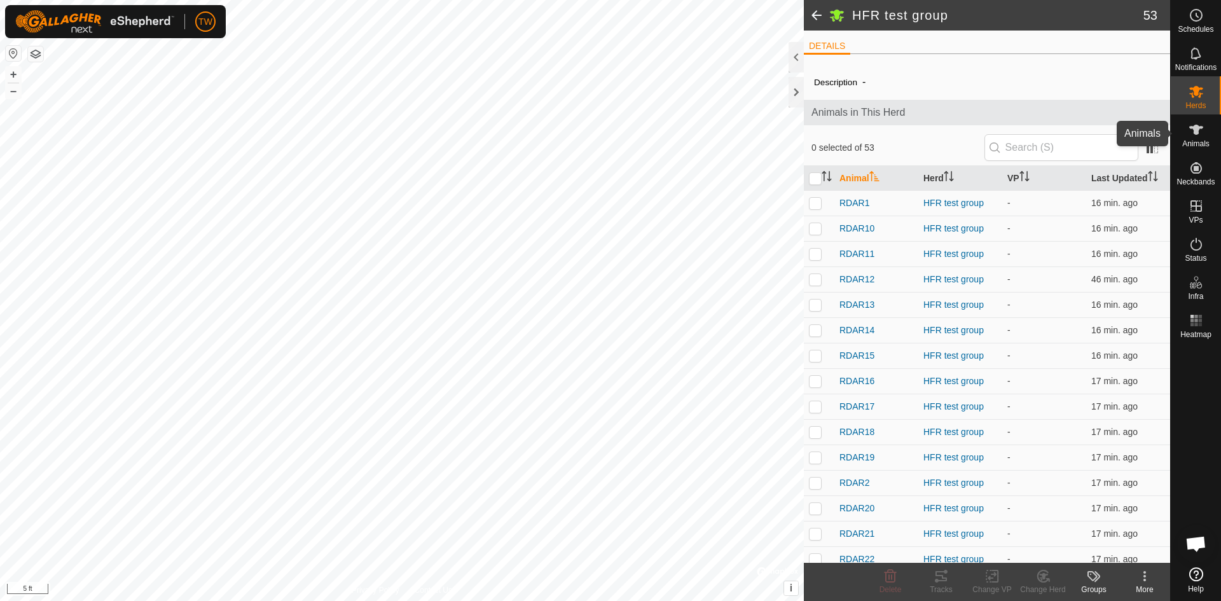
click at [1195, 137] on icon at bounding box center [1196, 129] width 15 height 15
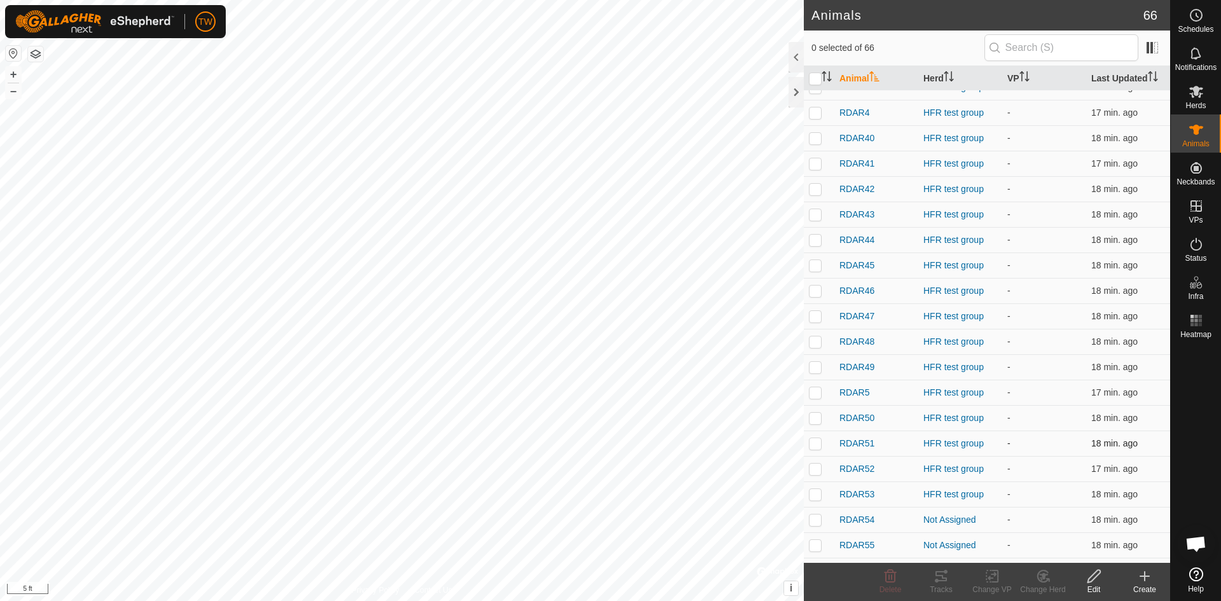
scroll to position [1018, 0]
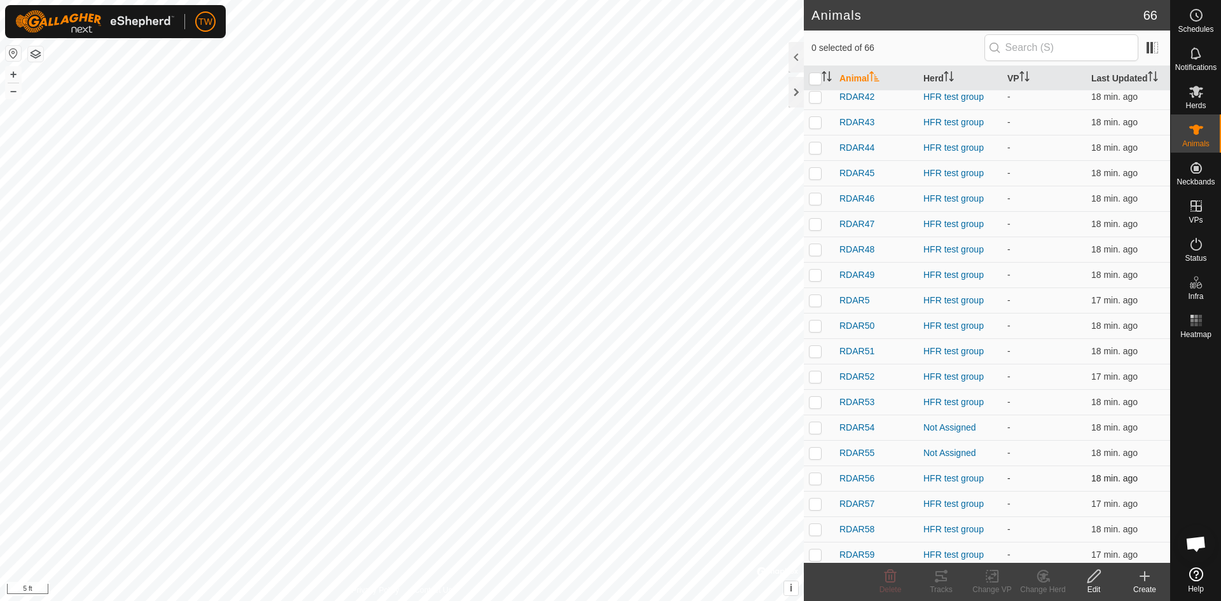
click at [816, 476] on p-checkbox at bounding box center [815, 478] width 13 height 10
click at [1046, 575] on icon at bounding box center [1043, 576] width 9 height 6
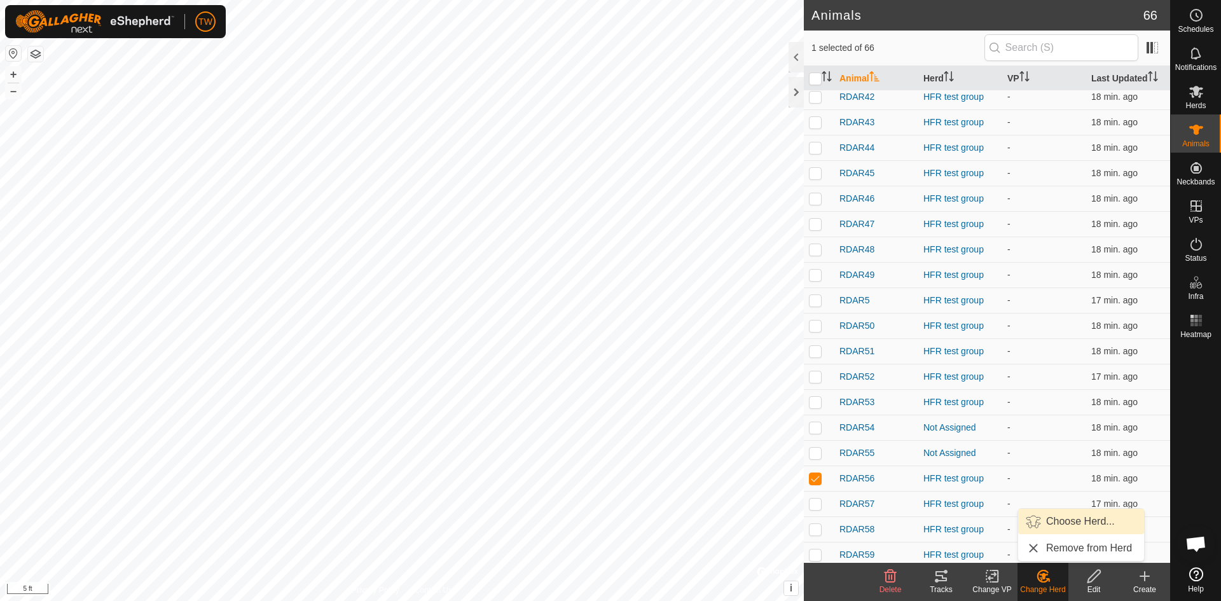
click at [1063, 520] on link "Choose Herd..." at bounding box center [1081, 521] width 126 height 25
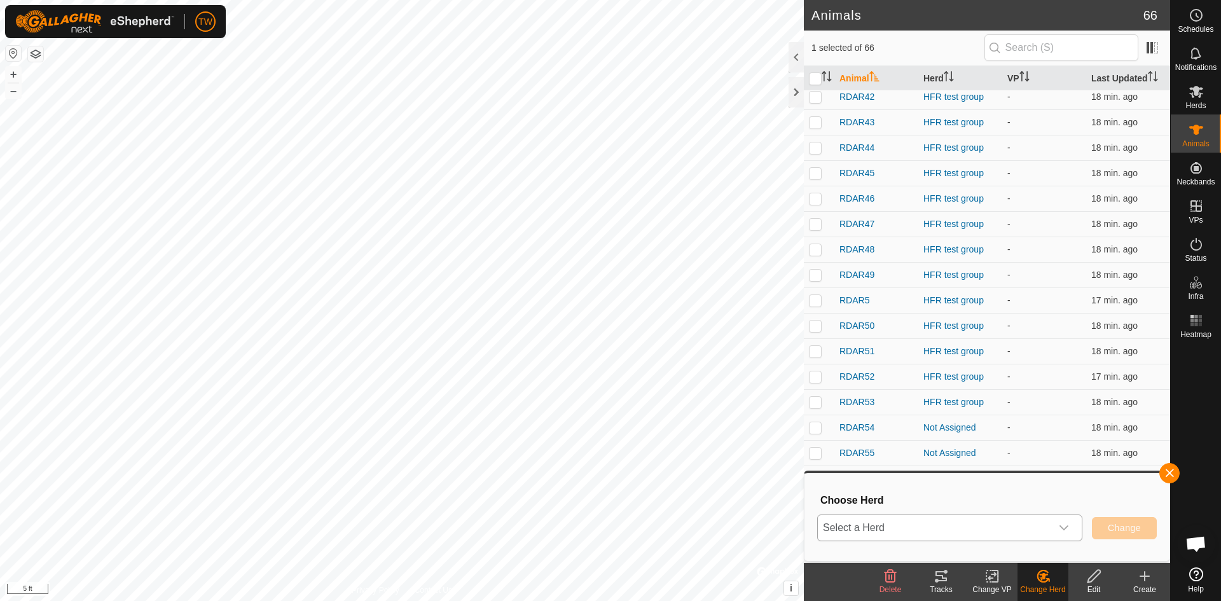
click at [1070, 527] on div "dropdown trigger" at bounding box center [1063, 527] width 25 height 25
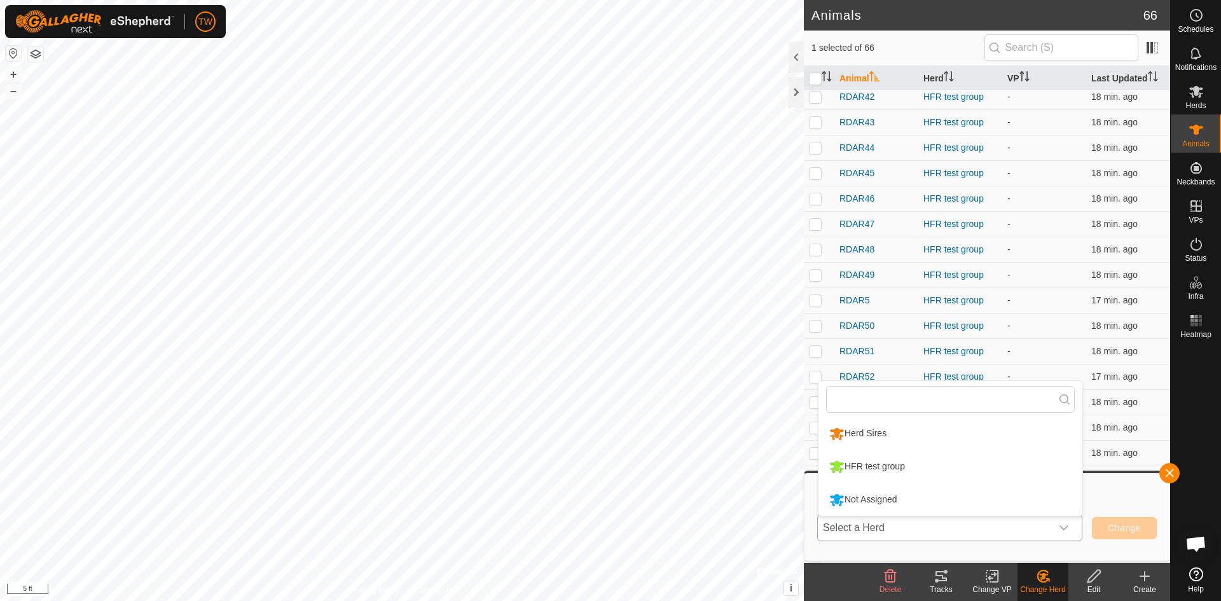
click at [994, 495] on li "Not Assigned" at bounding box center [951, 500] width 264 height 32
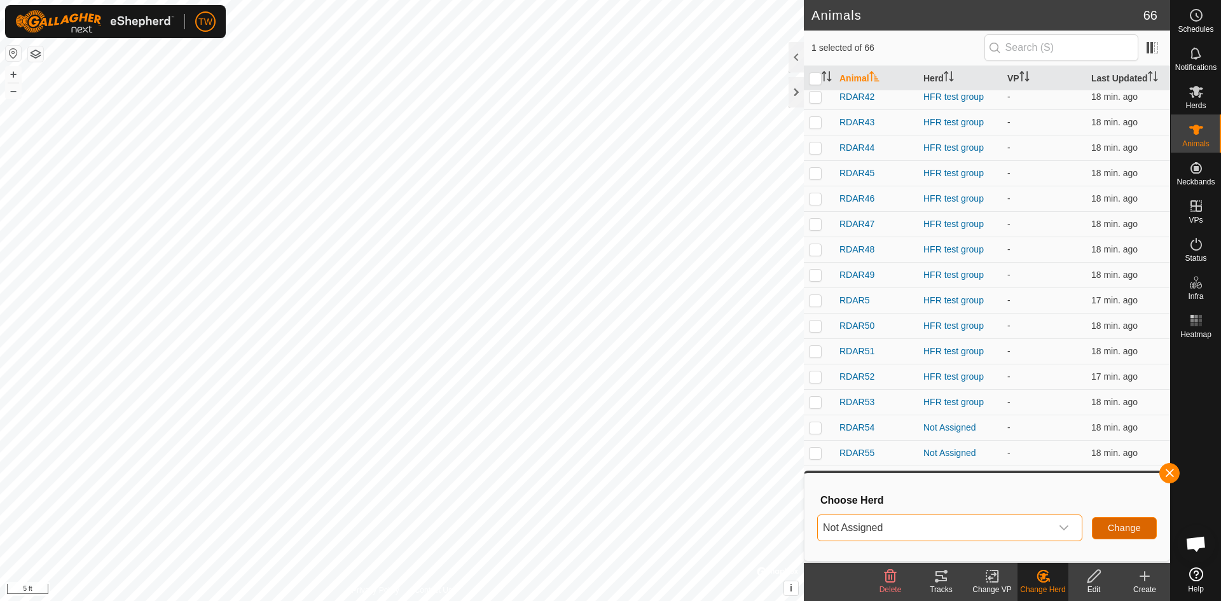
click at [1121, 519] on button "Change" at bounding box center [1124, 528] width 65 height 22
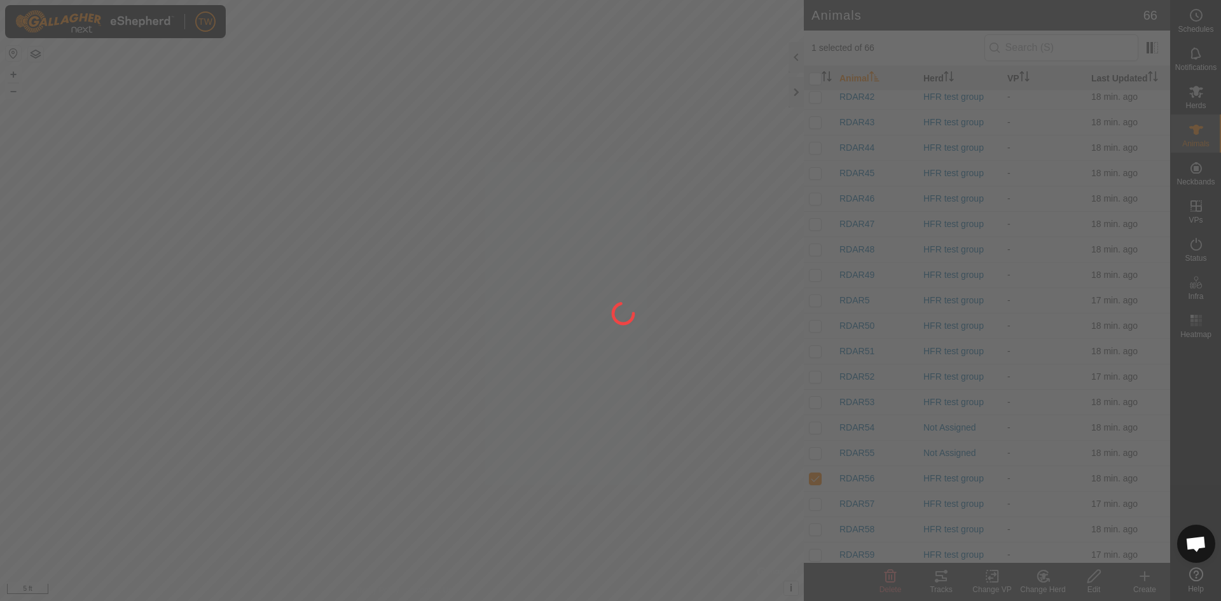
checkbox input "false"
